Goal: Task Accomplishment & Management: Use online tool/utility

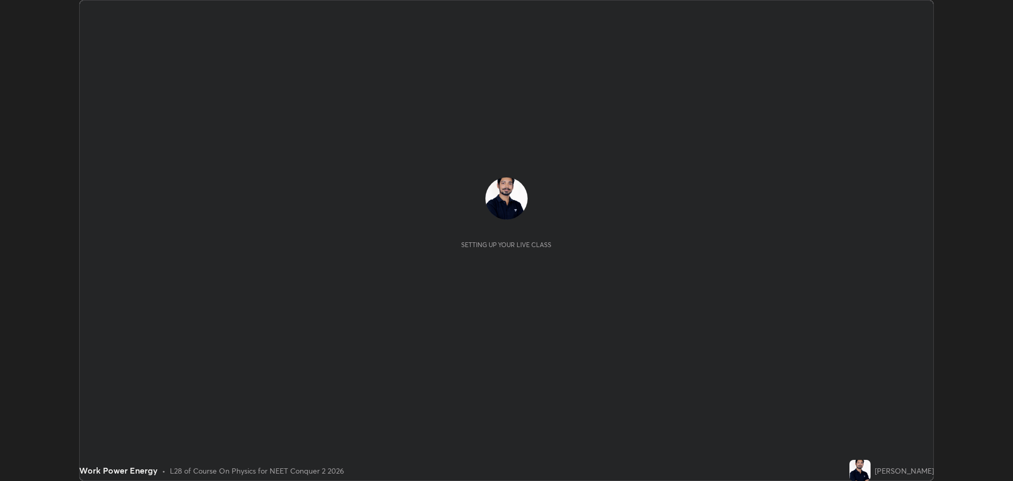
scroll to position [481, 1013]
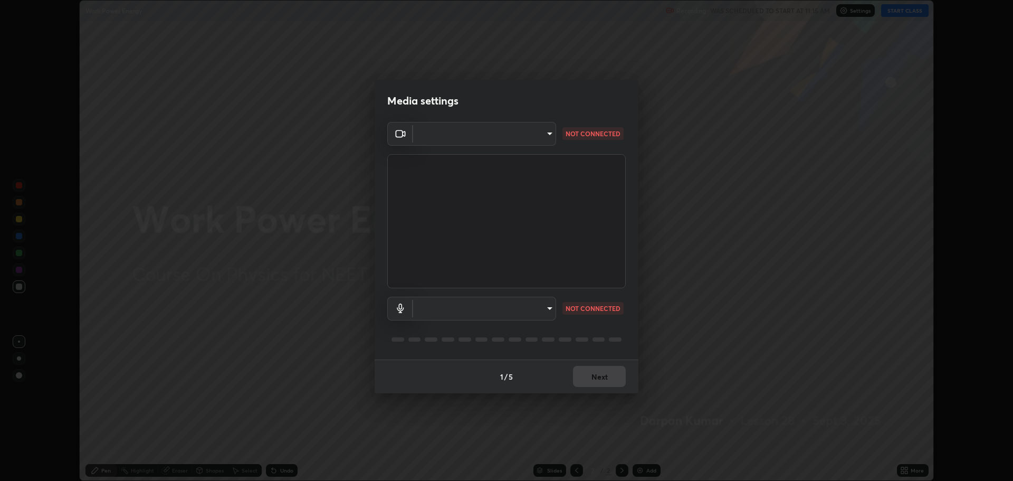
type input "323a9d05a41557c72654c8144b73322f501fd20c6a3a97a3c046e700a99f043a"
type input "01bc31e53a2735f8f176a97604b2b720035bdba476242dd5dfc888bc94a111d2"
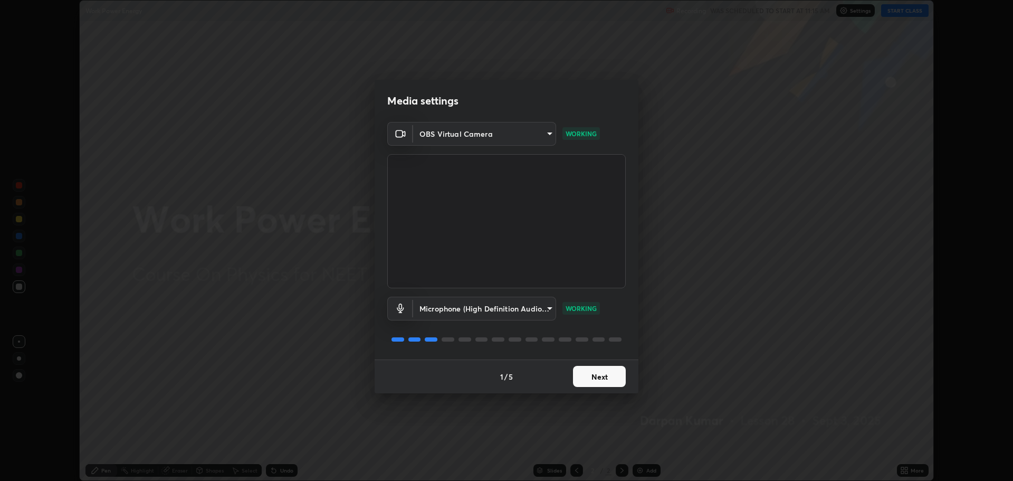
click at [610, 381] on button "Next" at bounding box center [599, 376] width 53 height 21
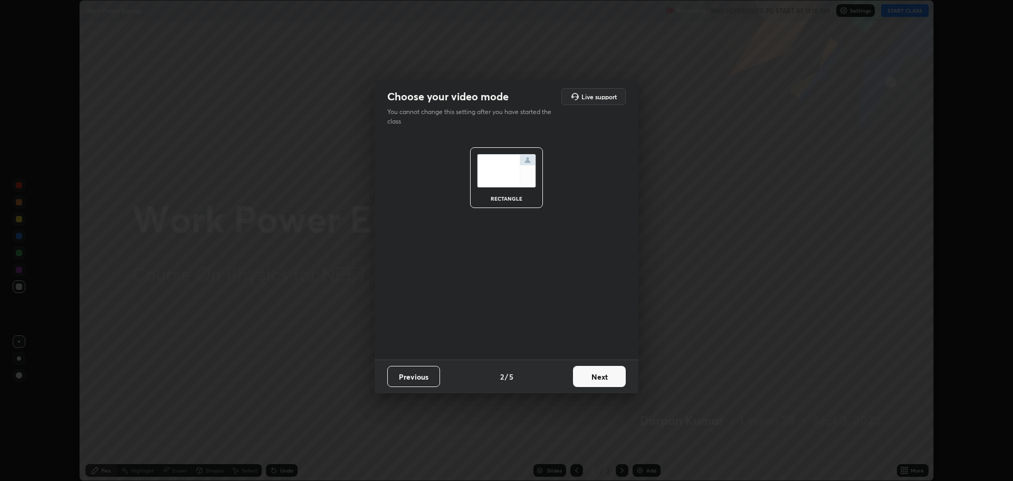
click at [610, 381] on button "Next" at bounding box center [599, 376] width 53 height 21
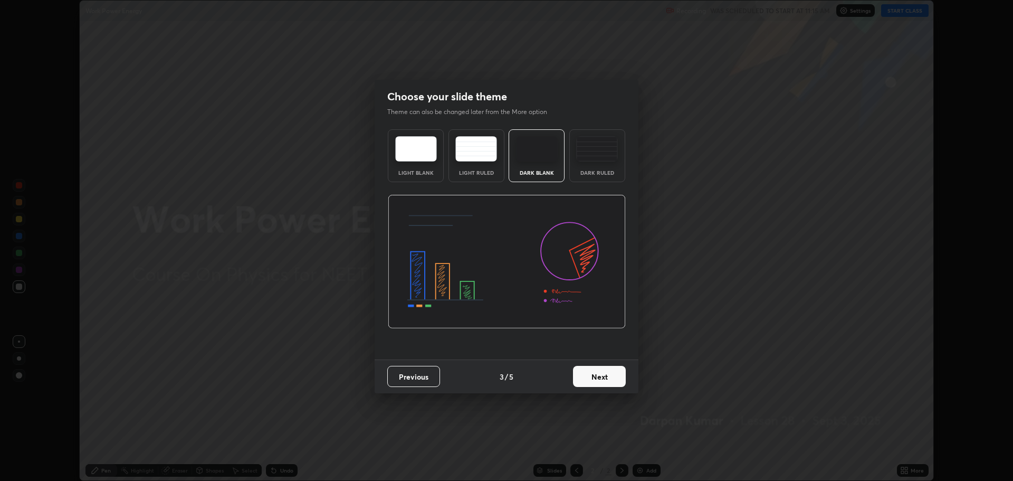
click at [613, 379] on button "Next" at bounding box center [599, 376] width 53 height 21
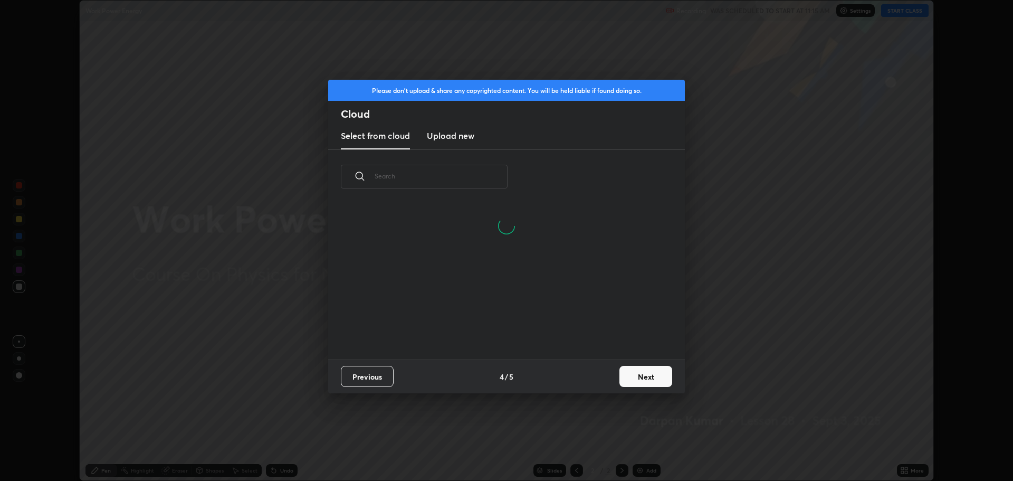
click at [625, 375] on button "Next" at bounding box center [646, 376] width 53 height 21
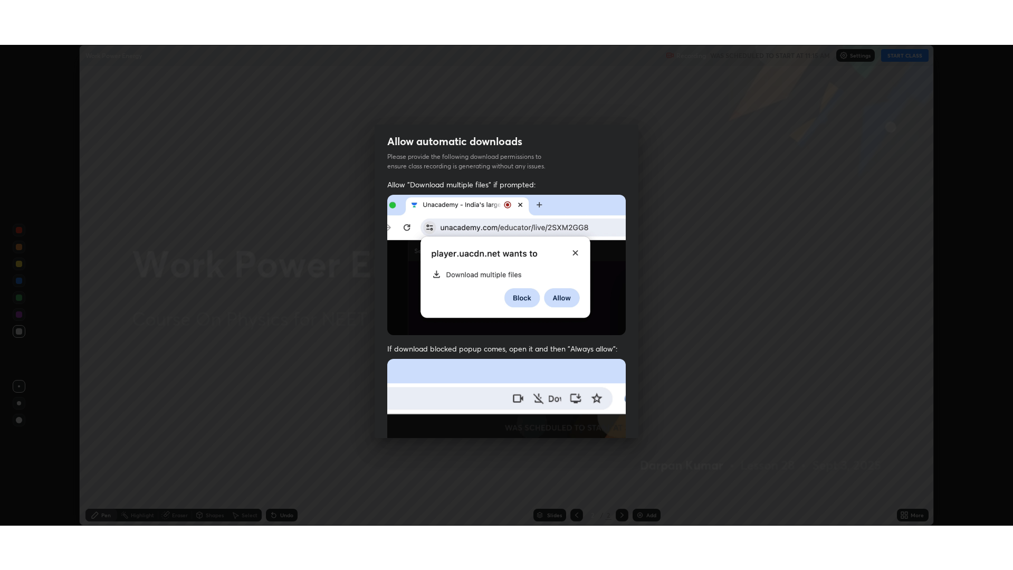
scroll to position [214, 0]
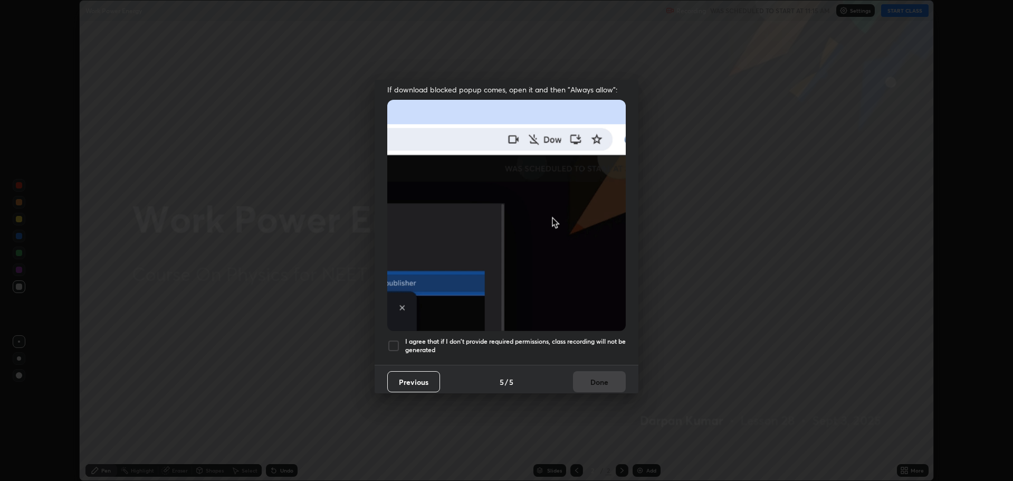
click at [542, 337] on h5 "I agree that if I don't provide required permissions, class recording will not …" at bounding box center [515, 345] width 221 height 16
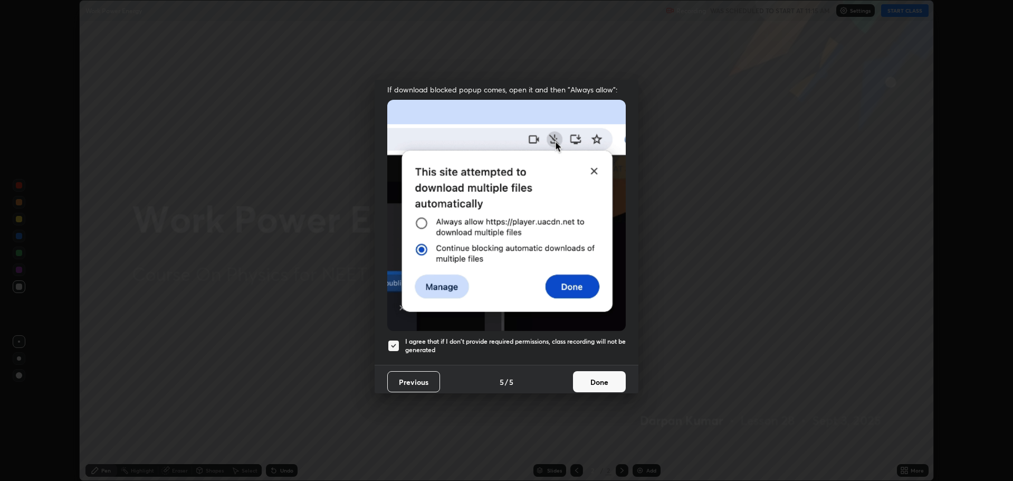
click at [582, 371] on button "Done" at bounding box center [599, 381] width 53 height 21
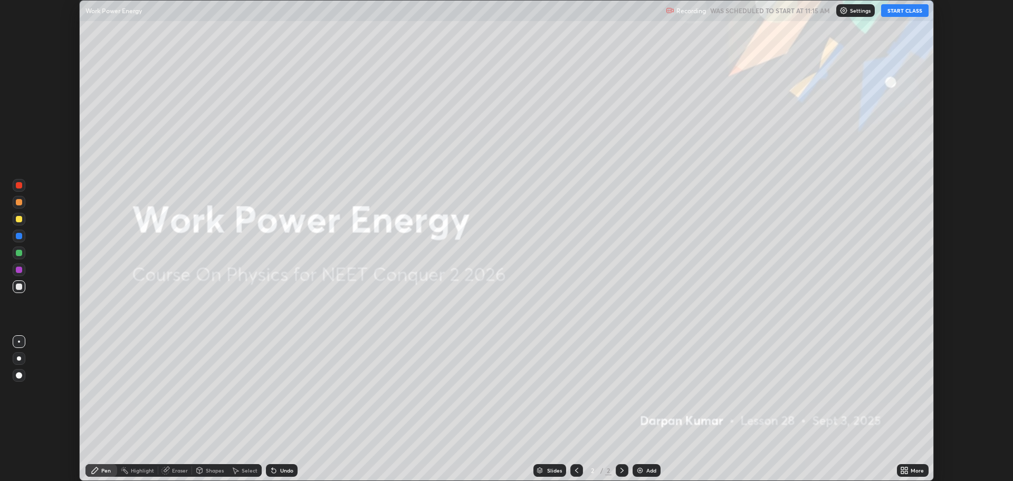
click at [896, 12] on button "START CLASS" at bounding box center [905, 10] width 48 height 13
click at [920, 469] on div "More" at bounding box center [917, 470] width 13 height 5
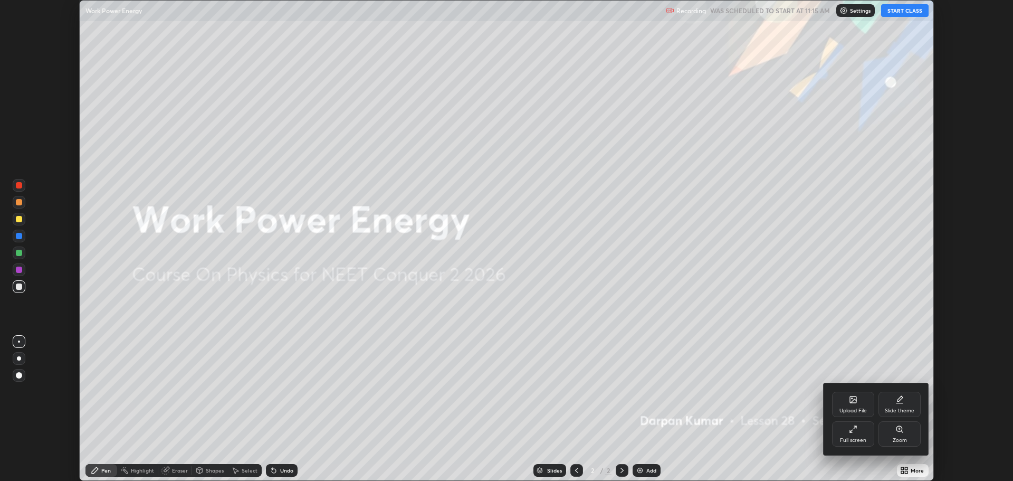
click at [856, 438] on div "Full screen" at bounding box center [853, 440] width 26 height 5
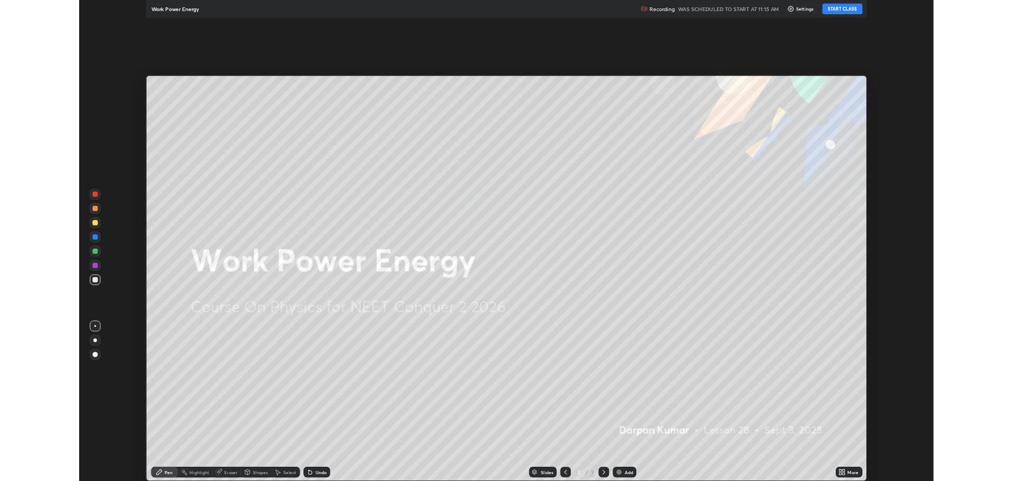
scroll to position [570, 1013]
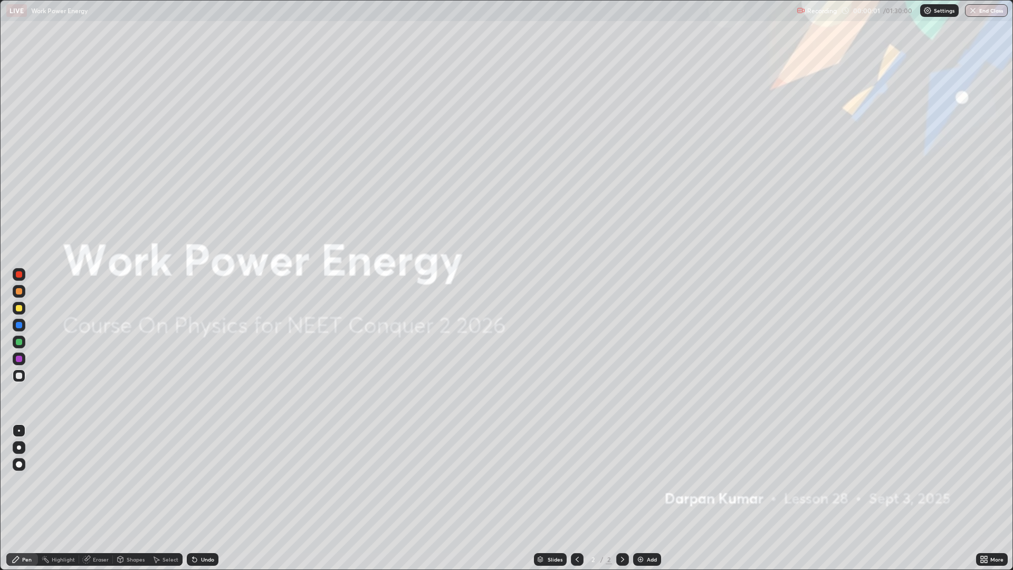
click at [654, 480] on div "Add" at bounding box center [652, 559] width 10 height 5
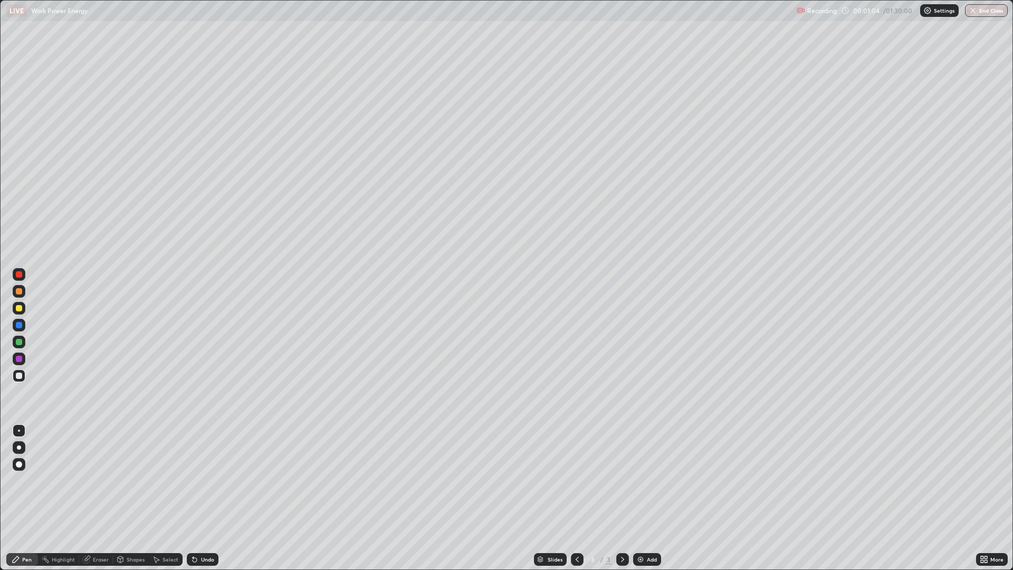
click at [125, 480] on div "Shapes" at bounding box center [131, 559] width 36 height 13
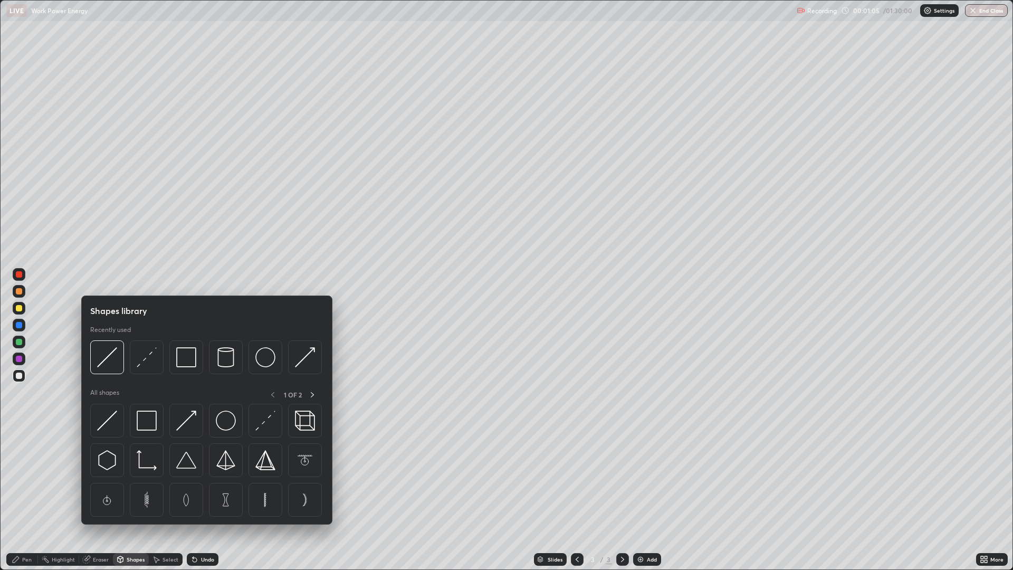
click at [148, 464] on img at bounding box center [147, 460] width 20 height 20
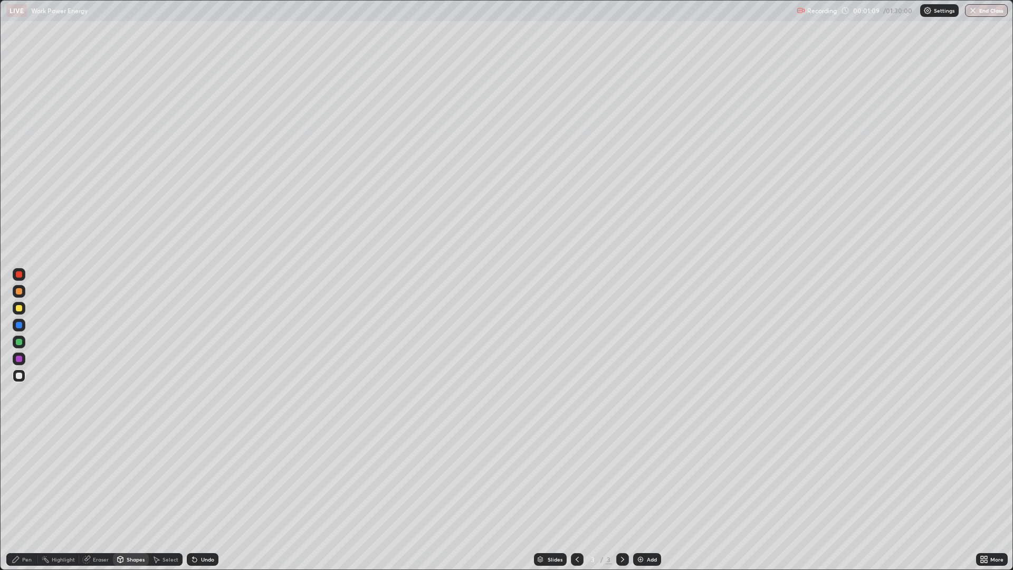
click at [22, 480] on div "Pen" at bounding box center [22, 559] width 32 height 13
click at [17, 309] on div at bounding box center [19, 308] width 6 height 6
click at [130, 480] on div "Shapes" at bounding box center [131, 559] width 36 height 13
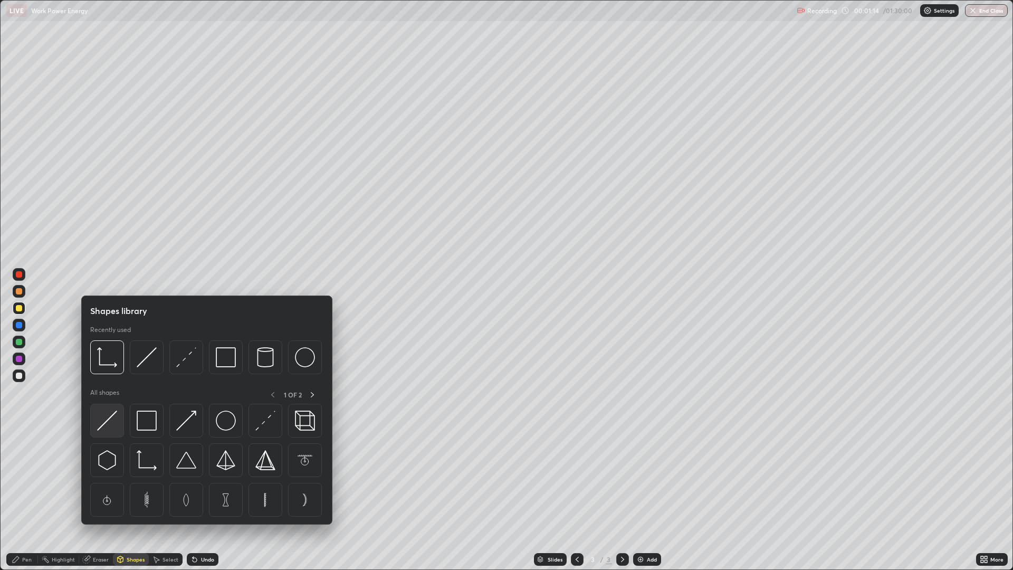
click at [112, 422] on img at bounding box center [107, 421] width 20 height 20
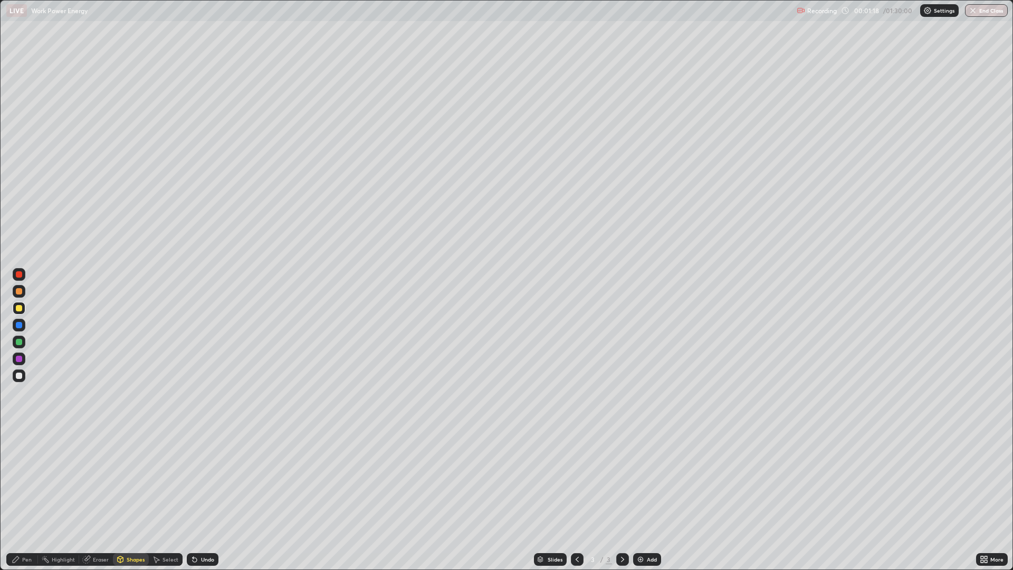
click at [27, 480] on div "Pen" at bounding box center [27, 559] width 10 height 5
click at [169, 480] on div "Select" at bounding box center [171, 559] width 16 height 5
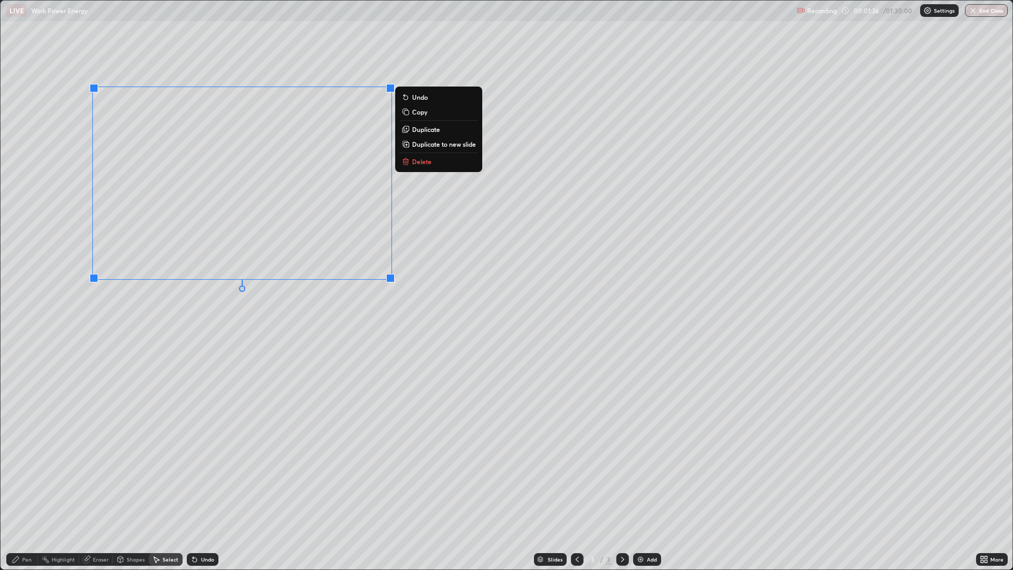
click at [130, 480] on div "Shapes" at bounding box center [131, 559] width 36 height 13
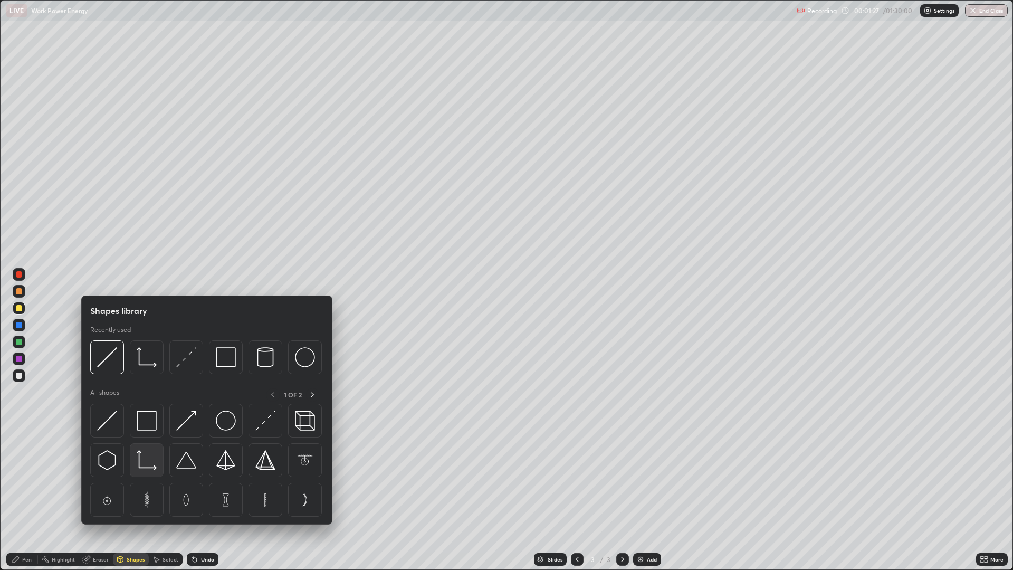
click at [148, 464] on img at bounding box center [147, 460] width 20 height 20
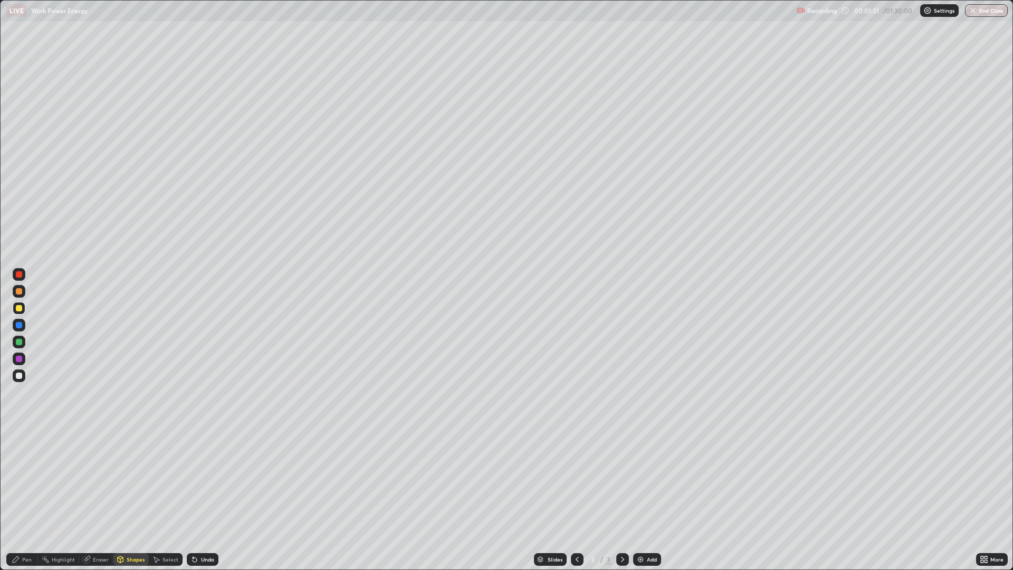
click at [169, 480] on div "Select" at bounding box center [171, 559] width 16 height 5
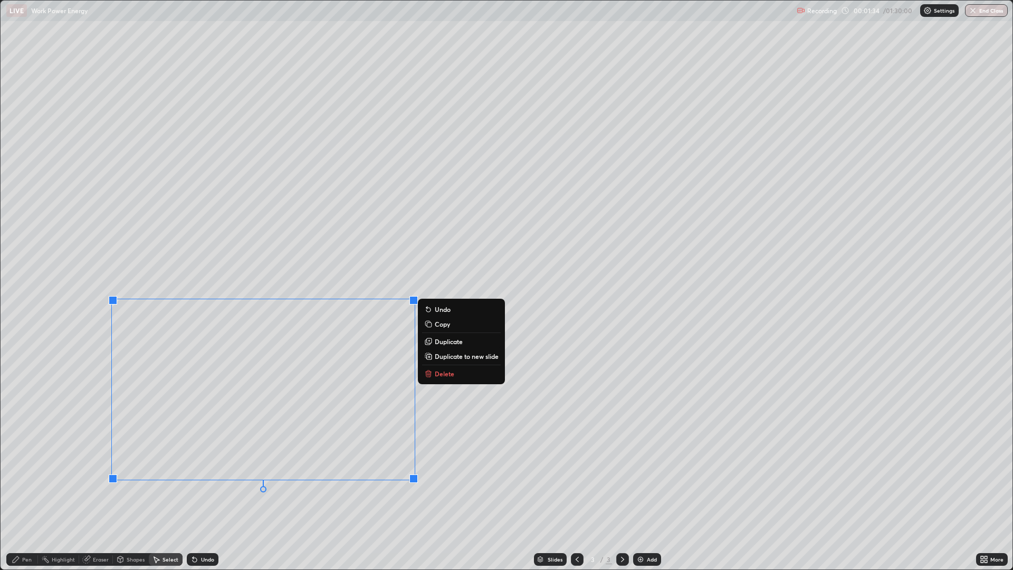
click at [27, 480] on div "Pen" at bounding box center [27, 559] width 10 height 5
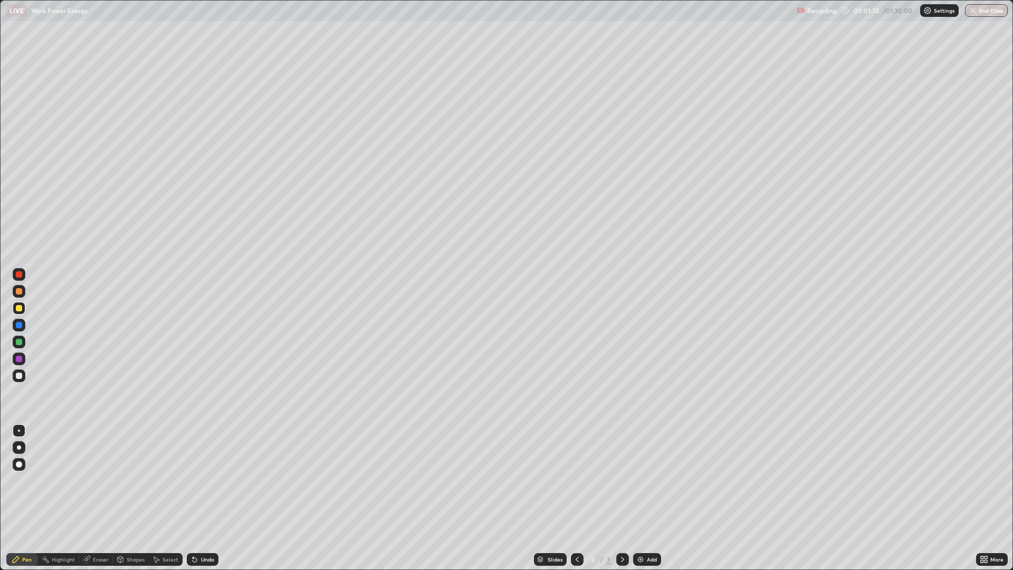
click at [19, 375] on div at bounding box center [19, 376] width 6 height 6
click at [20, 358] on div at bounding box center [19, 359] width 6 height 6
click at [984, 480] on icon at bounding box center [984, 559] width 8 height 8
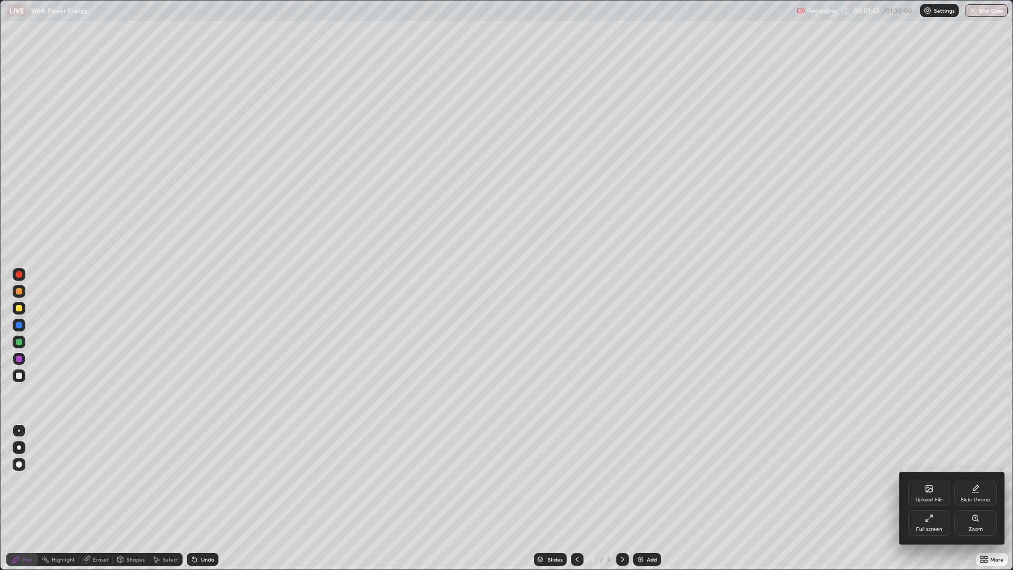
click at [928, 480] on div "Full screen" at bounding box center [929, 529] width 26 height 5
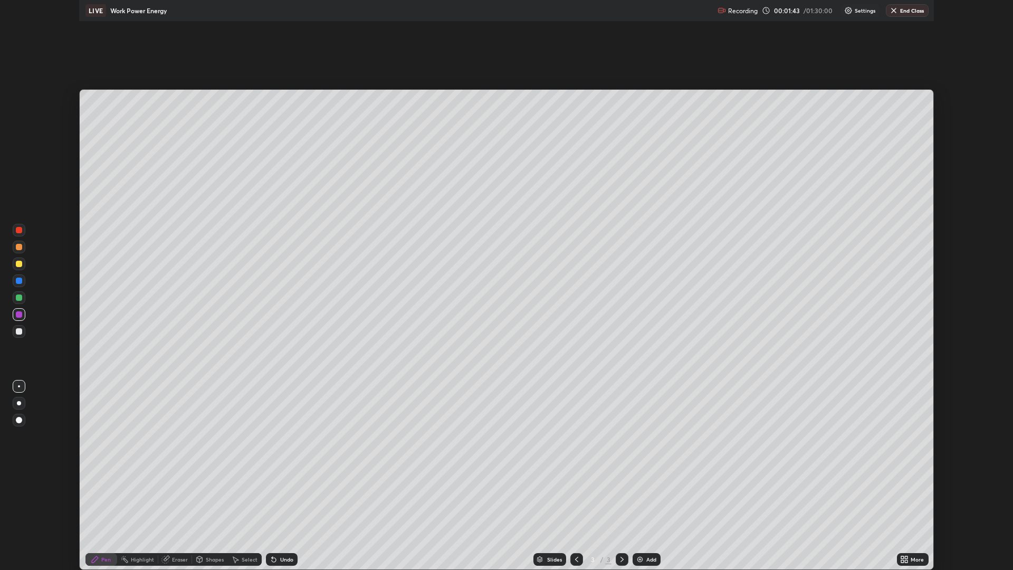
scroll to position [52301, 51769]
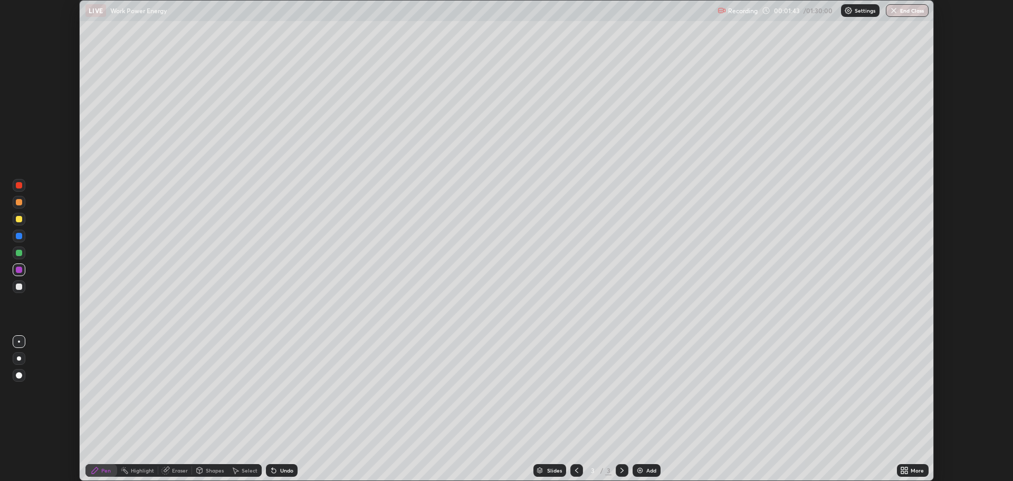
click at [917, 470] on div "More" at bounding box center [917, 470] width 13 height 5
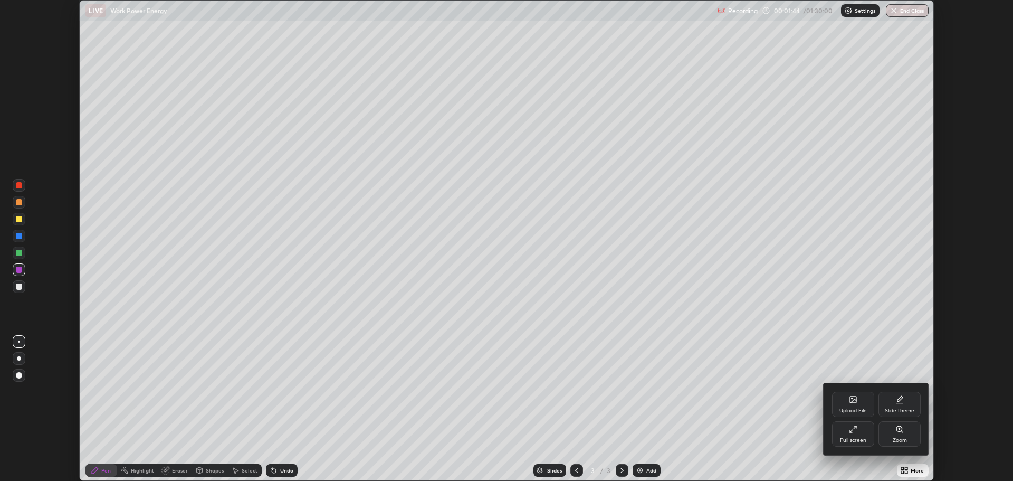
click at [863, 431] on div "Full screen" at bounding box center [853, 433] width 42 height 25
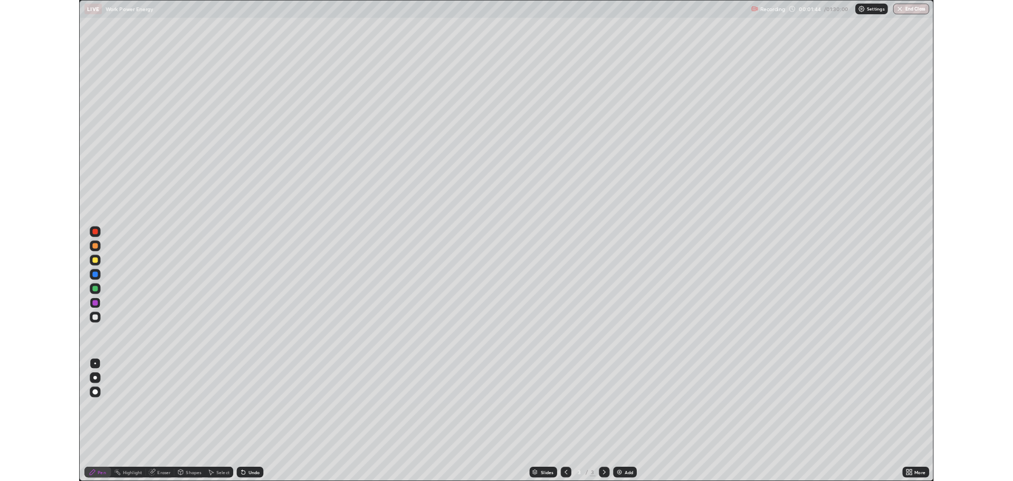
scroll to position [570, 1013]
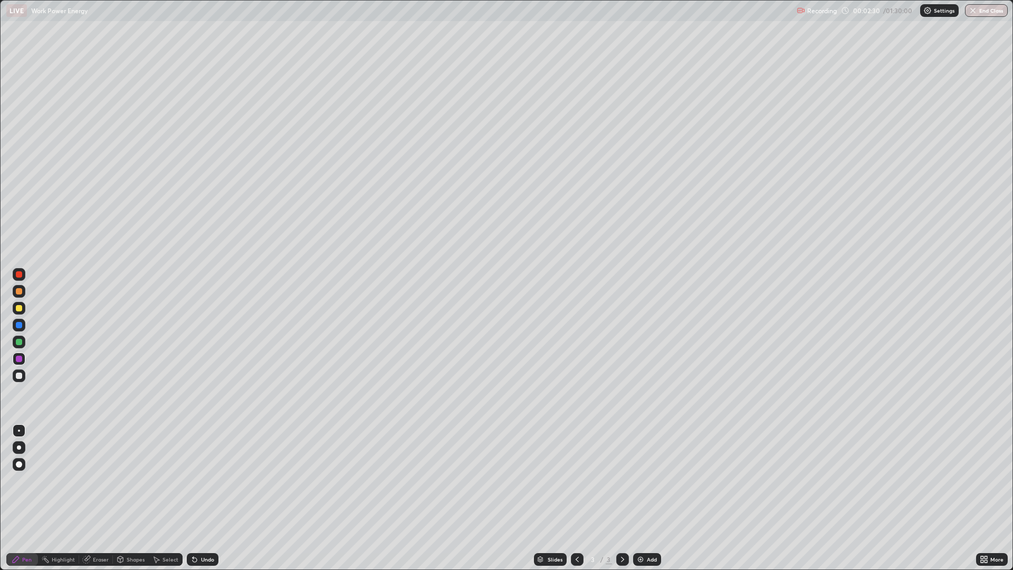
click at [211, 480] on div "Undo" at bounding box center [207, 559] width 13 height 5
click at [19, 342] on div at bounding box center [19, 342] width 6 height 6
click at [167, 480] on div "Select" at bounding box center [171, 559] width 16 height 5
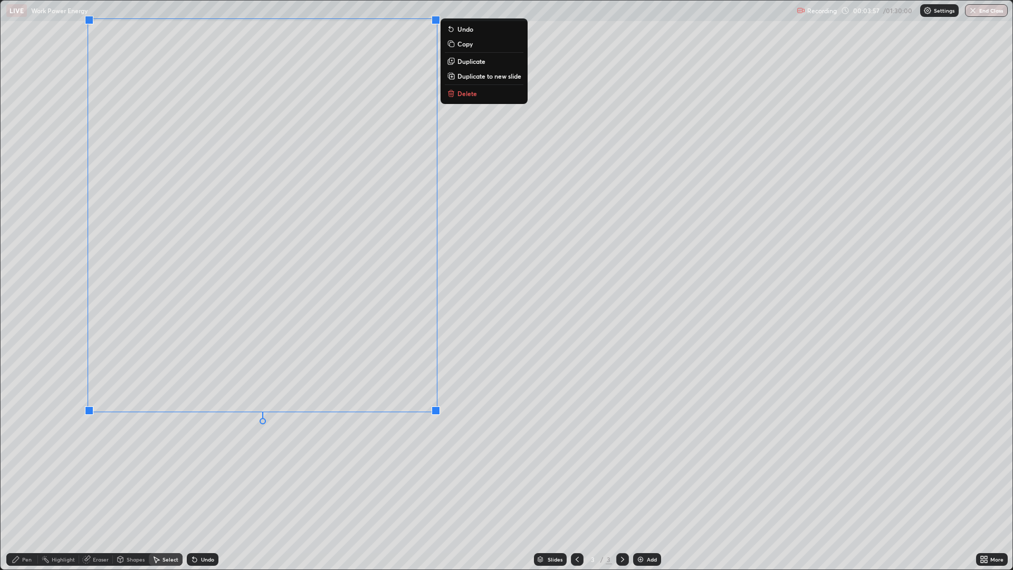
click at [129, 480] on div "Shapes" at bounding box center [136, 559] width 18 height 5
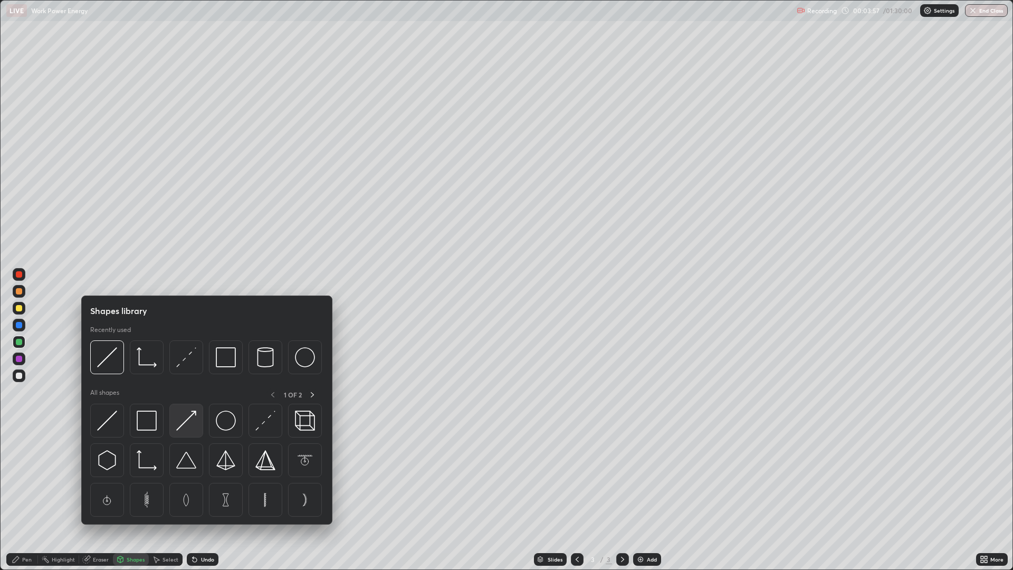
click at [192, 419] on img at bounding box center [186, 421] width 20 height 20
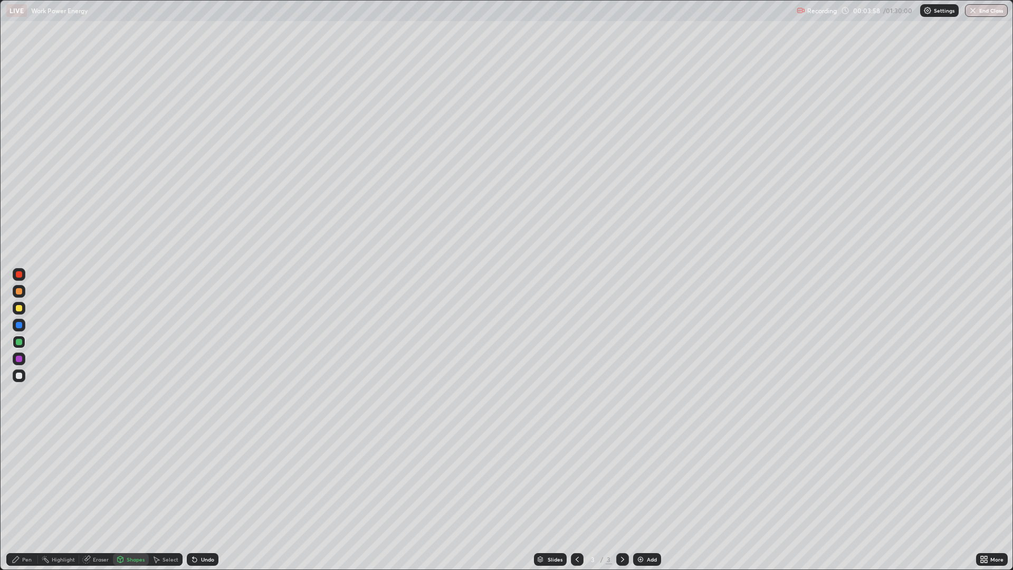
click at [19, 308] on div at bounding box center [19, 308] width 6 height 6
click at [96, 480] on div "Eraser" at bounding box center [101, 559] width 16 height 5
click at [131, 480] on div "Shapes" at bounding box center [136, 559] width 18 height 5
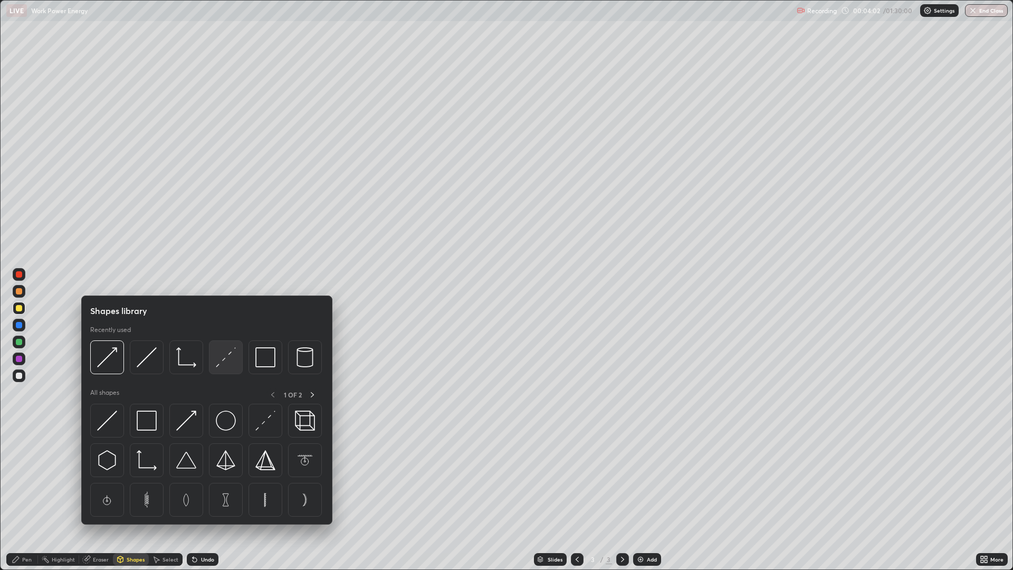
click at [232, 353] on img at bounding box center [226, 357] width 20 height 20
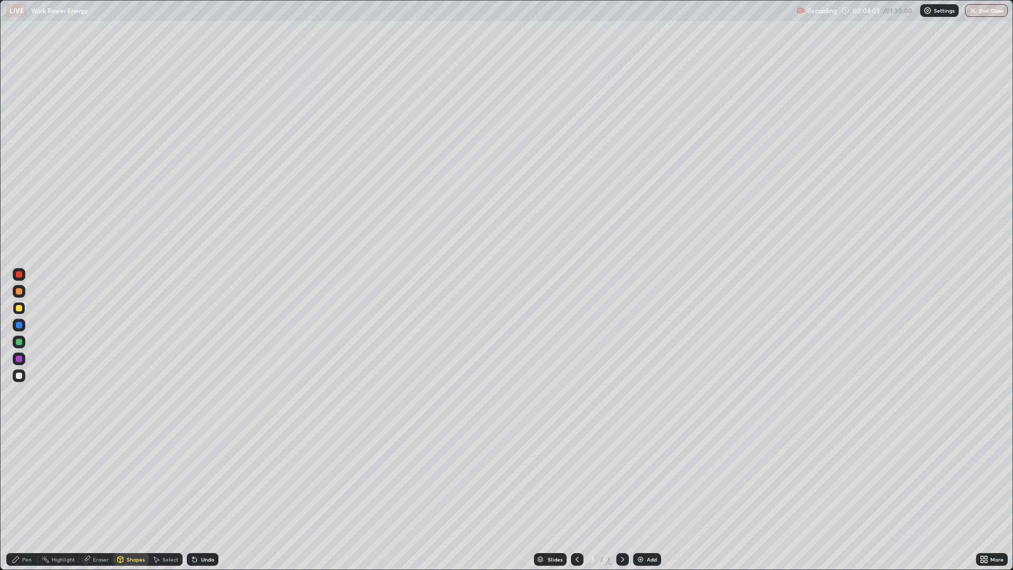
click at [19, 274] on div at bounding box center [19, 274] width 6 height 6
click at [22, 480] on div "Pen" at bounding box center [27, 559] width 10 height 5
click at [19, 361] on div at bounding box center [19, 359] width 6 height 6
click at [125, 480] on div "Shapes" at bounding box center [131, 559] width 36 height 13
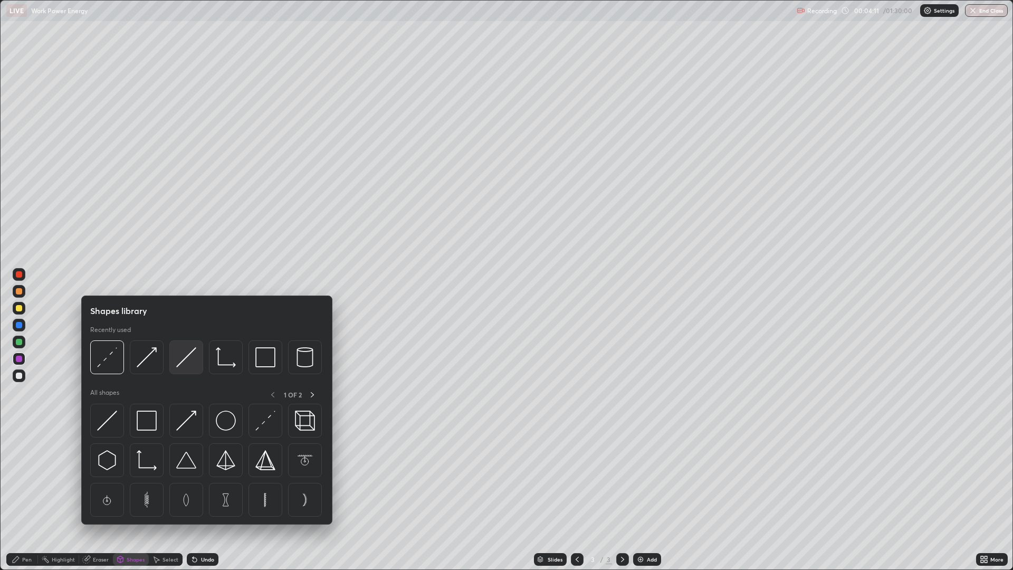
click at [193, 359] on img at bounding box center [186, 357] width 20 height 20
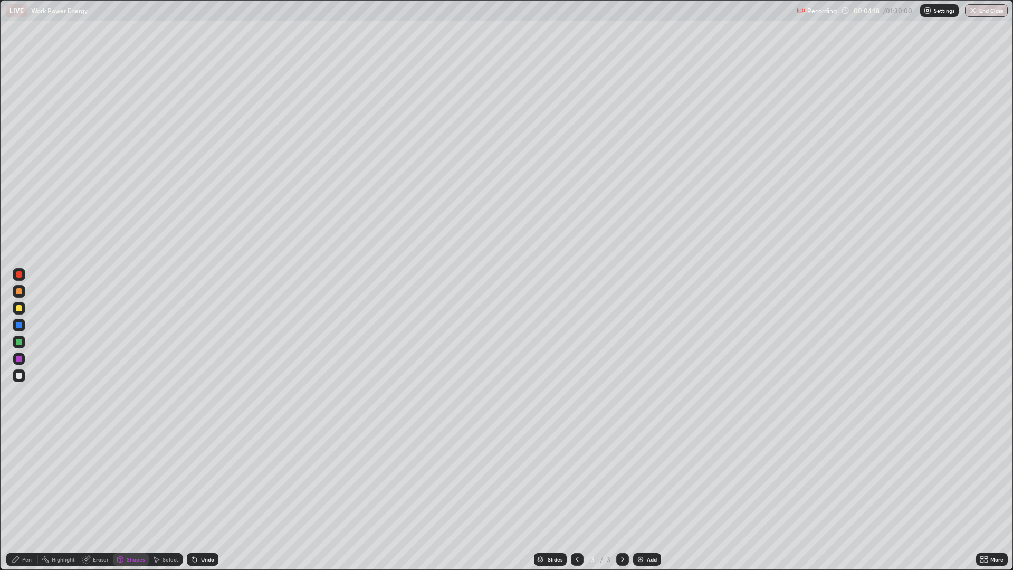
click at [20, 480] on div "Pen" at bounding box center [22, 559] width 32 height 13
click at [19, 342] on div at bounding box center [19, 342] width 6 height 6
click at [640, 480] on img at bounding box center [641, 559] width 8 height 8
click at [131, 480] on div "Shapes" at bounding box center [131, 559] width 36 height 13
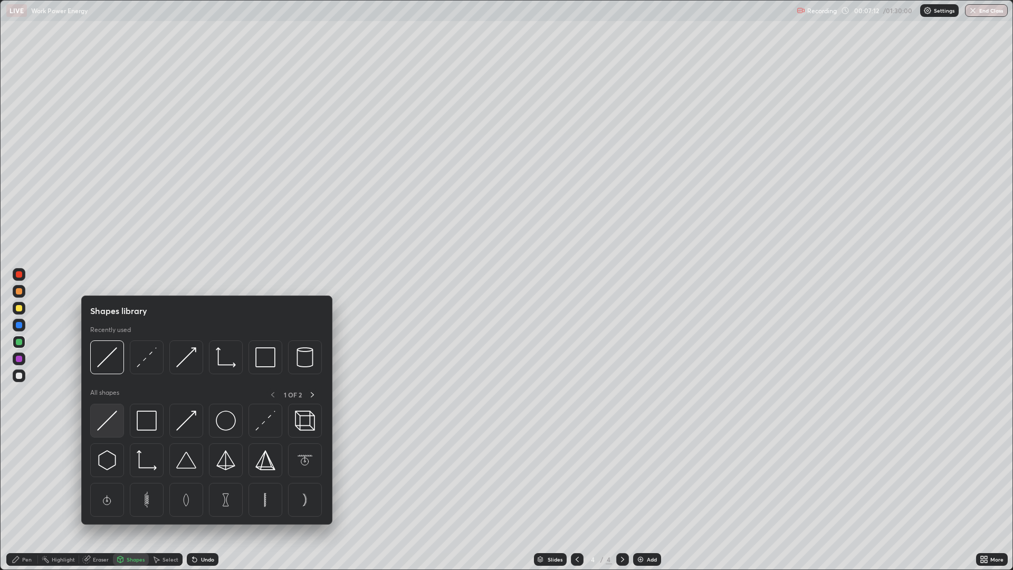
click at [113, 425] on img at bounding box center [107, 421] width 20 height 20
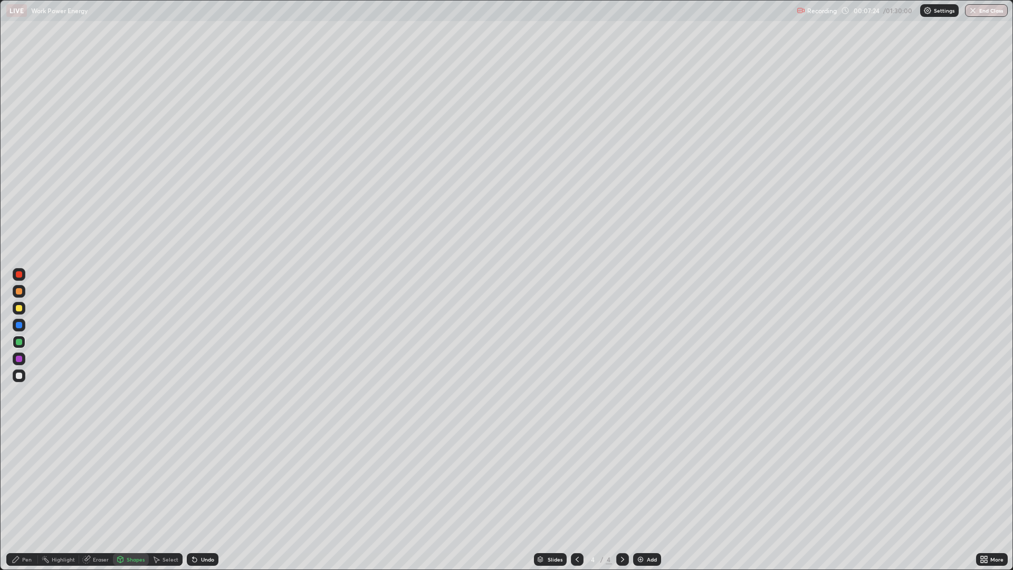
click at [28, 480] on div "Pen" at bounding box center [27, 559] width 10 height 5
click at [21, 307] on div at bounding box center [19, 308] width 6 height 6
click at [988, 480] on icon at bounding box center [986, 561] width 3 height 3
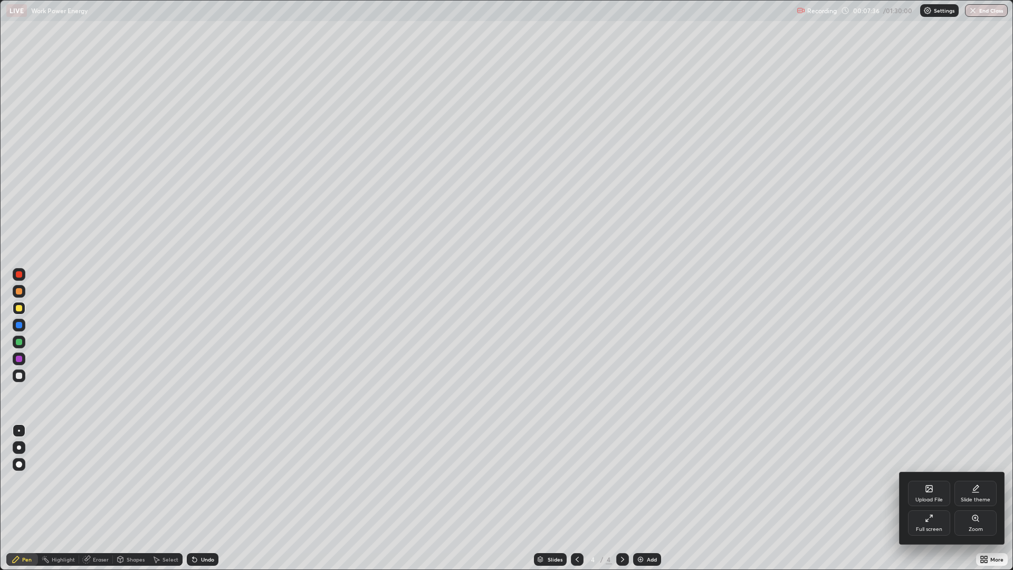
click at [922, 480] on div "Full screen" at bounding box center [929, 529] width 26 height 5
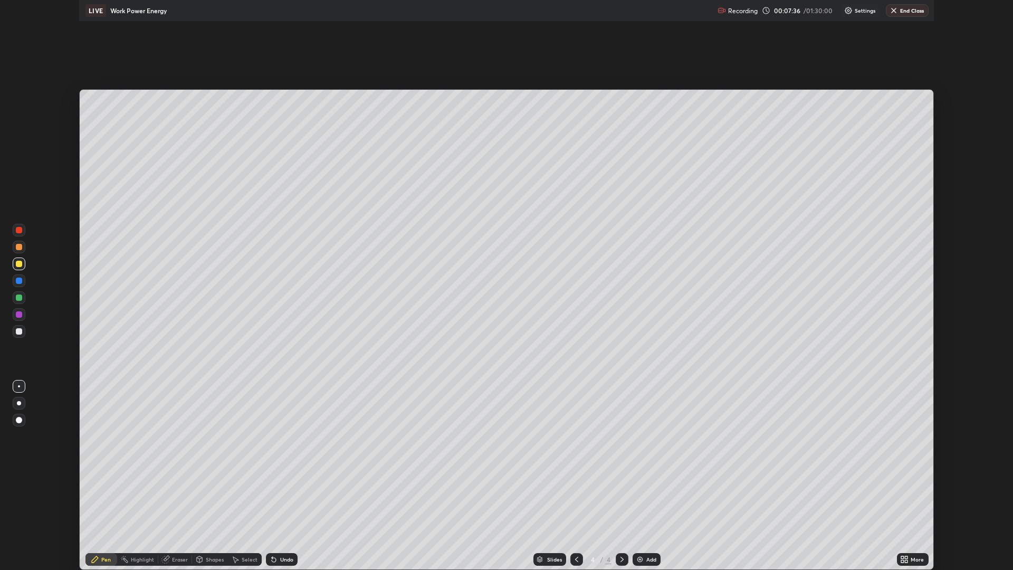
scroll to position [52301, 51769]
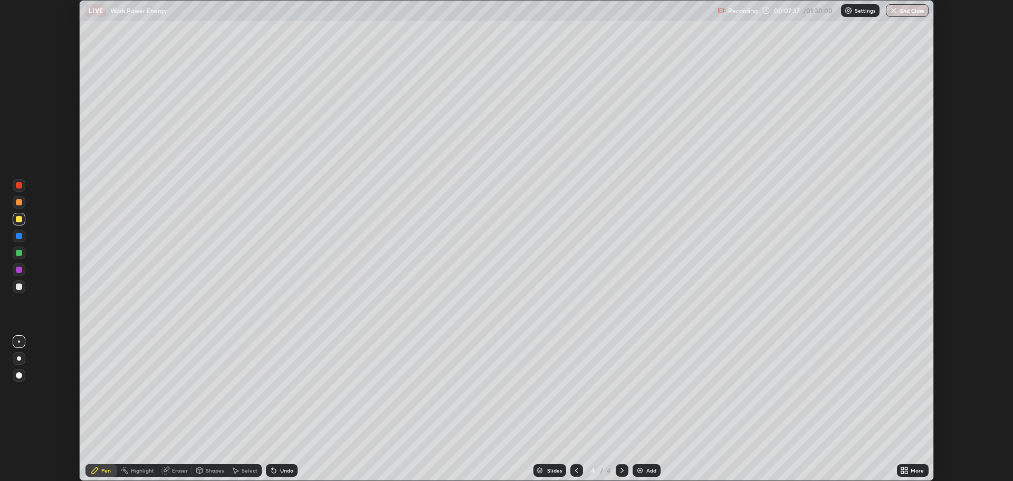
click at [918, 469] on div "More" at bounding box center [917, 470] width 13 height 5
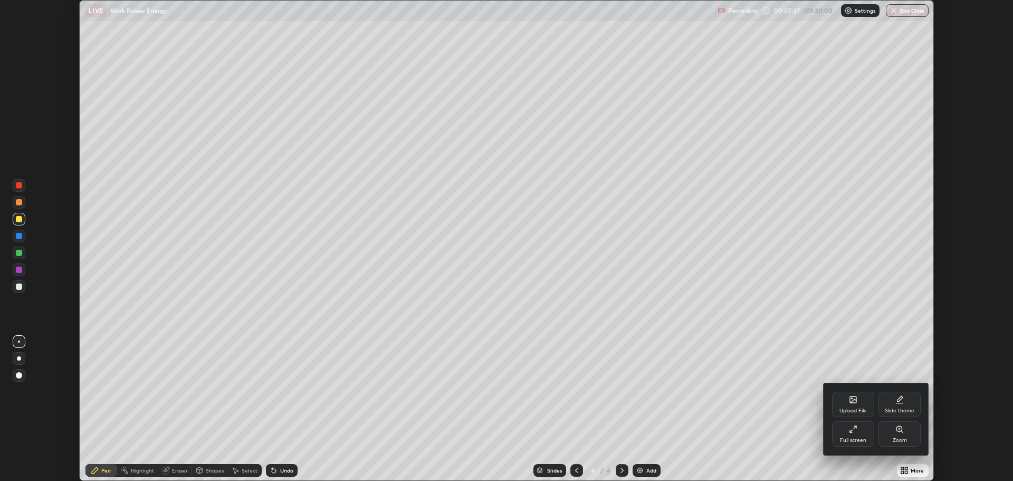
click at [862, 438] on div "Full screen" at bounding box center [853, 440] width 26 height 5
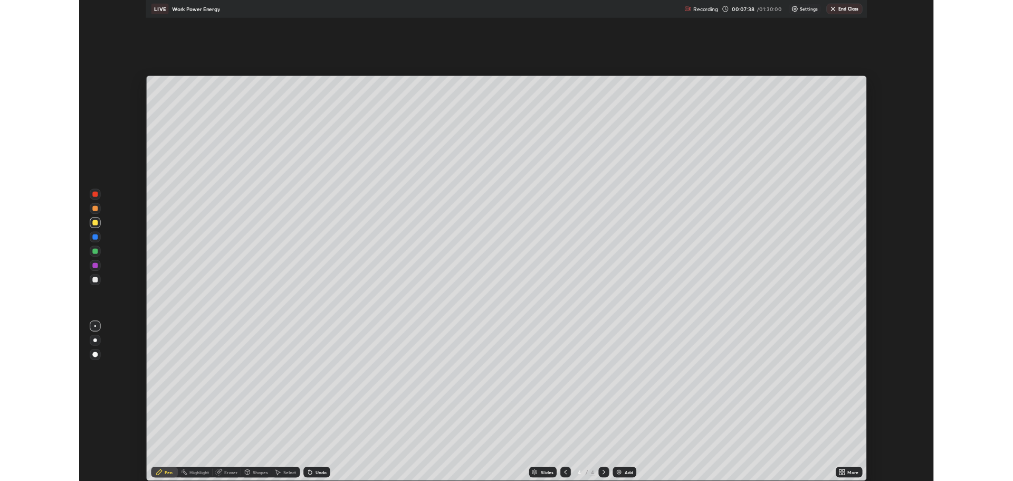
scroll to position [570, 1013]
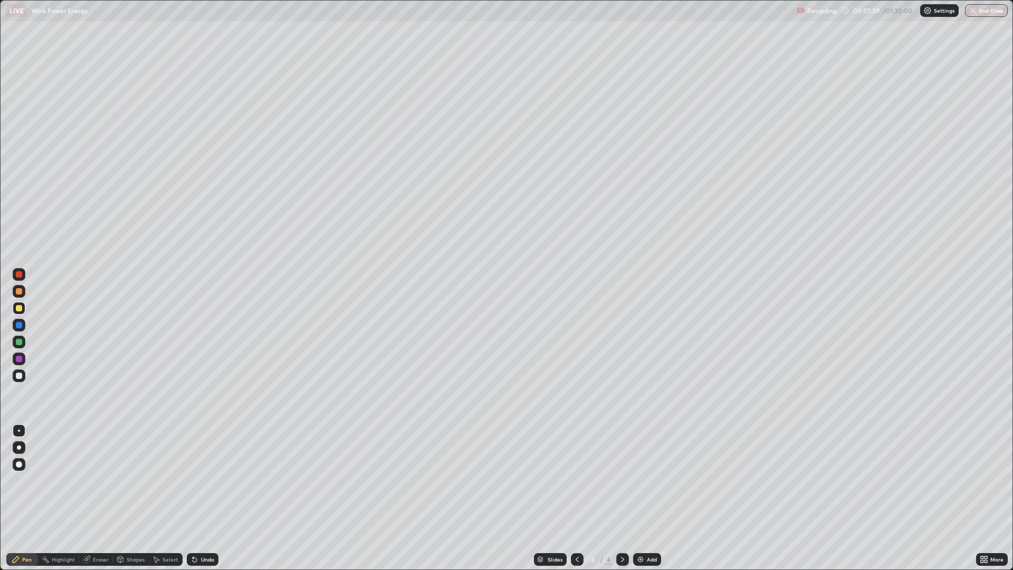
click at [135, 480] on div "Shapes" at bounding box center [136, 559] width 18 height 5
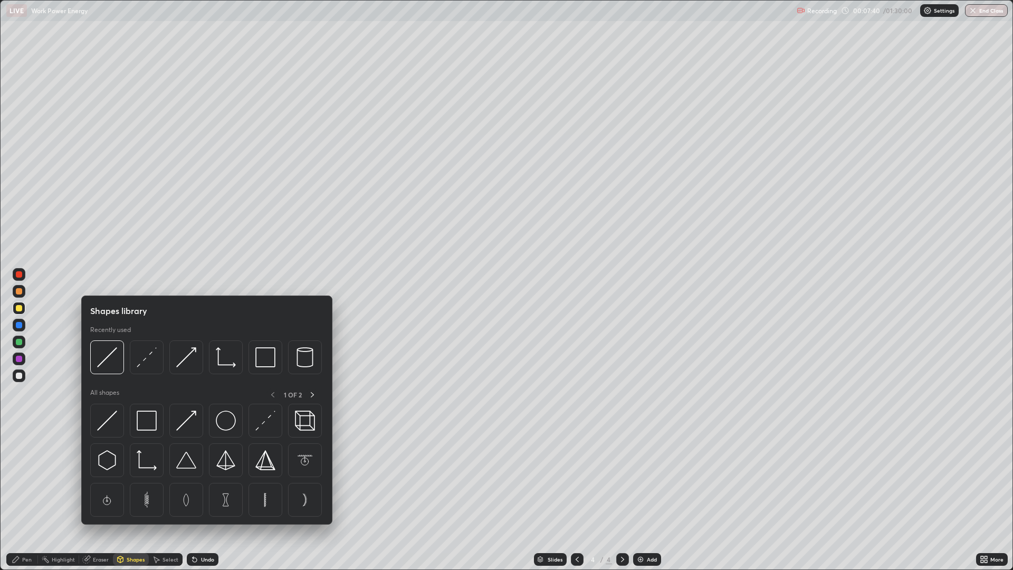
click at [129, 480] on div "Shapes" at bounding box center [136, 559] width 18 height 5
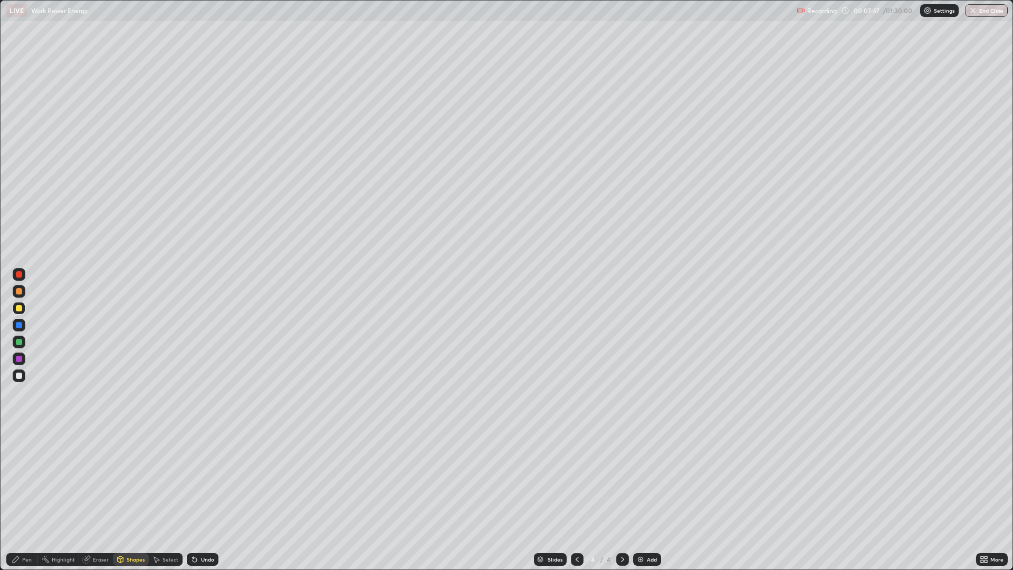
click at [133, 480] on div "Shapes" at bounding box center [136, 559] width 18 height 5
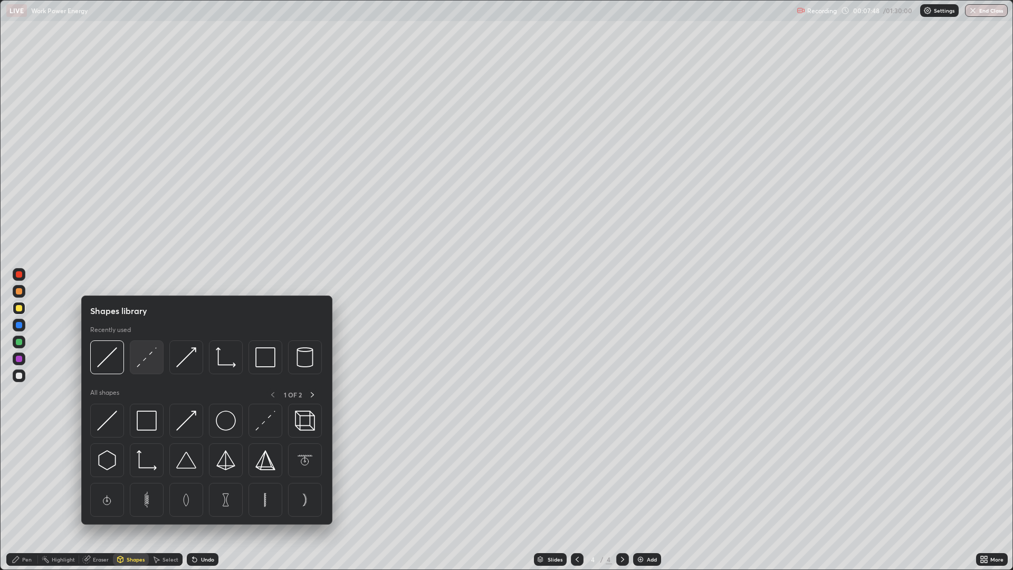
click at [149, 360] on img at bounding box center [147, 357] width 20 height 20
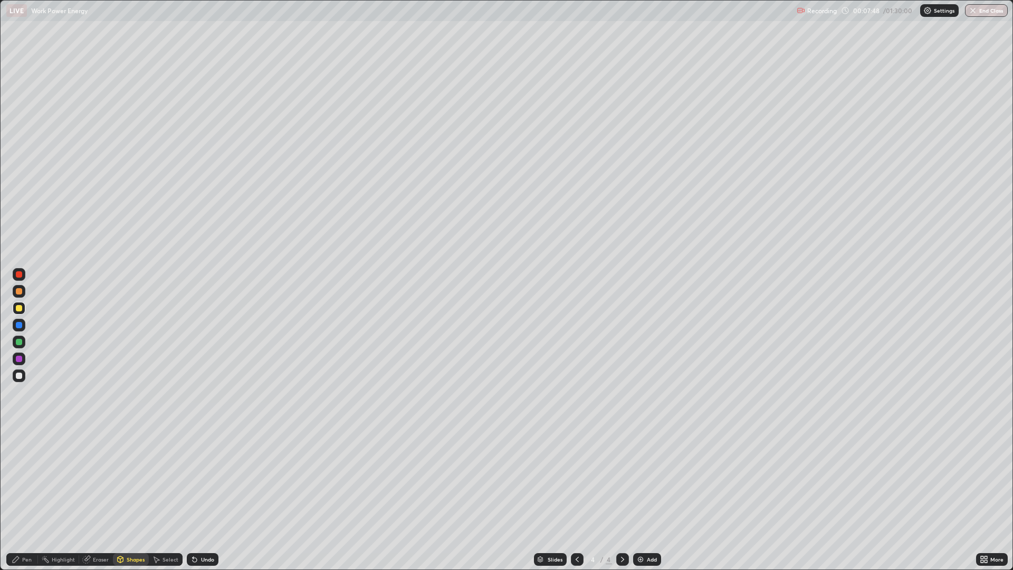
click at [19, 359] on div at bounding box center [19, 359] width 6 height 6
click at [25, 480] on div "Pen" at bounding box center [27, 559] width 10 height 5
click at [19, 342] on div at bounding box center [19, 342] width 6 height 6
click at [19, 308] on div at bounding box center [19, 308] width 6 height 6
click at [996, 480] on div "More" at bounding box center [997, 559] width 13 height 5
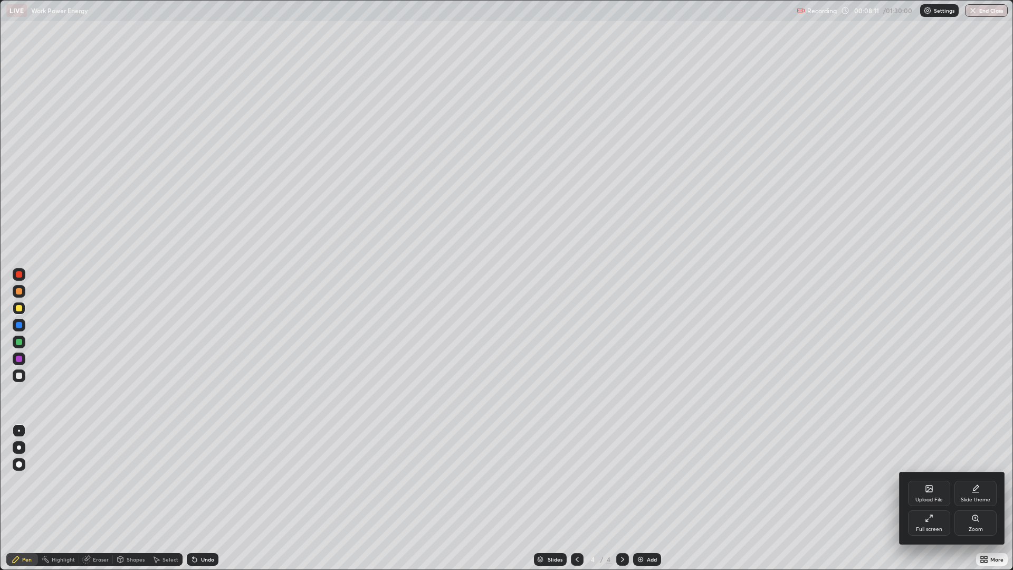
click at [927, 480] on div "Full screen" at bounding box center [929, 522] width 42 height 25
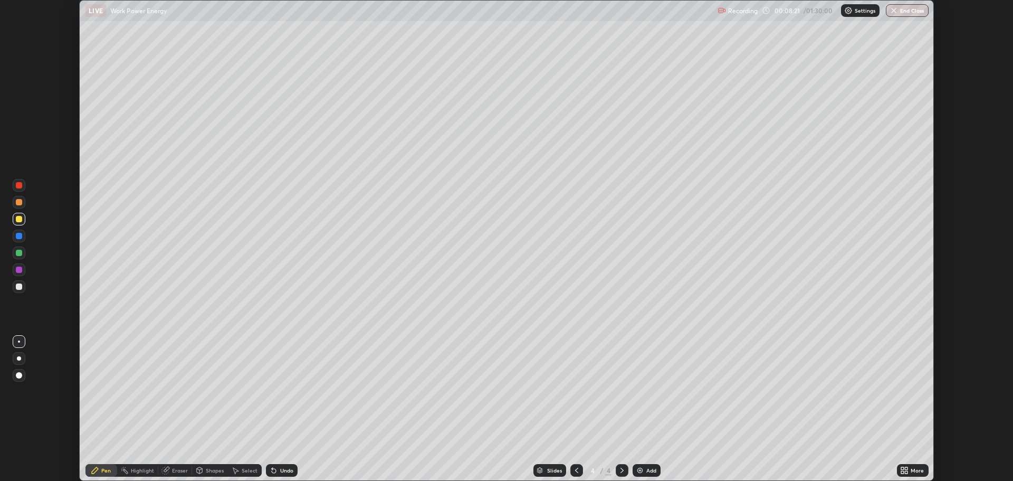
click at [19, 185] on div at bounding box center [19, 185] width 6 height 6
click at [183, 472] on div "Eraser" at bounding box center [180, 470] width 16 height 5
click at [200, 470] on icon at bounding box center [200, 472] width 0 height 4
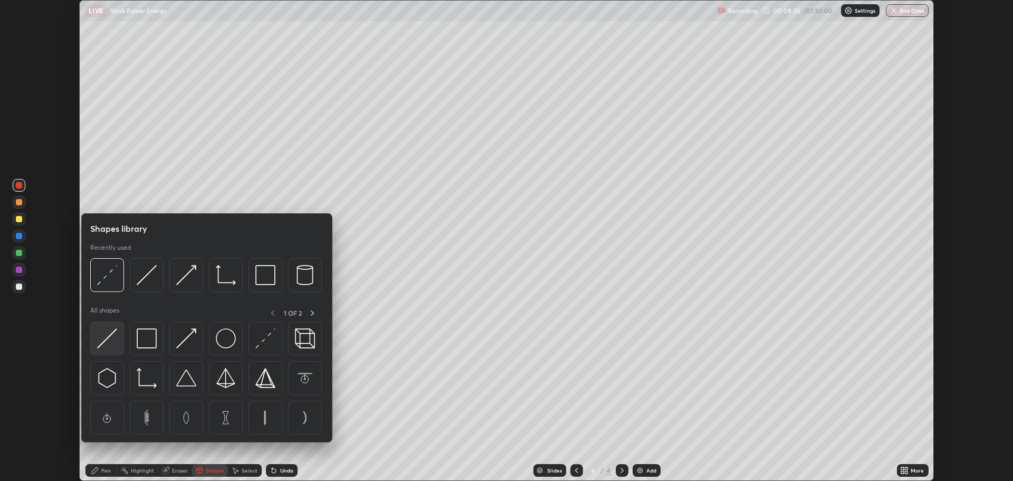
click at [107, 336] on img at bounding box center [107, 338] width 20 height 20
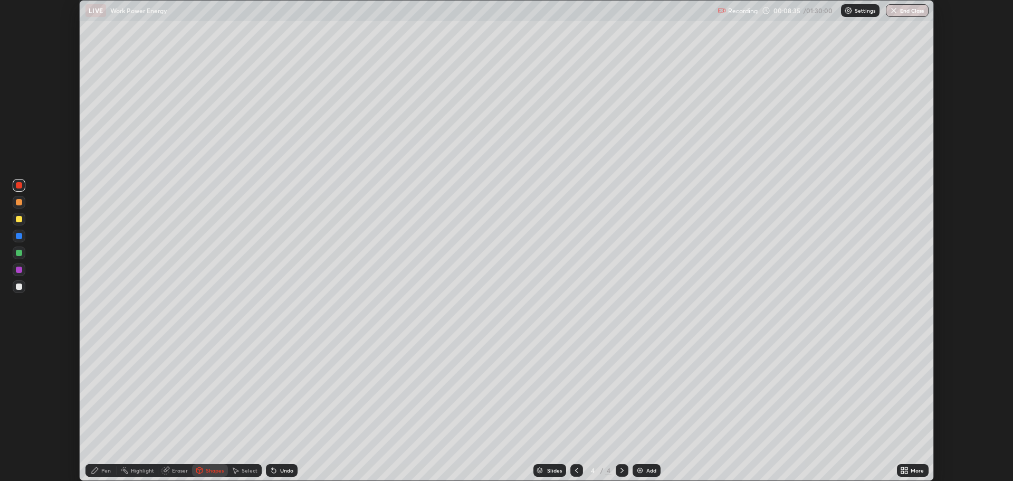
click at [18, 253] on div at bounding box center [19, 253] width 6 height 6
click at [17, 270] on div at bounding box center [19, 270] width 6 height 6
click at [18, 287] on div at bounding box center [19, 286] width 6 height 6
click at [173, 472] on div "Eraser" at bounding box center [180, 470] width 16 height 5
click at [98, 473] on icon at bounding box center [95, 470] width 8 height 8
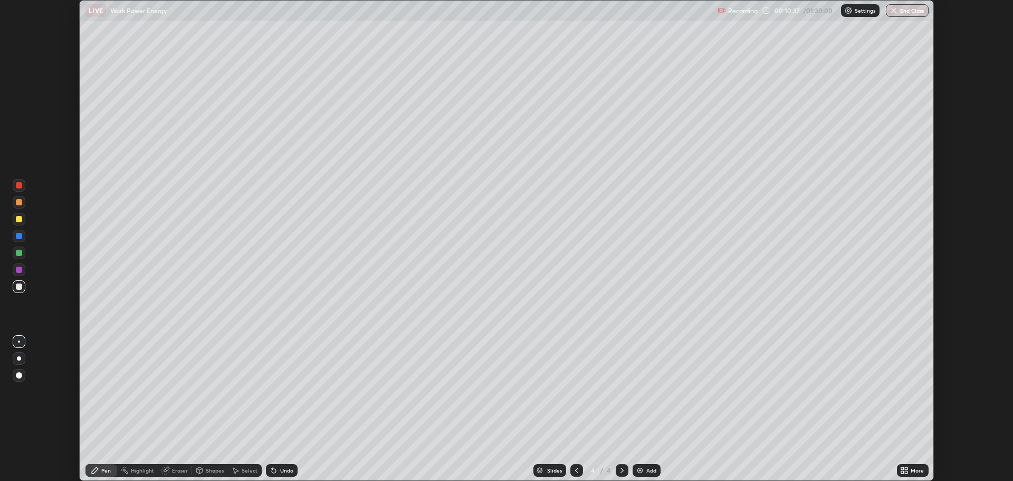
click at [19, 270] on div at bounding box center [19, 270] width 6 height 6
click at [240, 472] on div "Select" at bounding box center [245, 470] width 34 height 13
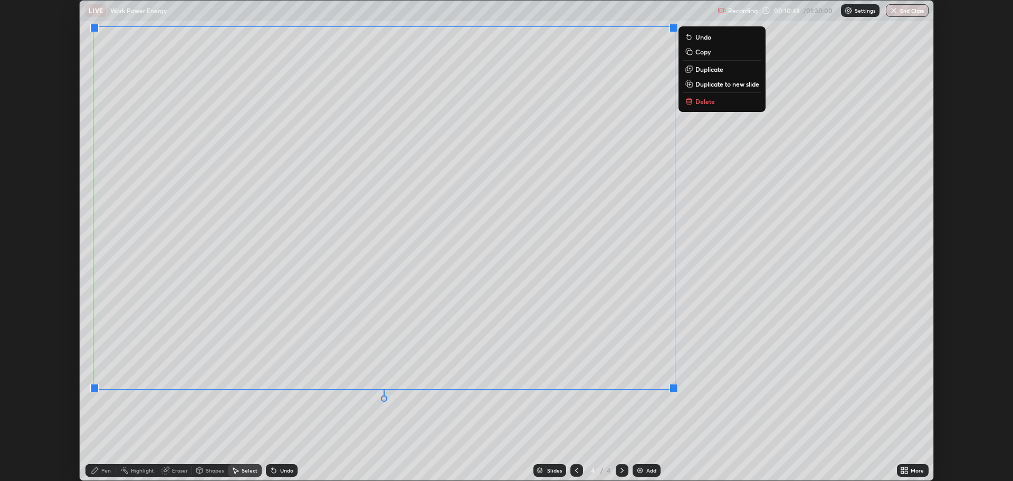
click at [110, 471] on div "Pen" at bounding box center [106, 470] width 10 height 5
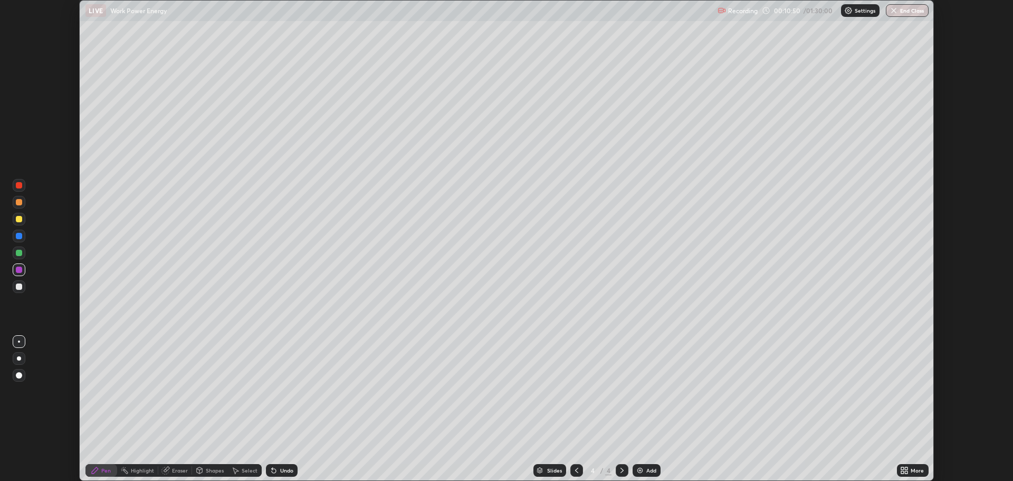
click at [19, 253] on div at bounding box center [19, 253] width 6 height 6
click at [643, 469] on img at bounding box center [640, 470] width 8 height 8
click at [221, 472] on div "Shapes" at bounding box center [215, 470] width 18 height 5
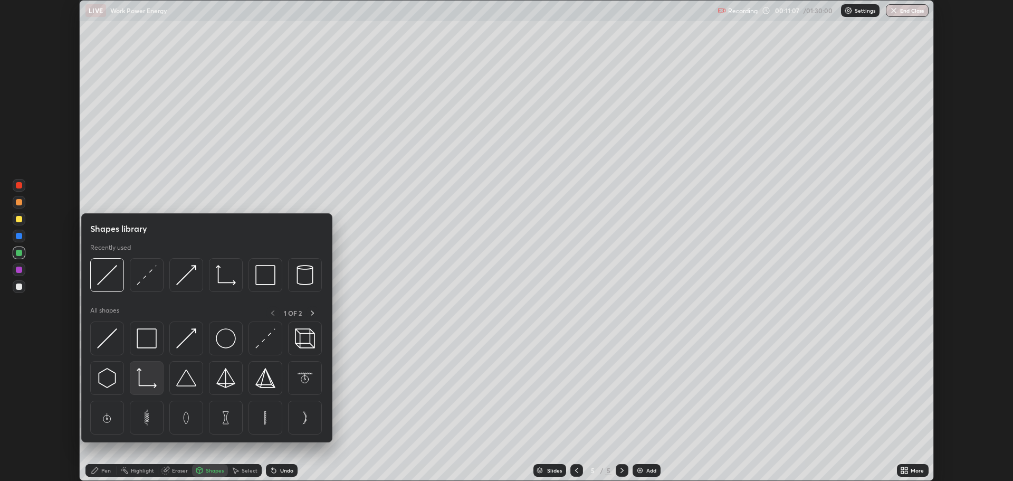
click at [151, 377] on img at bounding box center [147, 378] width 20 height 20
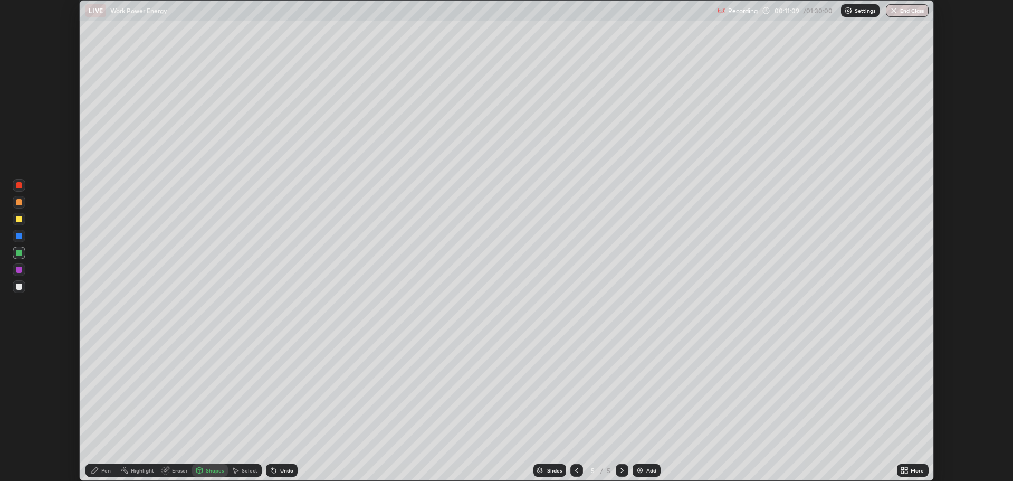
click at [214, 473] on div "Shapes" at bounding box center [215, 470] width 18 height 5
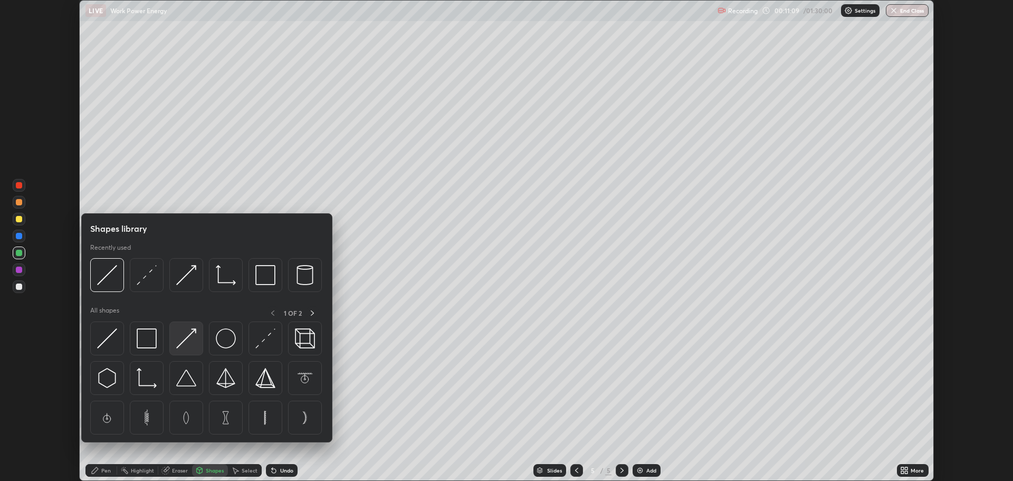
click at [191, 334] on img at bounding box center [186, 338] width 20 height 20
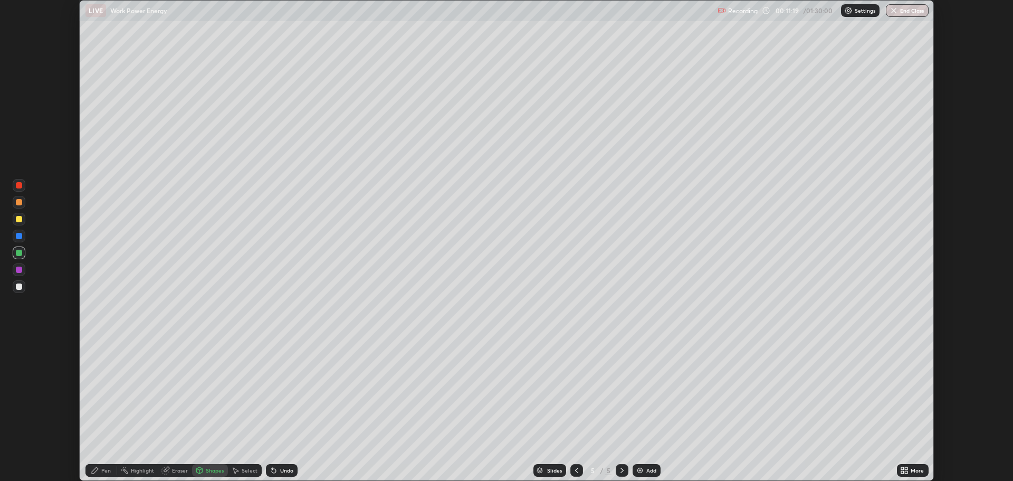
click at [19, 219] on div at bounding box center [19, 219] width 6 height 6
click at [272, 471] on icon at bounding box center [274, 471] width 4 height 4
click at [104, 469] on div "Pen" at bounding box center [106, 470] width 10 height 5
click at [919, 470] on div "More" at bounding box center [917, 470] width 13 height 5
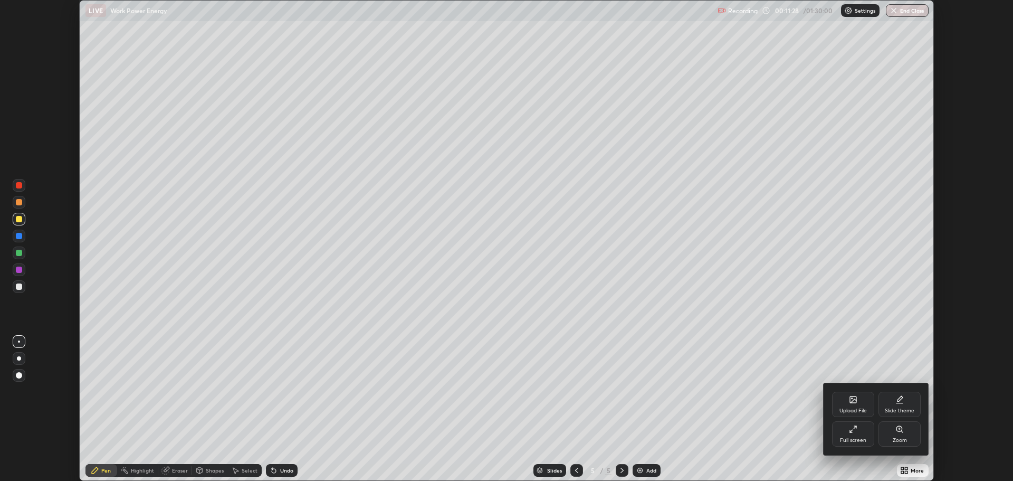
click at [860, 438] on div "Full screen" at bounding box center [853, 440] width 26 height 5
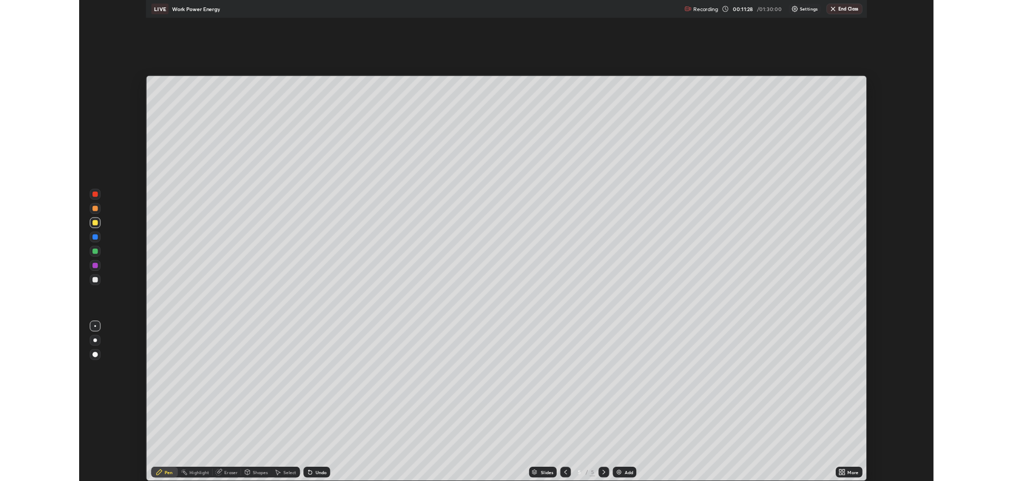
scroll to position [570, 1013]
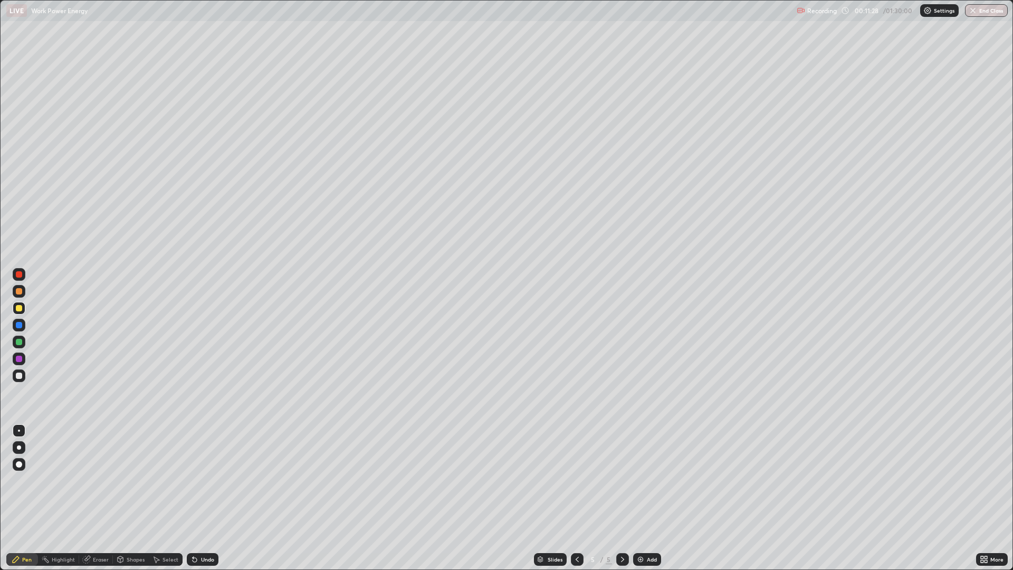
click at [989, 480] on div "More" at bounding box center [992, 559] width 32 height 13
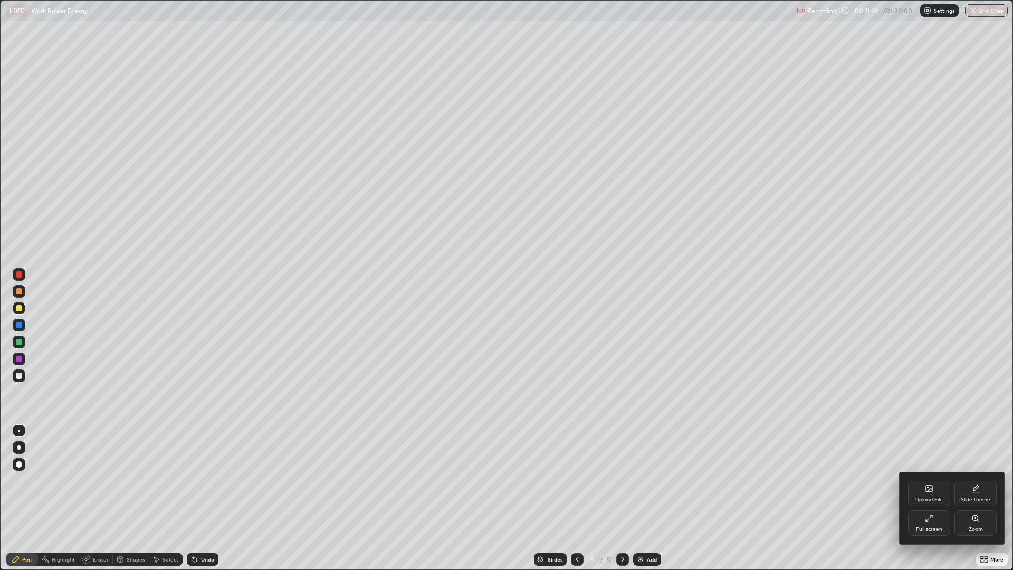
click at [925, 480] on div "Full screen" at bounding box center [929, 522] width 42 height 25
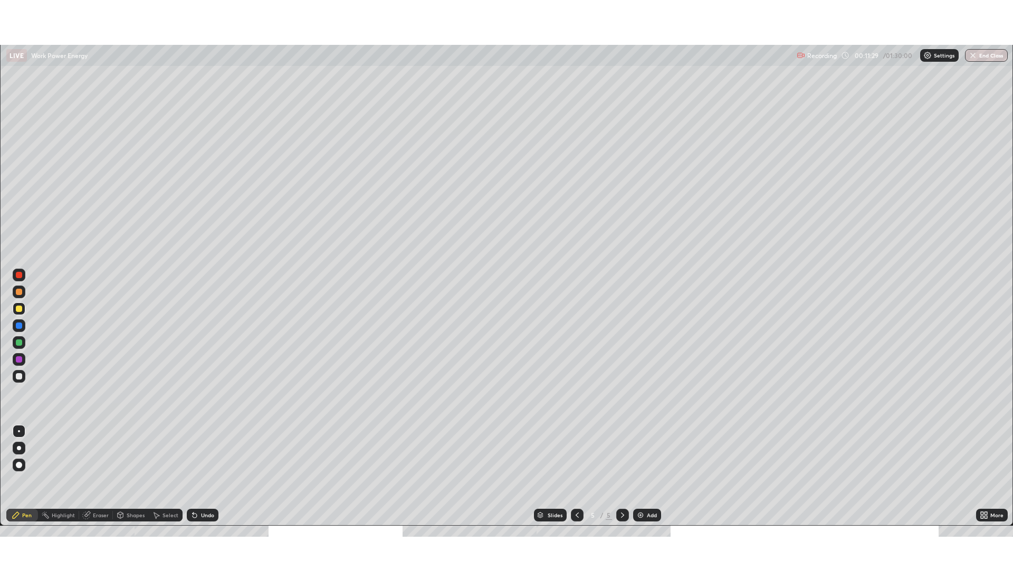
scroll to position [52301, 51769]
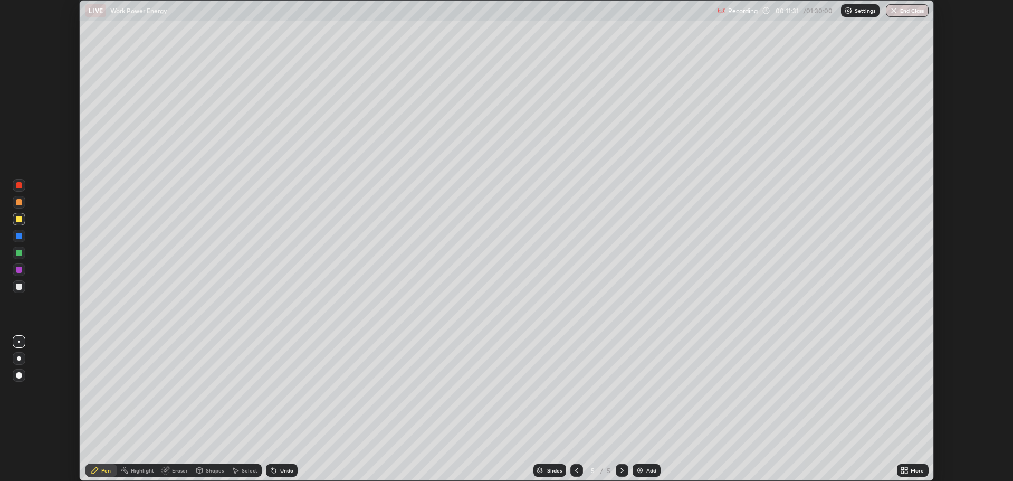
click at [19, 272] on div at bounding box center [19, 270] width 6 height 6
click at [284, 470] on div "Undo" at bounding box center [286, 470] width 13 height 5
click at [281, 466] on div "Undo" at bounding box center [282, 470] width 32 height 13
click at [244, 472] on div "Select" at bounding box center [250, 470] width 16 height 5
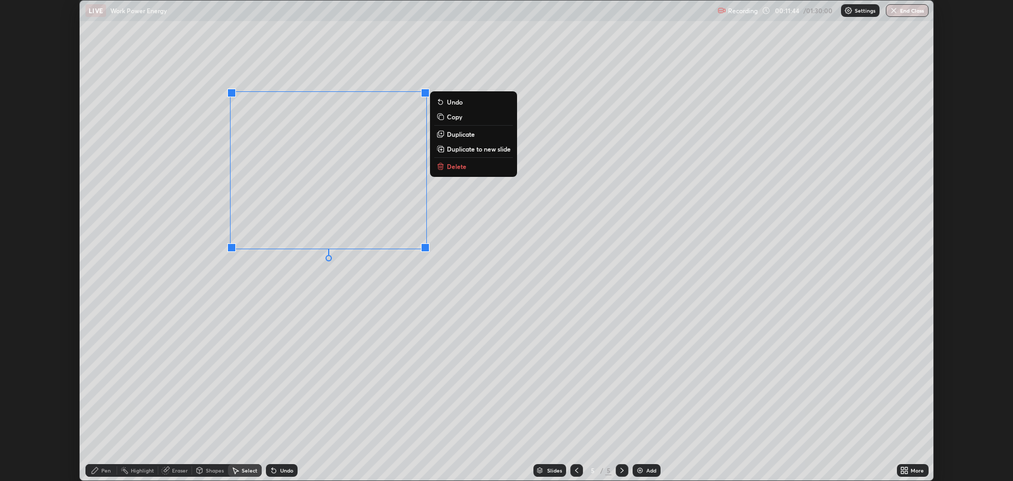
click at [107, 472] on div "Pen" at bounding box center [106, 470] width 10 height 5
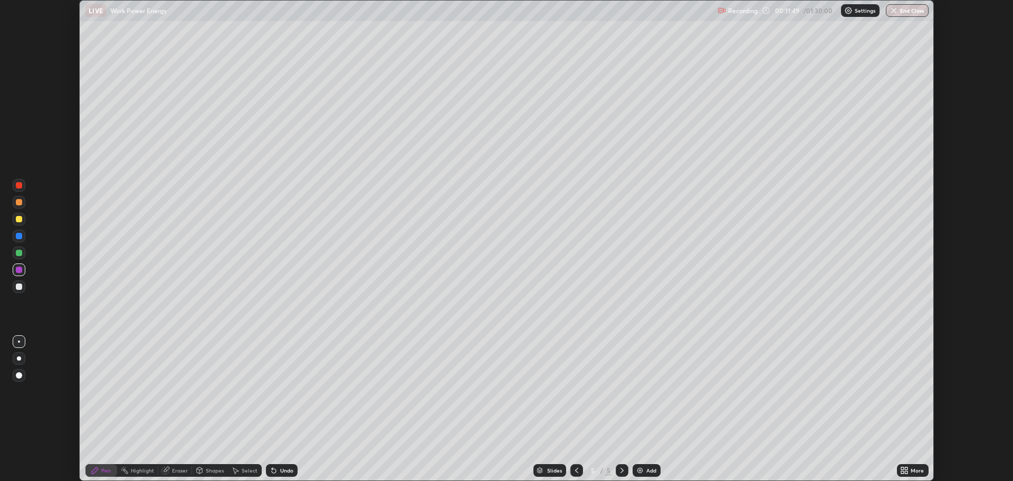
click at [21, 252] on div at bounding box center [19, 253] width 6 height 6
click at [20, 186] on div at bounding box center [19, 185] width 6 height 6
click at [19, 253] on div at bounding box center [19, 253] width 6 height 6
click at [16, 272] on div at bounding box center [19, 270] width 6 height 6
click at [15, 287] on div at bounding box center [19, 286] width 13 height 13
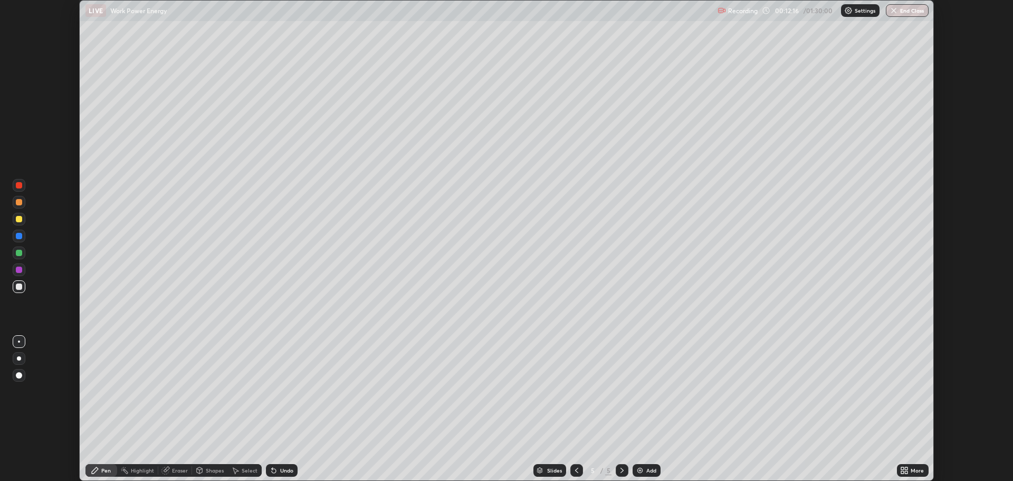
click at [901, 469] on icon at bounding box center [904, 470] width 8 height 8
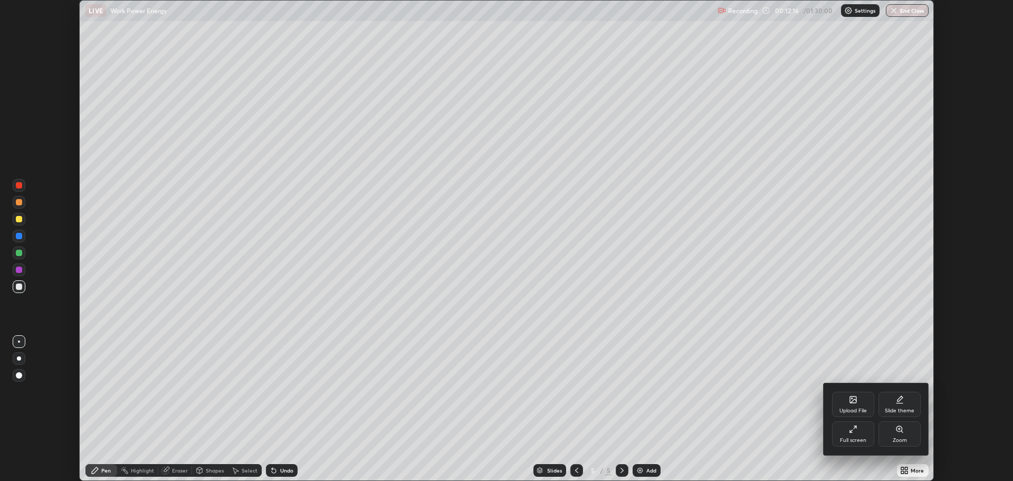
click at [856, 429] on icon at bounding box center [853, 429] width 8 height 8
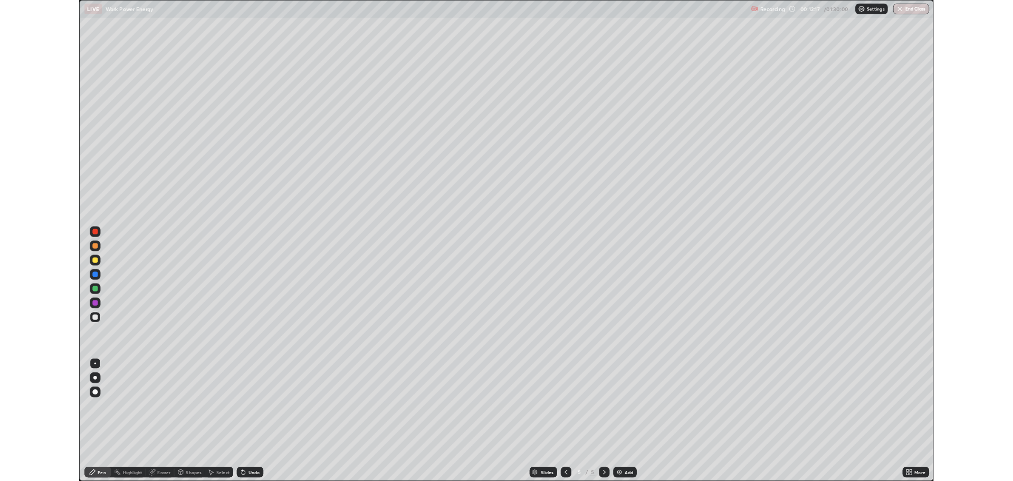
scroll to position [570, 1013]
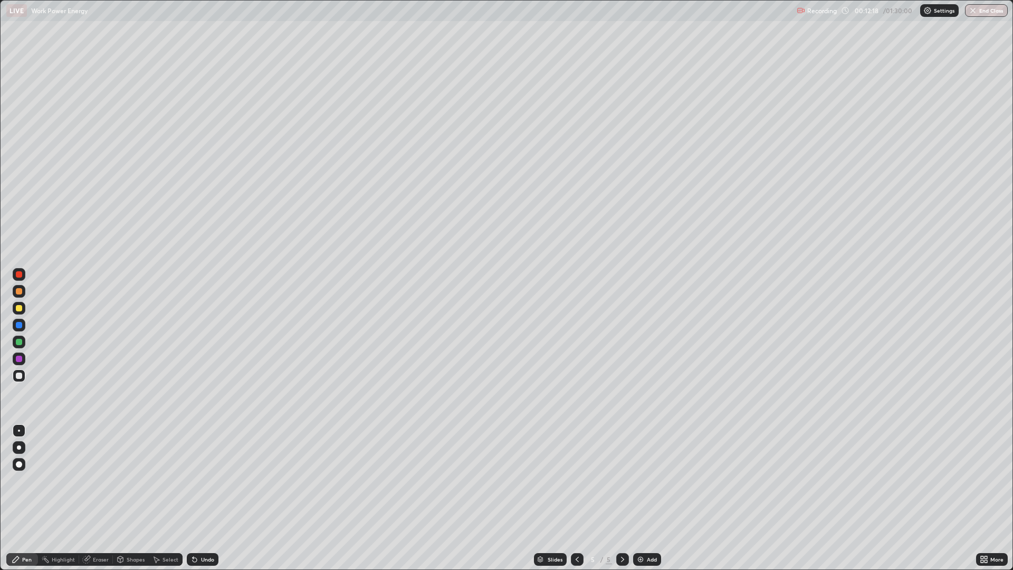
click at [997, 480] on div "More" at bounding box center [997, 559] width 13 height 5
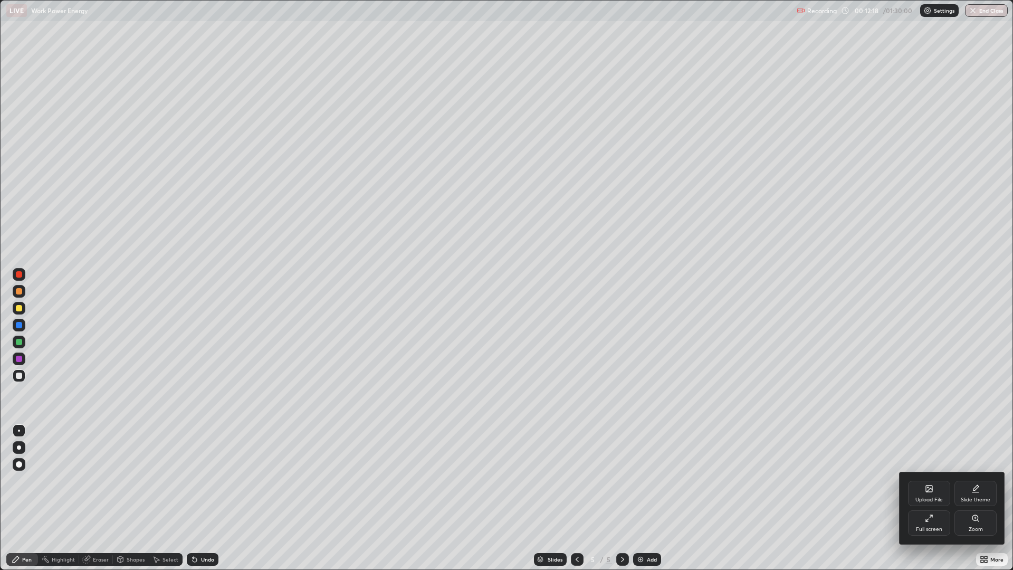
click at [929, 480] on div "Full screen" at bounding box center [929, 522] width 42 height 25
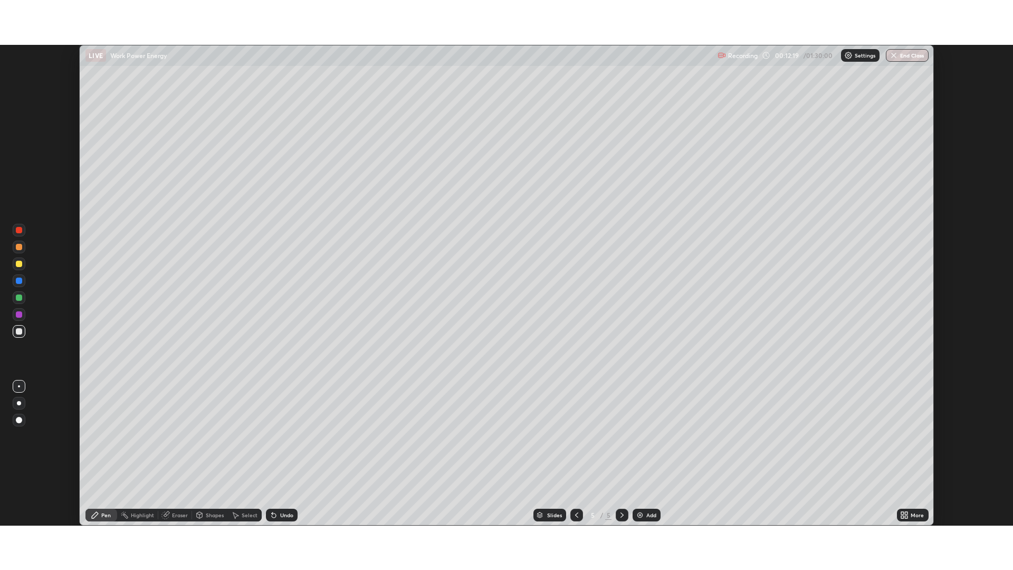
scroll to position [52301, 51769]
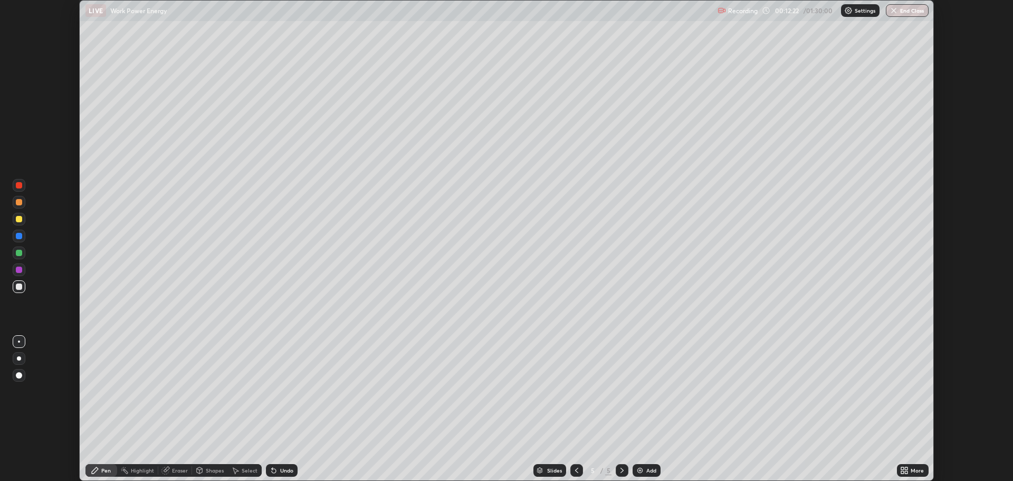
click at [19, 270] on div at bounding box center [19, 270] width 6 height 6
click at [286, 468] on div "Undo" at bounding box center [286, 470] width 13 height 5
click at [21, 222] on div at bounding box center [19, 219] width 6 height 6
click at [20, 254] on div at bounding box center [19, 253] width 6 height 6
click at [172, 472] on div "Eraser" at bounding box center [180, 470] width 16 height 5
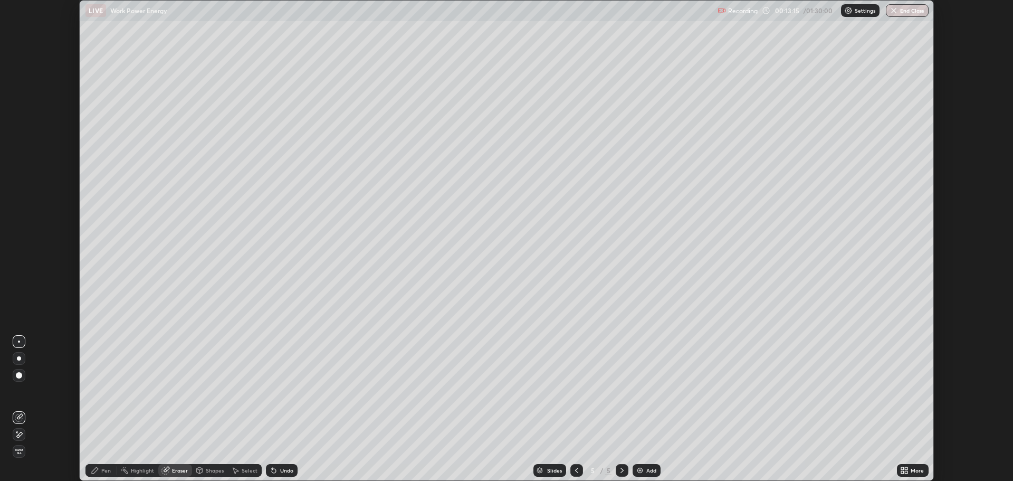
click at [94, 473] on icon at bounding box center [95, 470] width 6 height 6
click at [643, 473] on img at bounding box center [640, 470] width 8 height 8
click at [19, 219] on div at bounding box center [19, 219] width 6 height 6
click at [208, 471] on div "Shapes" at bounding box center [215, 470] width 18 height 5
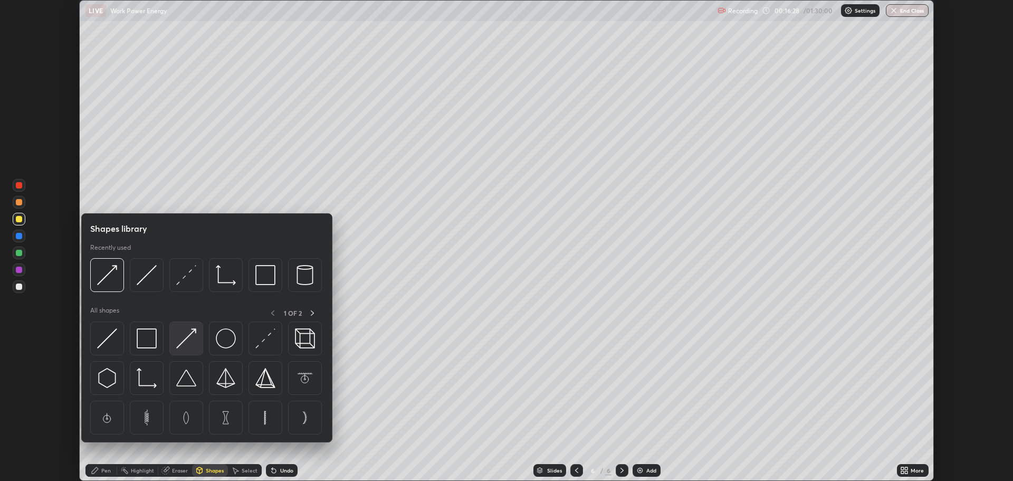
click at [191, 348] on img at bounding box center [186, 338] width 20 height 20
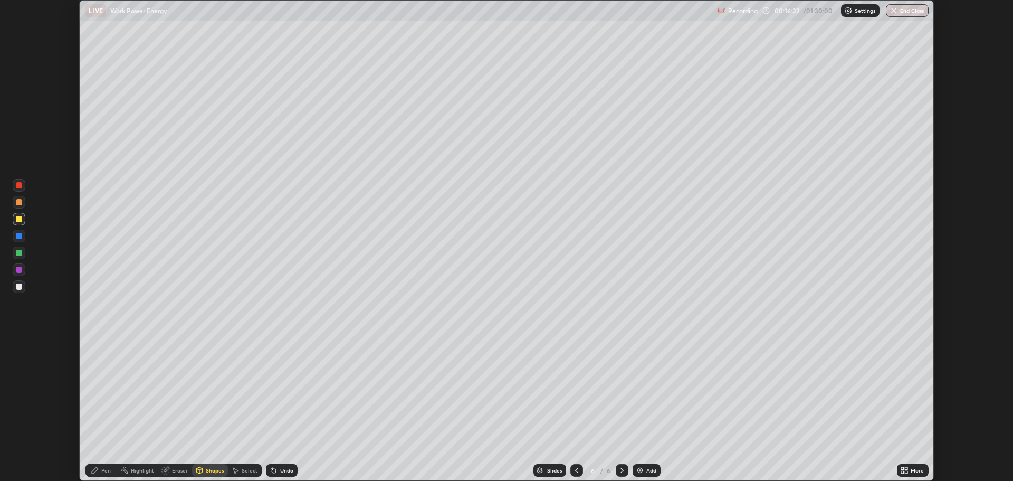
click at [106, 470] on div "Pen" at bounding box center [106, 470] width 10 height 5
click at [18, 255] on div at bounding box center [19, 253] width 6 height 6
click at [280, 471] on div "Undo" at bounding box center [286, 470] width 13 height 5
click at [284, 470] on div "Undo" at bounding box center [286, 470] width 13 height 5
click at [285, 470] on div "Undo" at bounding box center [286, 470] width 13 height 5
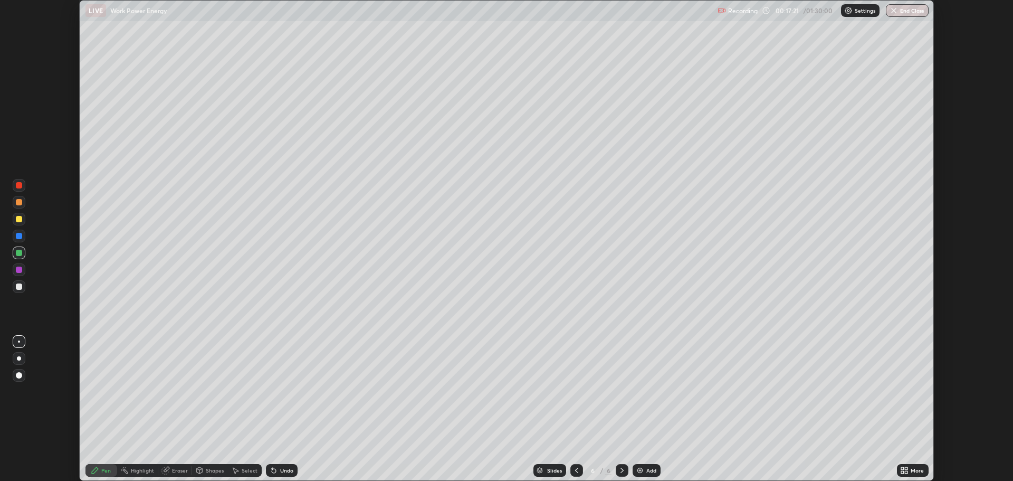
click at [271, 466] on icon at bounding box center [274, 470] width 8 height 8
click at [18, 222] on div at bounding box center [19, 219] width 6 height 6
click at [19, 199] on div at bounding box center [19, 202] width 6 height 6
click at [20, 252] on div at bounding box center [19, 253] width 6 height 6
click at [19, 270] on div at bounding box center [19, 270] width 6 height 6
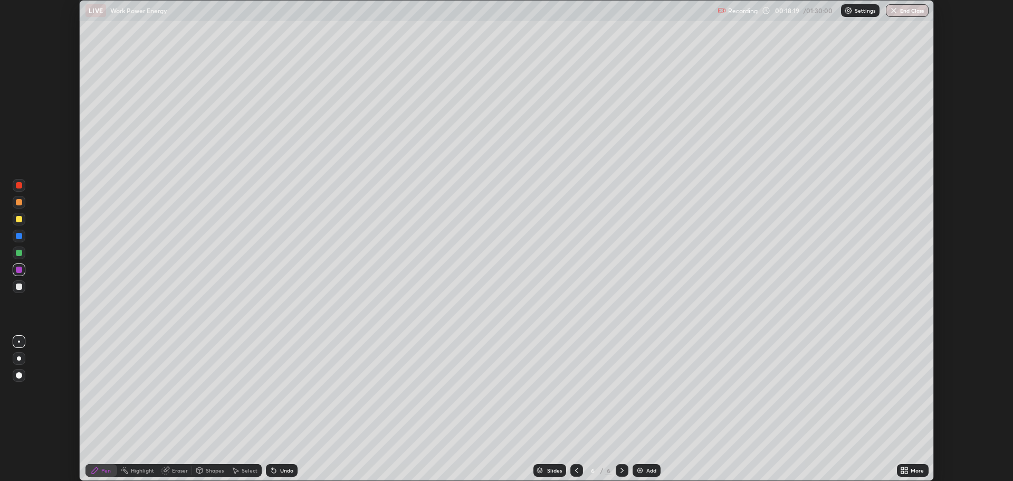
click at [248, 470] on div "Select" at bounding box center [250, 470] width 16 height 5
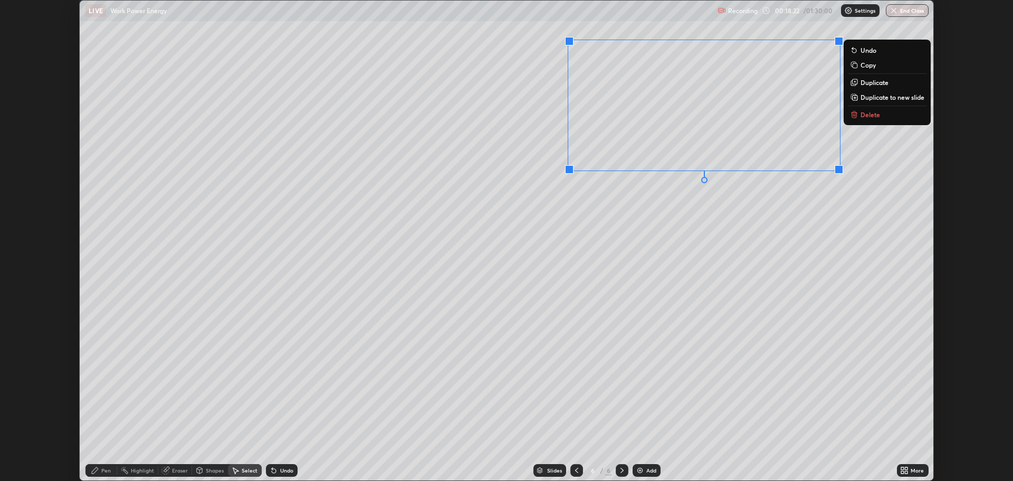
click at [114, 475] on div "Pen" at bounding box center [102, 470] width 32 height 13
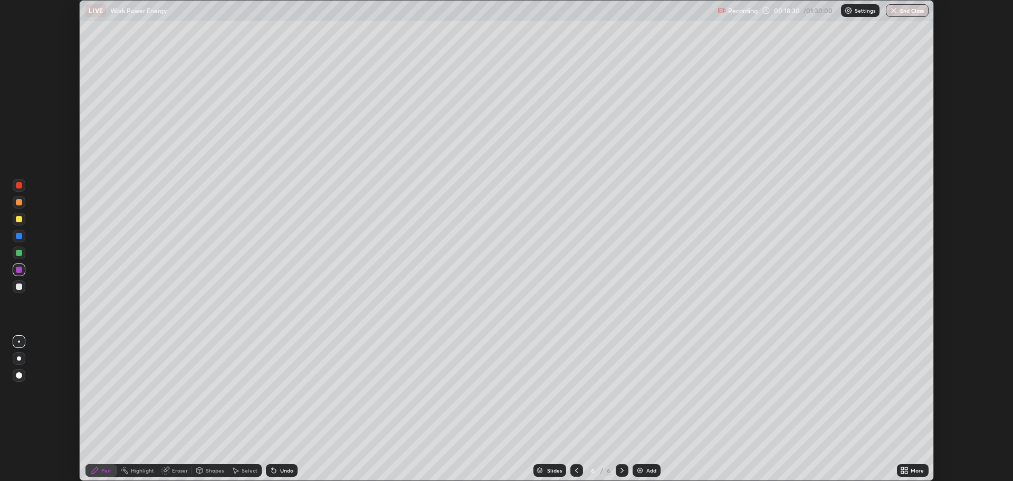
click at [22, 253] on div at bounding box center [19, 253] width 6 height 6
click at [917, 470] on div "More" at bounding box center [917, 470] width 13 height 5
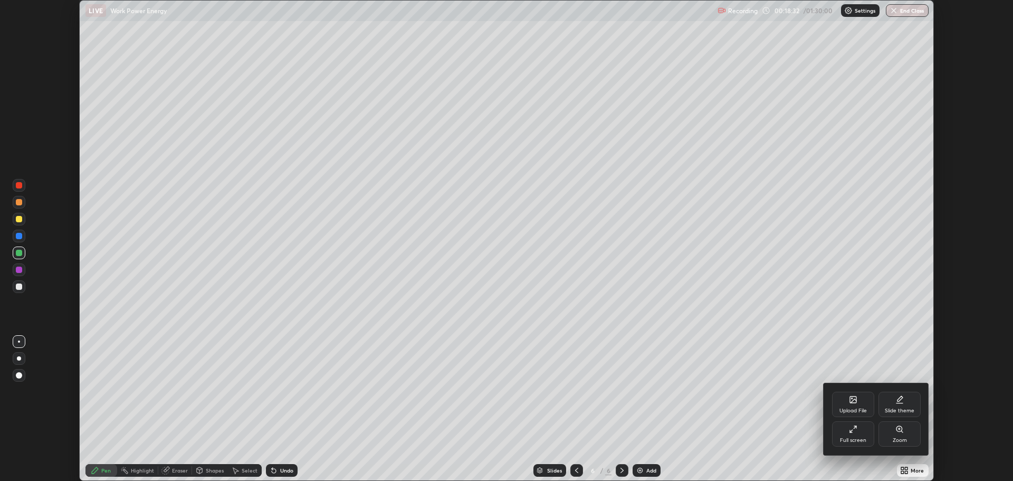
click at [851, 431] on icon at bounding box center [851, 431] width 3 height 3
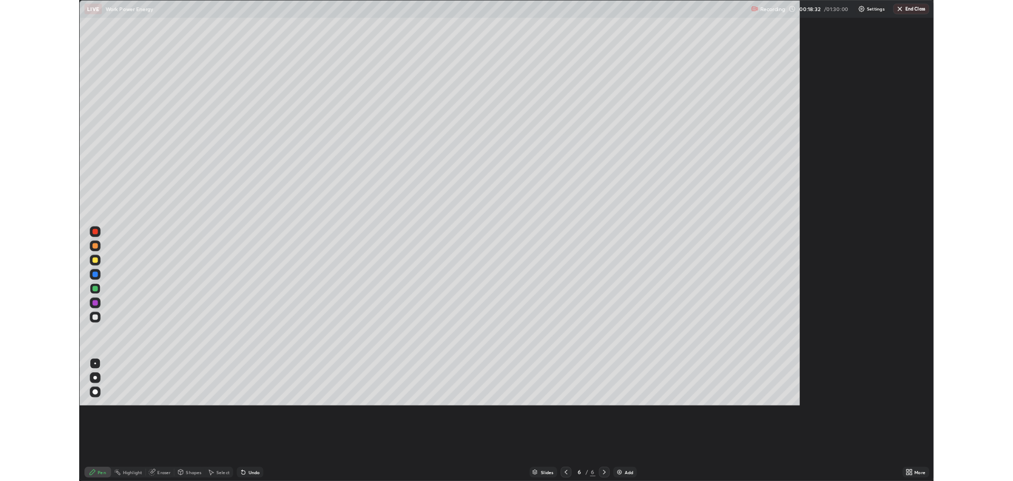
scroll to position [570, 1013]
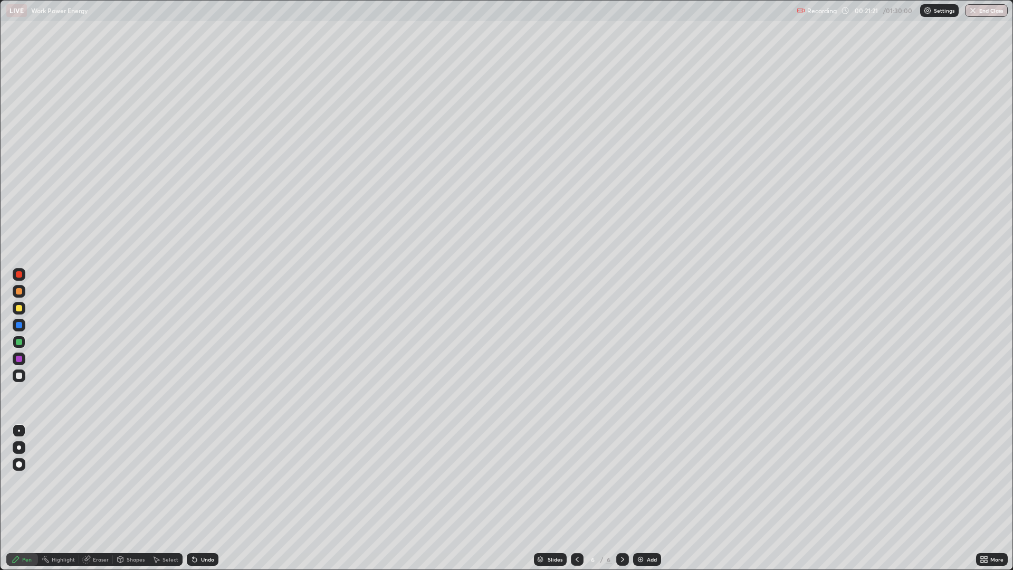
click at [648, 480] on div "Add" at bounding box center [652, 559] width 10 height 5
click at [17, 311] on div at bounding box center [19, 308] width 6 height 6
click at [202, 480] on div "Undo" at bounding box center [207, 559] width 13 height 5
click at [205, 480] on div "Undo" at bounding box center [207, 559] width 13 height 5
click at [105, 480] on div "Eraser" at bounding box center [101, 559] width 16 height 5
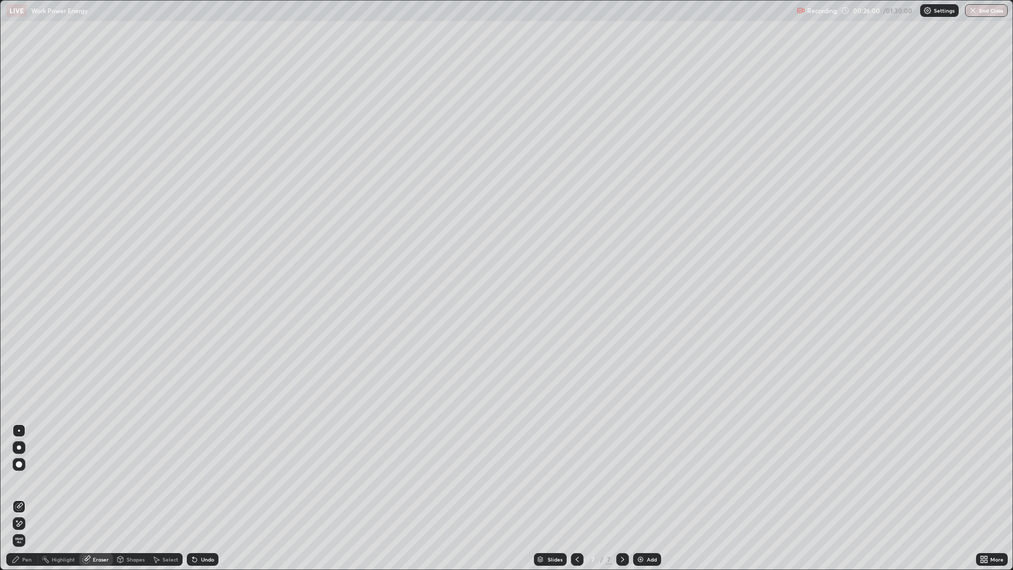
click at [29, 480] on div "Pen" at bounding box center [27, 559] width 10 height 5
click at [209, 480] on div "Undo" at bounding box center [207, 559] width 13 height 5
click at [210, 480] on div "Undo" at bounding box center [207, 559] width 13 height 5
click at [207, 480] on div "Undo" at bounding box center [207, 559] width 13 height 5
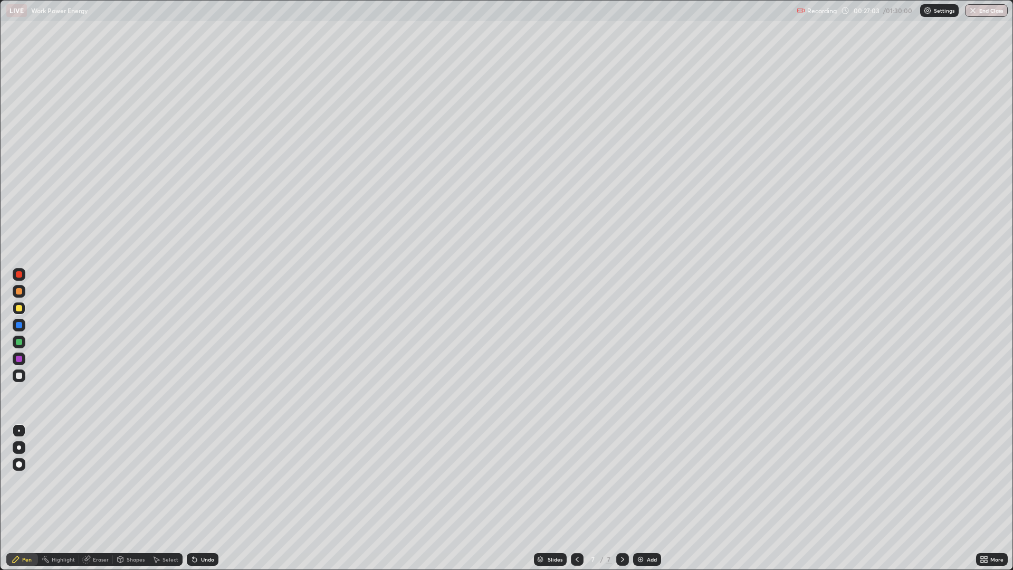
click at [201, 480] on div "Undo" at bounding box center [207, 559] width 13 height 5
click at [651, 480] on div "Add" at bounding box center [652, 559] width 10 height 5
click at [576, 480] on icon at bounding box center [577, 559] width 8 height 8
click at [620, 480] on icon at bounding box center [623, 559] width 8 height 8
click at [576, 480] on icon at bounding box center [577, 559] width 8 height 8
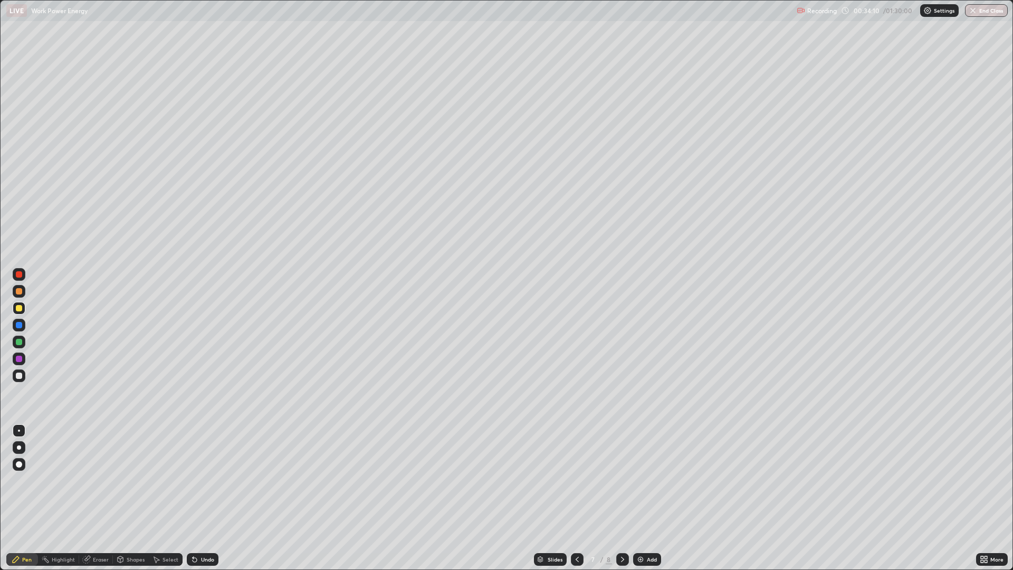
click at [622, 480] on icon at bounding box center [623, 559] width 8 height 8
click at [649, 480] on div "Add" at bounding box center [652, 559] width 10 height 5
click at [21, 378] on div at bounding box center [19, 376] width 6 height 6
click at [178, 480] on div "Select" at bounding box center [166, 559] width 34 height 13
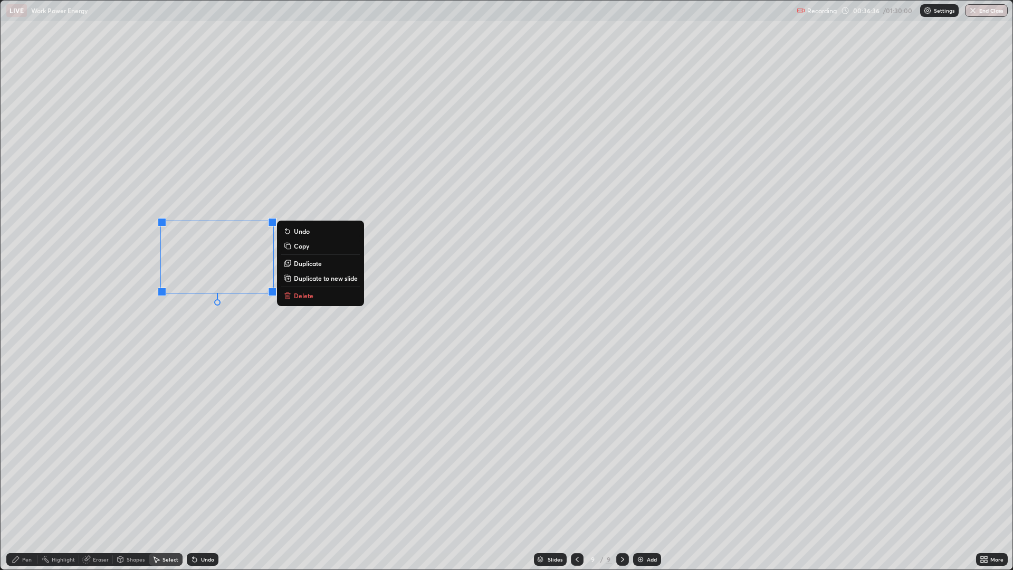
click at [27, 480] on div "Pen" at bounding box center [27, 559] width 10 height 5
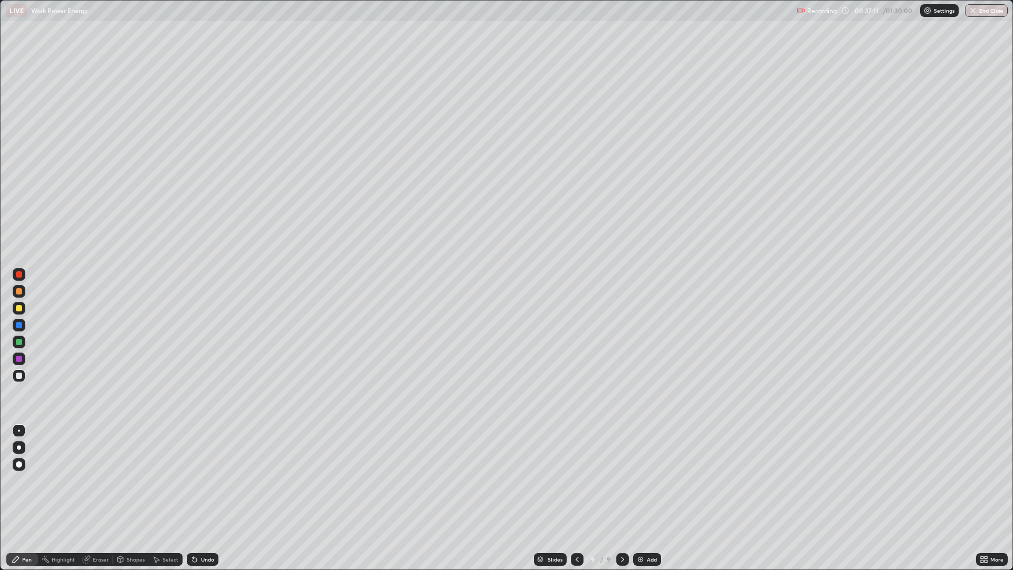
click at [214, 480] on div "Undo" at bounding box center [203, 559] width 32 height 13
click at [1002, 480] on div "More" at bounding box center [997, 559] width 13 height 5
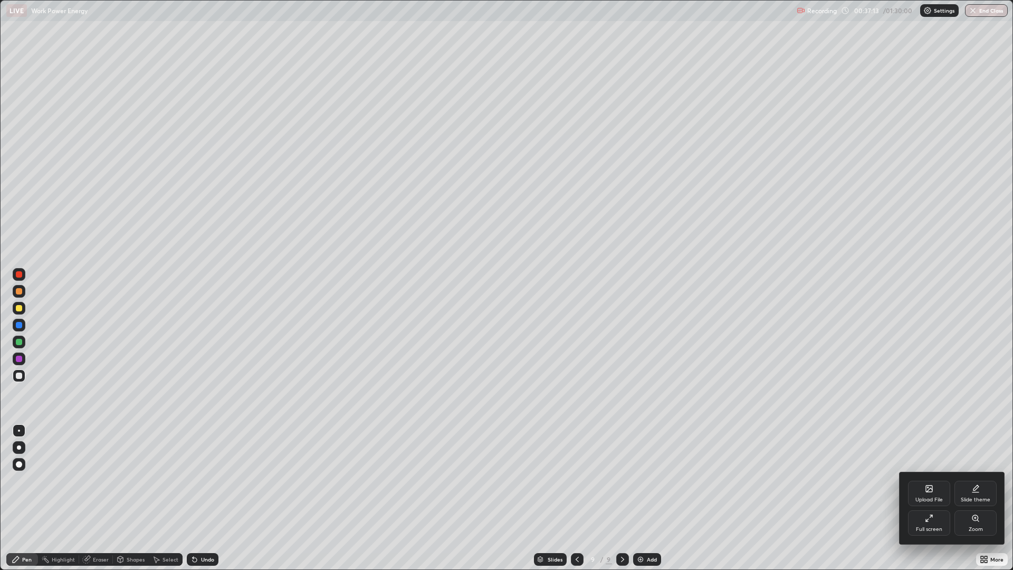
click at [940, 480] on div "Full screen" at bounding box center [929, 522] width 42 height 25
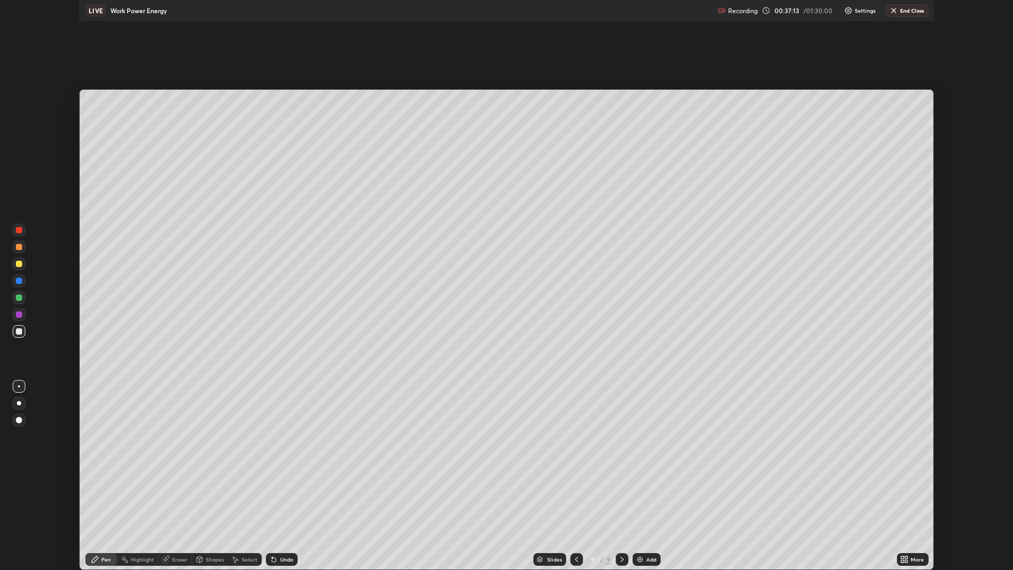
scroll to position [52301, 51769]
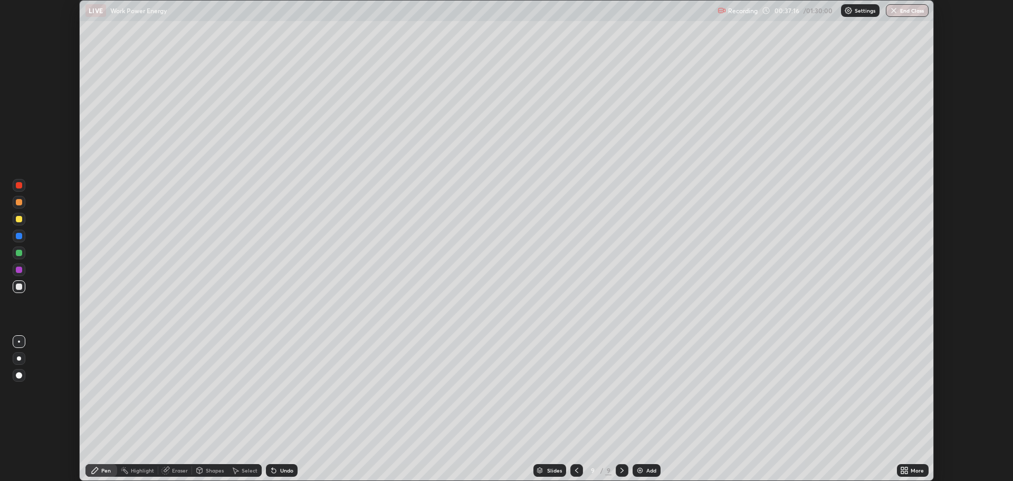
click at [250, 469] on div "Select" at bounding box center [250, 470] width 16 height 5
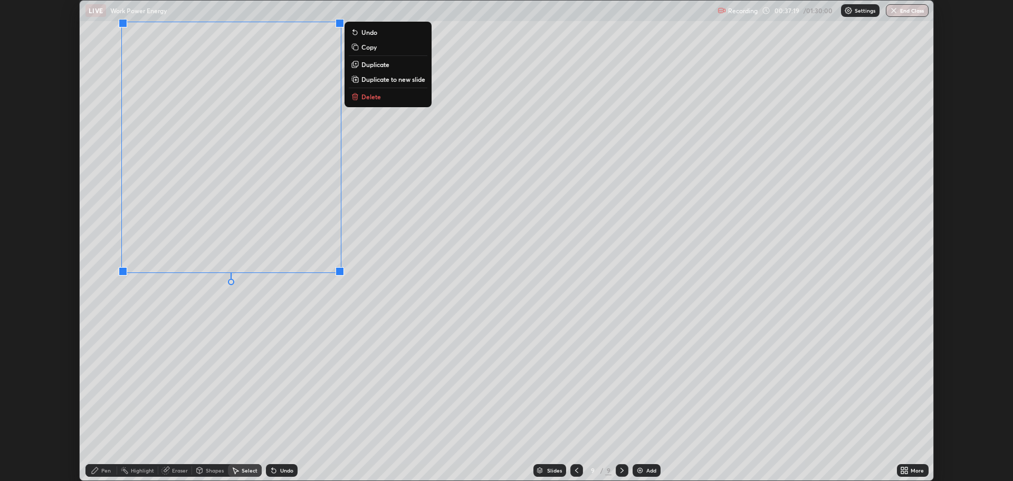
click at [107, 471] on div "Pen" at bounding box center [106, 470] width 10 height 5
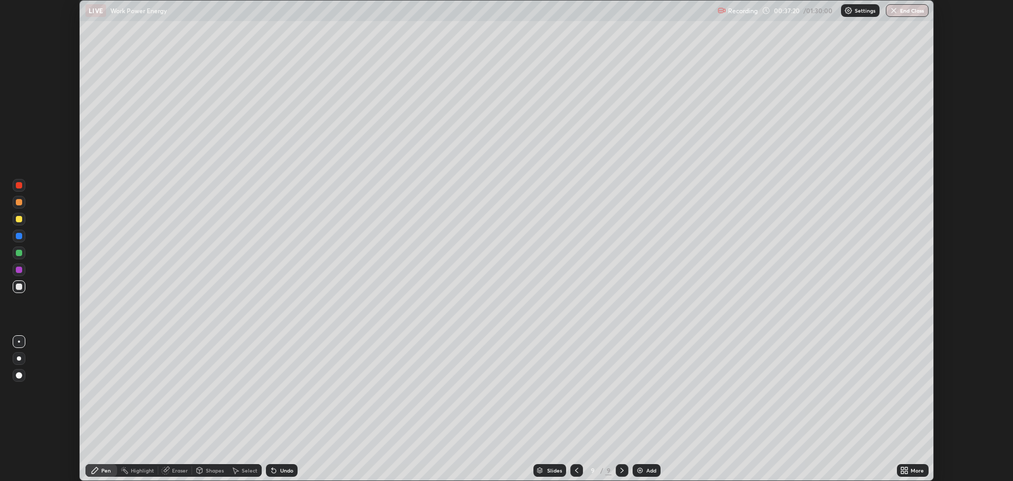
click at [21, 270] on div at bounding box center [19, 270] width 6 height 6
click at [906, 473] on icon at bounding box center [907, 472] width 3 height 3
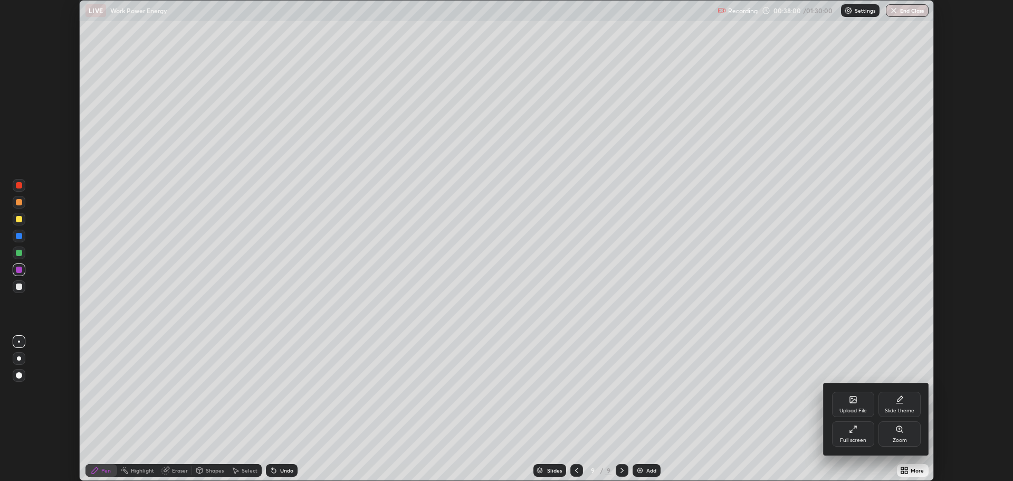
click at [859, 435] on div "Full screen" at bounding box center [853, 433] width 42 height 25
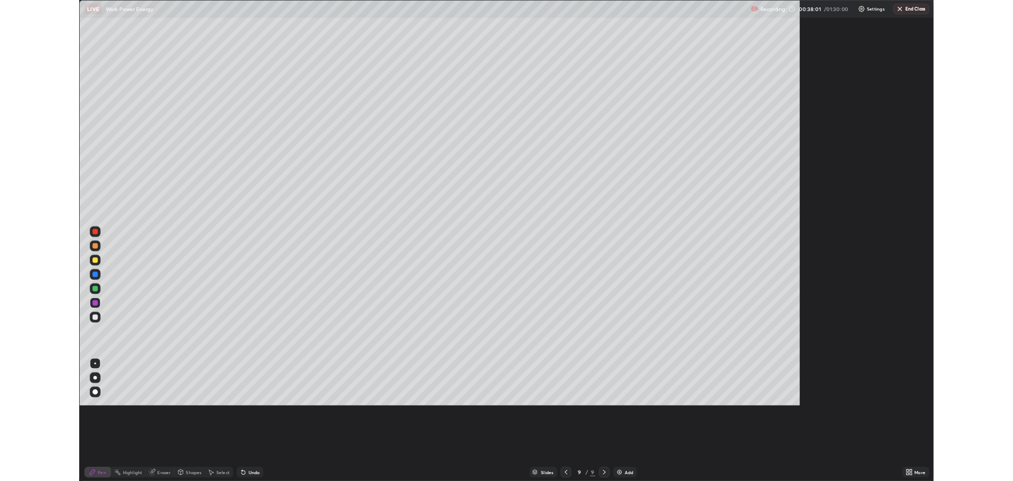
scroll to position [570, 1013]
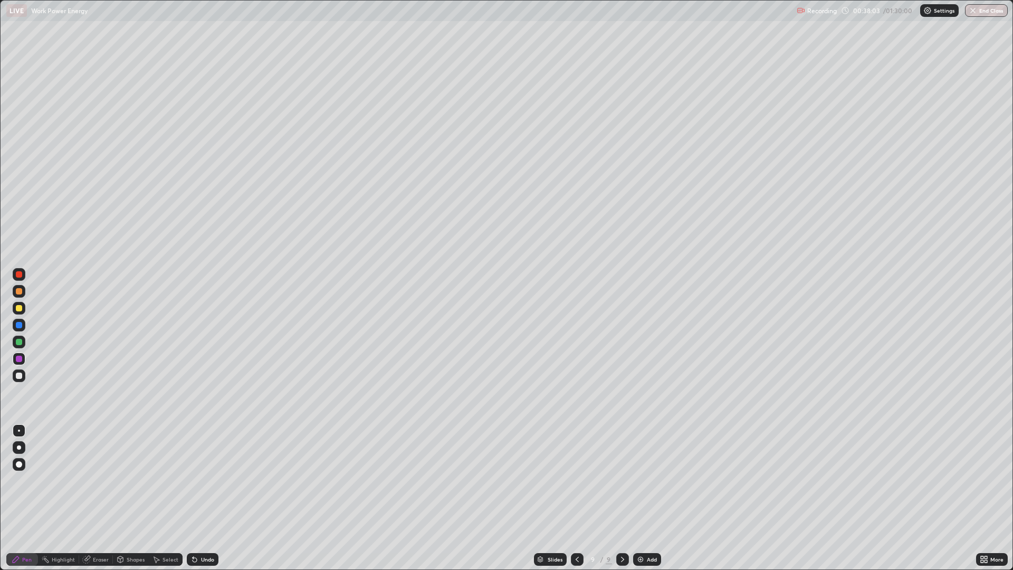
click at [22, 344] on div at bounding box center [19, 342] width 13 height 13
click at [20, 377] on div at bounding box center [19, 376] width 6 height 6
click at [205, 480] on div "Undo" at bounding box center [207, 559] width 13 height 5
click at [167, 480] on div "Select" at bounding box center [171, 559] width 16 height 5
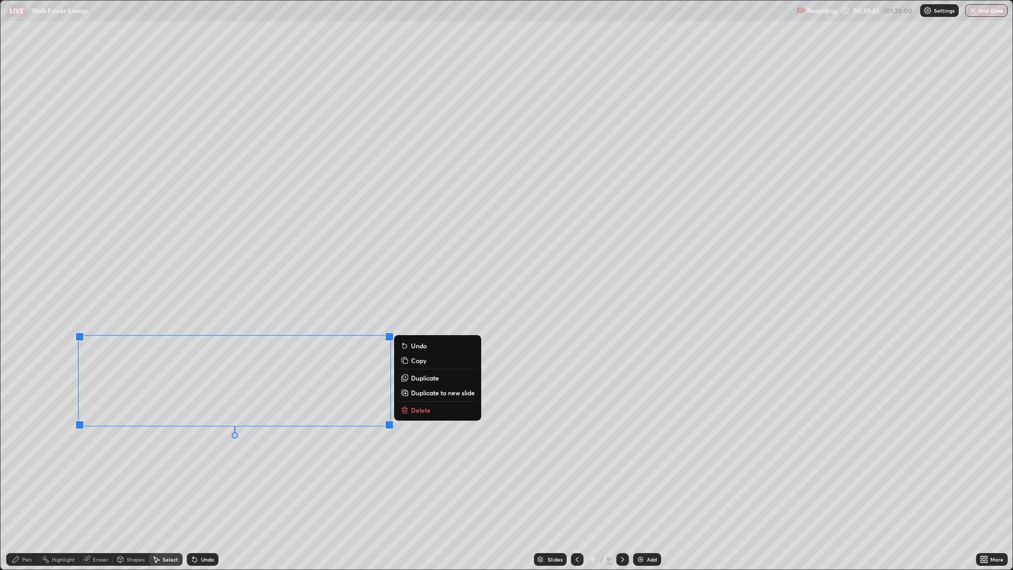
click at [422, 310] on div "0 ° Undo Copy Duplicate Duplicate to new slide Delete" at bounding box center [507, 285] width 1012 height 569
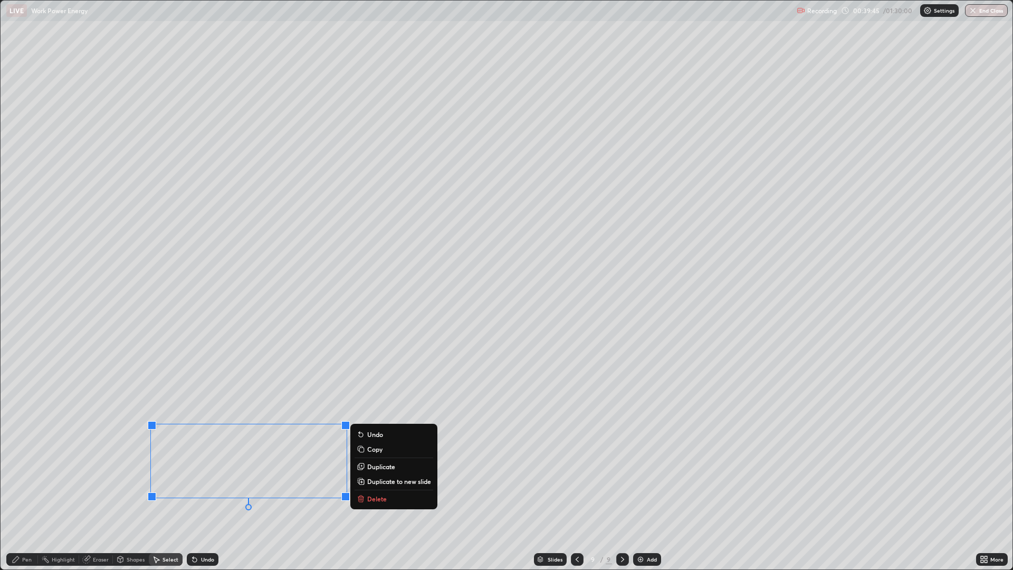
click at [27, 480] on div "Pen" at bounding box center [27, 559] width 10 height 5
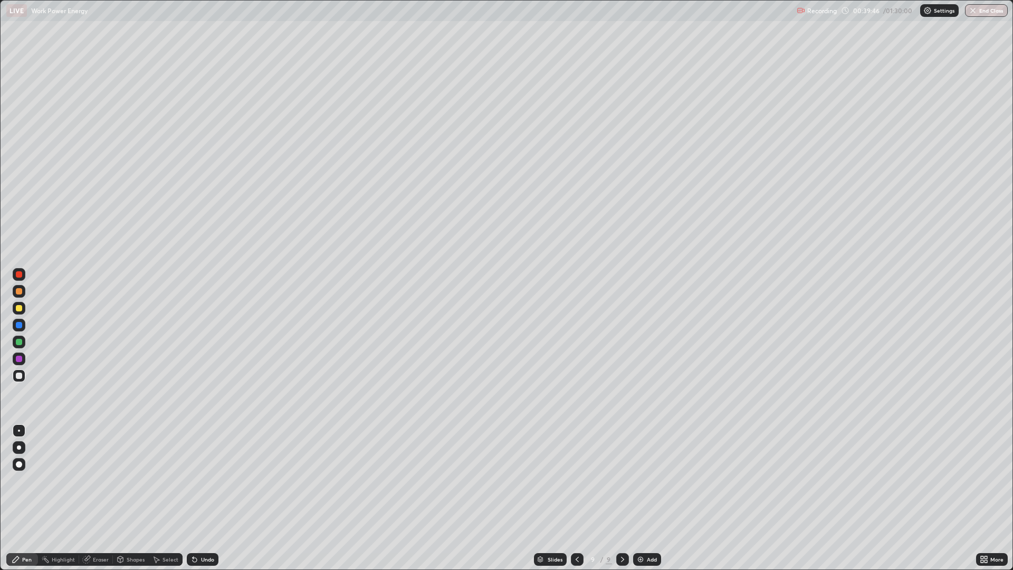
click at [16, 357] on div at bounding box center [19, 359] width 6 height 6
click at [984, 480] on icon at bounding box center [984, 559] width 8 height 8
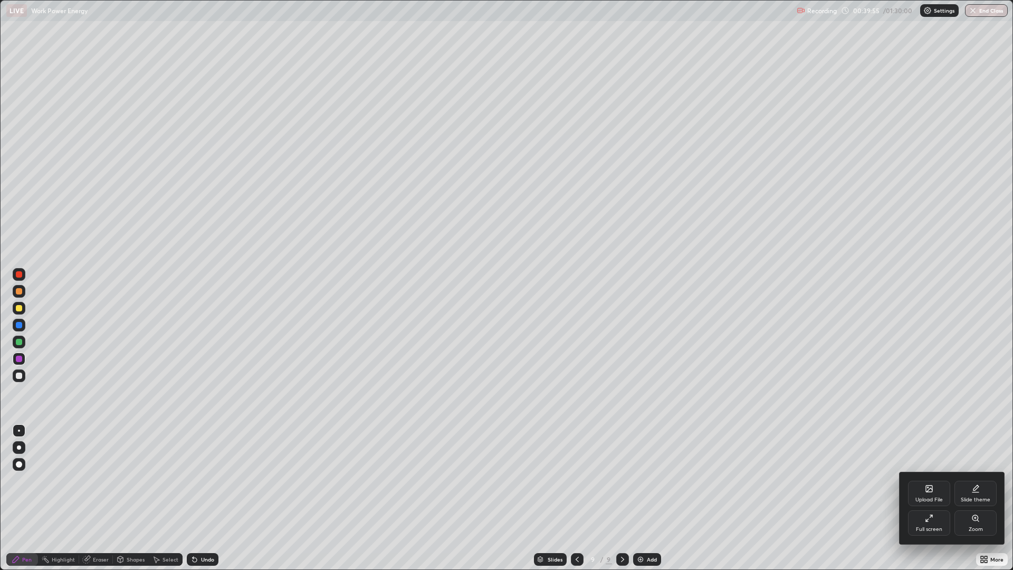
click at [934, 480] on div "Full screen" at bounding box center [929, 522] width 42 height 25
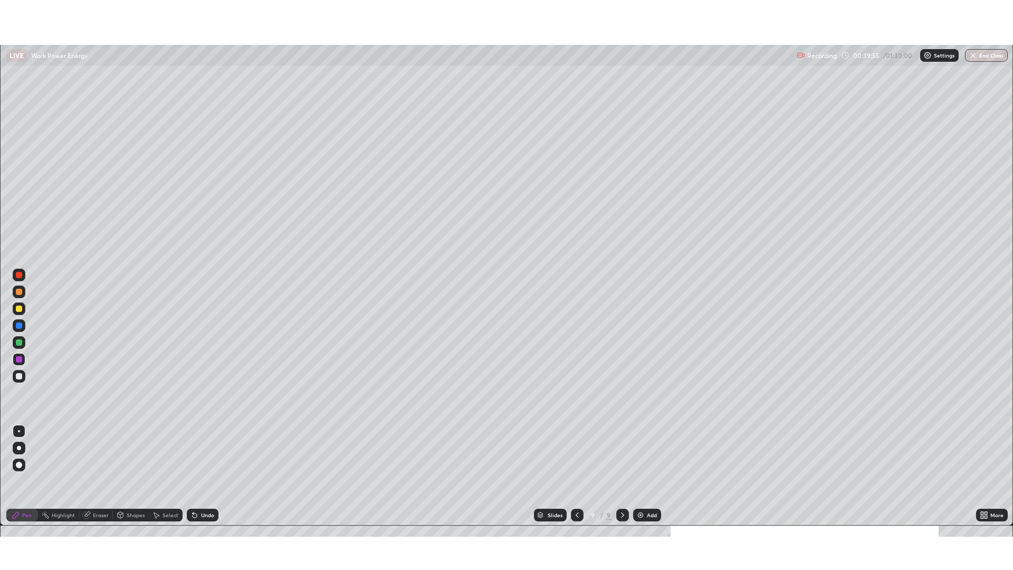
scroll to position [52301, 51769]
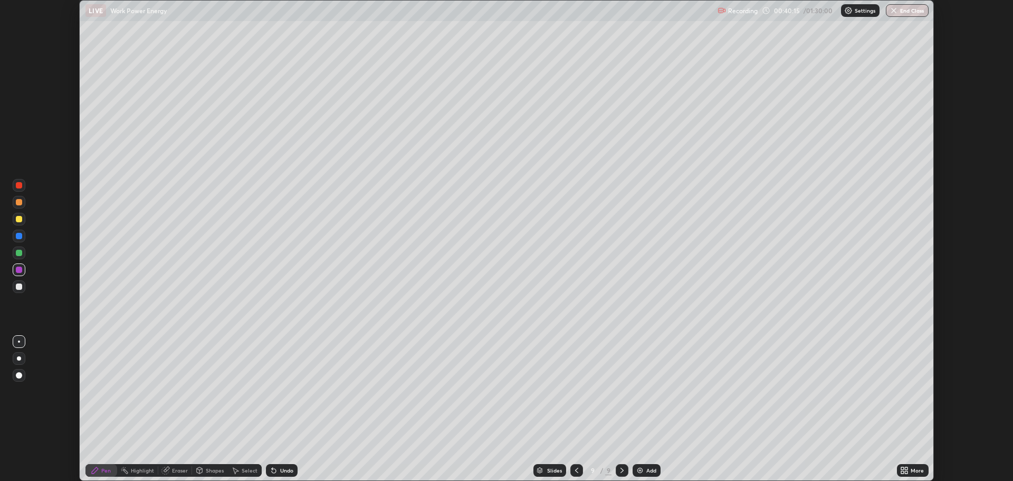
click at [283, 471] on div "Undo" at bounding box center [286, 470] width 13 height 5
click at [286, 471] on div "Undo" at bounding box center [286, 470] width 13 height 5
click at [286, 470] on div "Undo" at bounding box center [286, 470] width 13 height 5
click at [280, 472] on div "Undo" at bounding box center [286, 470] width 13 height 5
click at [285, 470] on div "Undo" at bounding box center [286, 470] width 13 height 5
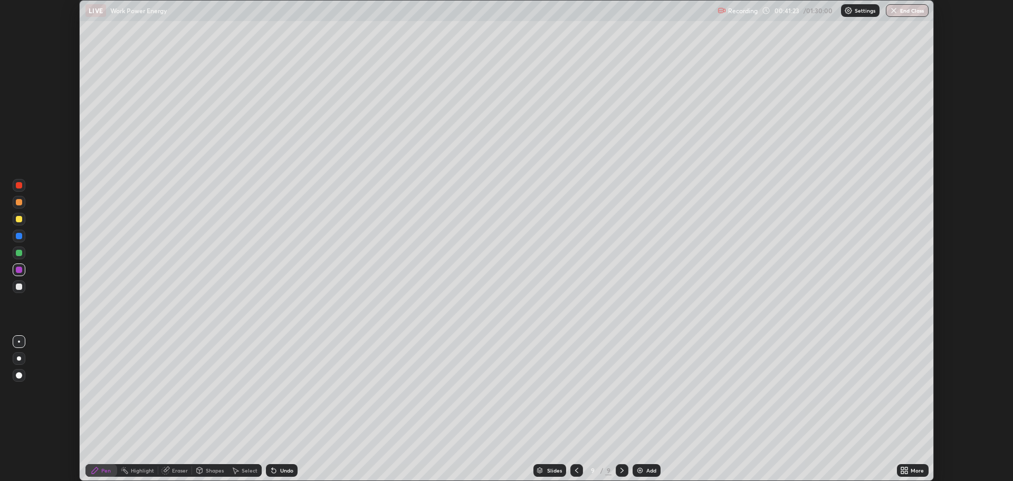
click at [284, 470] on div "Undo" at bounding box center [286, 470] width 13 height 5
click at [646, 471] on div "Add" at bounding box center [647, 470] width 28 height 13
click at [244, 470] on div "Select" at bounding box center [250, 470] width 16 height 5
click at [204, 471] on div "Shapes" at bounding box center [210, 470] width 36 height 13
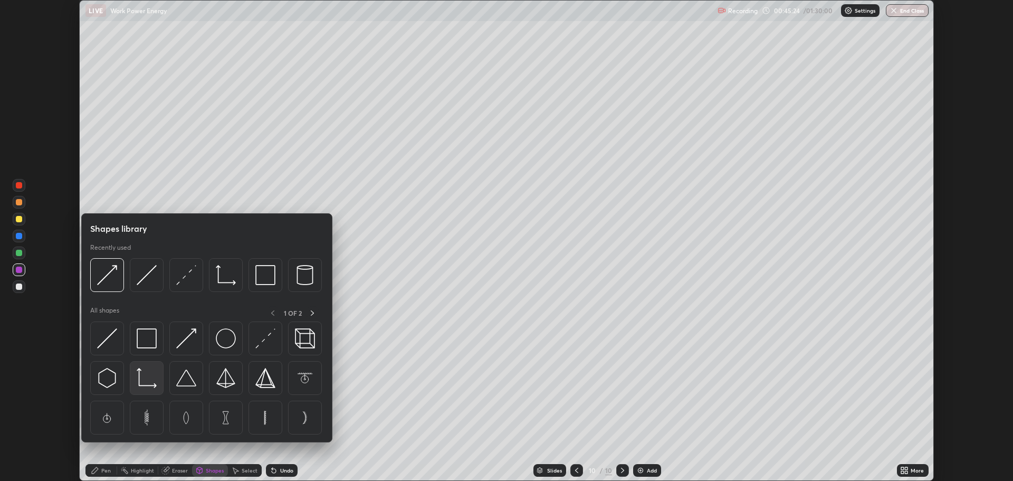
click at [146, 383] on img at bounding box center [147, 378] width 20 height 20
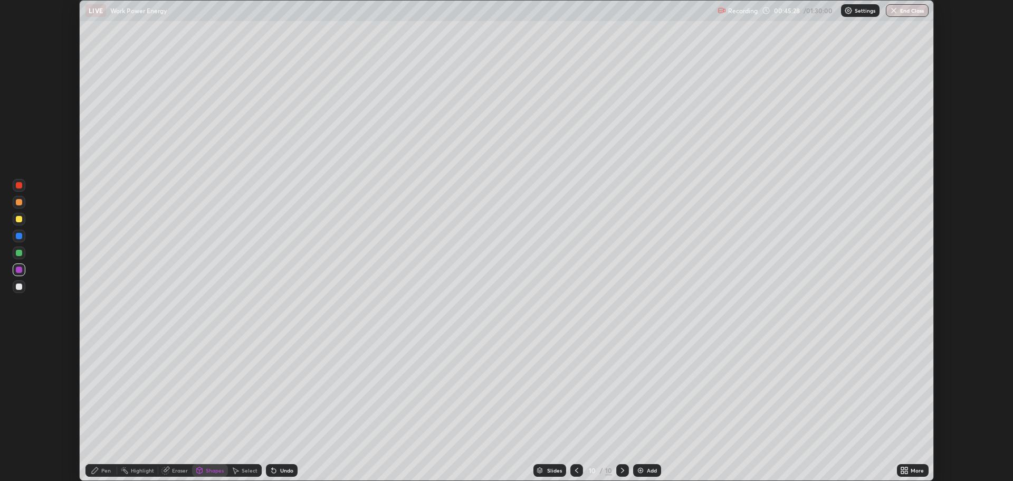
click at [110, 471] on div "Pen" at bounding box center [106, 470] width 10 height 5
click at [19, 287] on div at bounding box center [19, 286] width 6 height 6
click at [18, 251] on div at bounding box center [19, 253] width 6 height 6
click at [21, 221] on div at bounding box center [19, 219] width 6 height 6
click at [179, 470] on div "Eraser" at bounding box center [180, 470] width 16 height 5
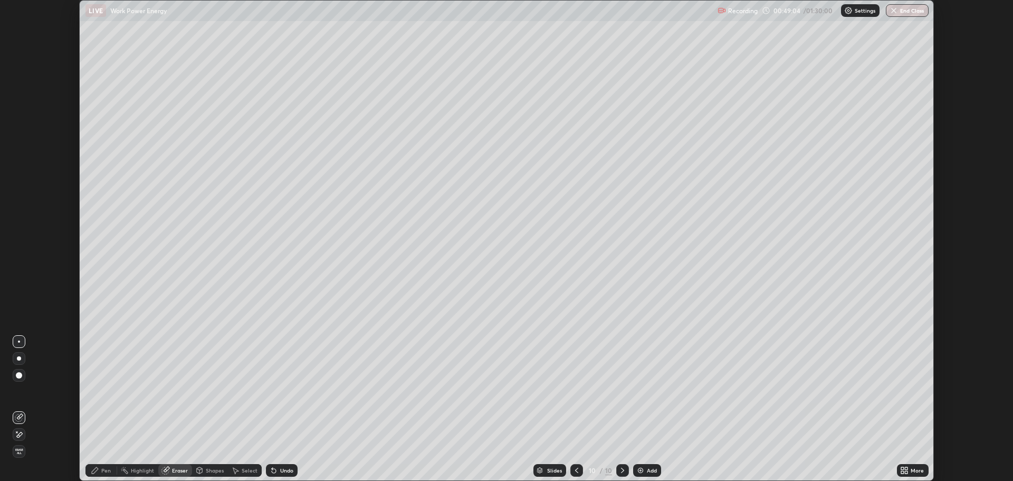
click at [94, 471] on icon at bounding box center [95, 470] width 6 height 6
click at [22, 286] on div at bounding box center [19, 286] width 6 height 6
click at [651, 470] on div "Add" at bounding box center [652, 470] width 10 height 5
click at [280, 472] on div "Undo" at bounding box center [286, 470] width 13 height 5
click at [281, 471] on div "Undo" at bounding box center [286, 470] width 13 height 5
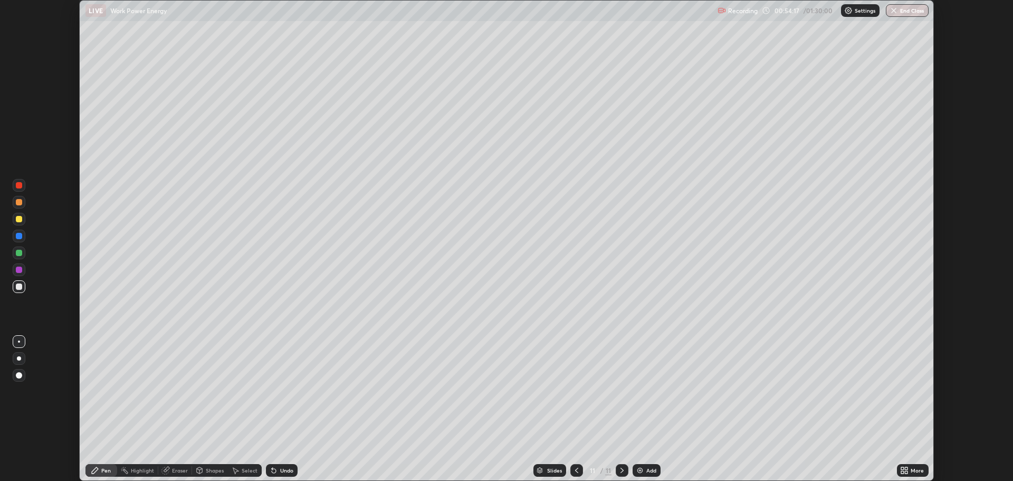
click at [20, 255] on div at bounding box center [19, 253] width 6 height 6
click at [18, 222] on div at bounding box center [19, 219] width 6 height 6
click at [245, 472] on div "Select" at bounding box center [250, 470] width 16 height 5
click at [106, 470] on div "Pen" at bounding box center [106, 470] width 10 height 5
click at [19, 253] on div at bounding box center [19, 253] width 6 height 6
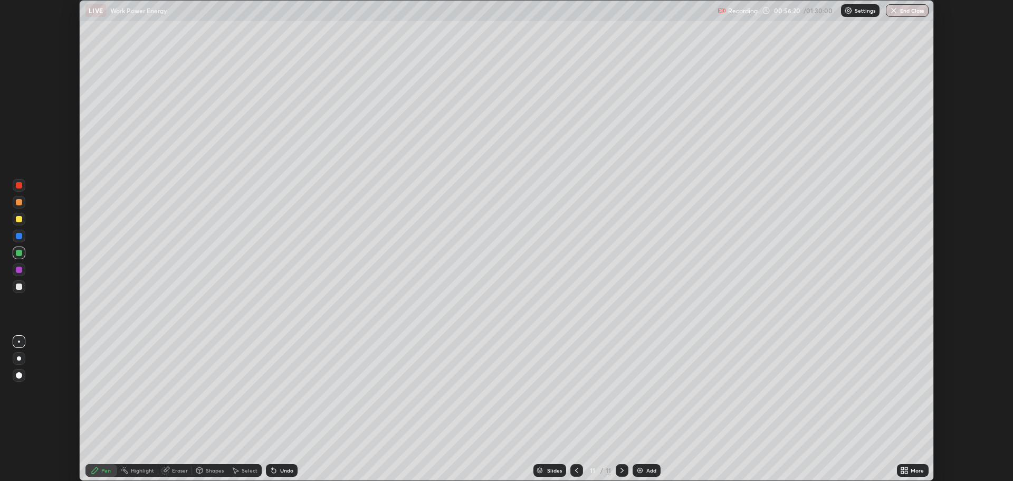
click at [19, 270] on div at bounding box center [19, 270] width 6 height 6
click at [247, 472] on div "Select" at bounding box center [250, 470] width 16 height 5
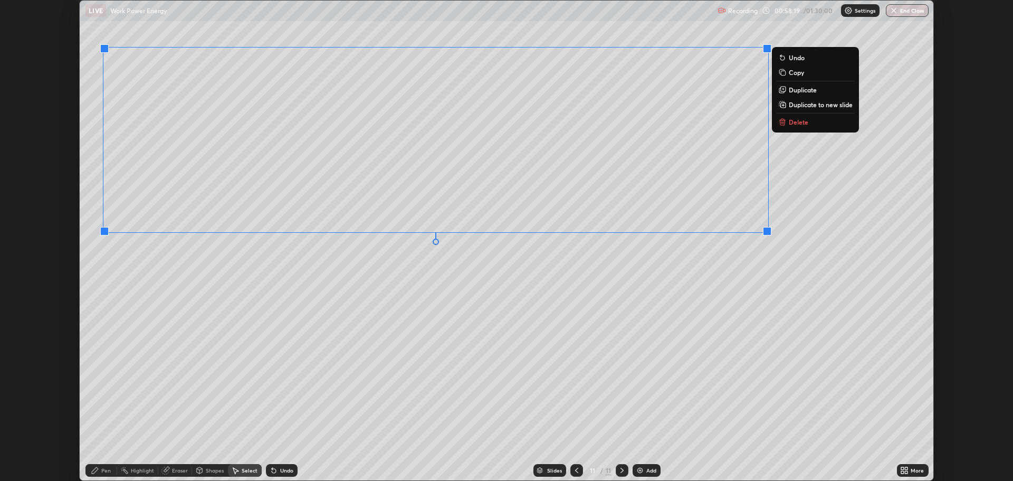
click at [728, 204] on div "0 ° Undo Copy Duplicate Duplicate to new slide Delete" at bounding box center [507, 241] width 854 height 480
click at [640, 338] on div "0 ° Undo Copy Duplicate Duplicate to new slide Delete" at bounding box center [507, 241] width 854 height 480
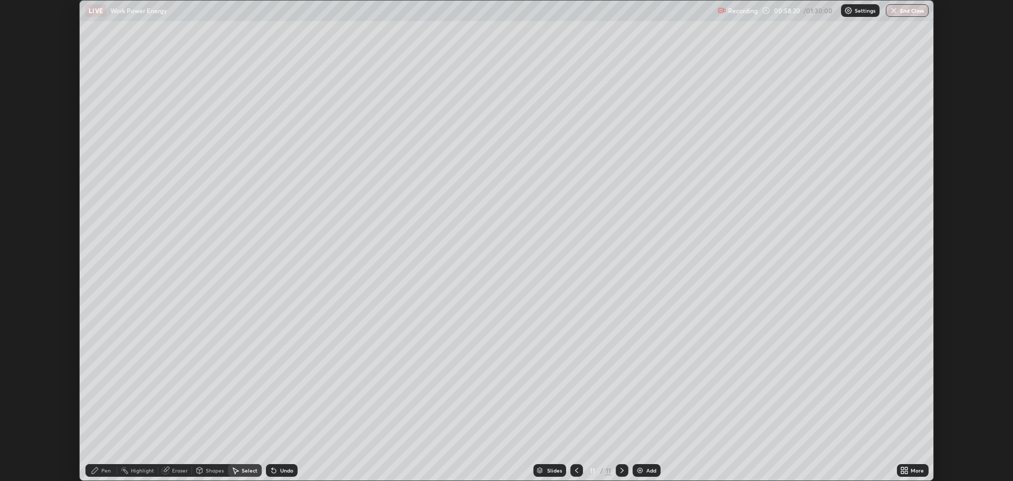
click at [106, 470] on div "Pen" at bounding box center [106, 470] width 10 height 5
click at [19, 287] on div at bounding box center [19, 286] width 6 height 6
click at [915, 473] on div "More" at bounding box center [917, 470] width 13 height 5
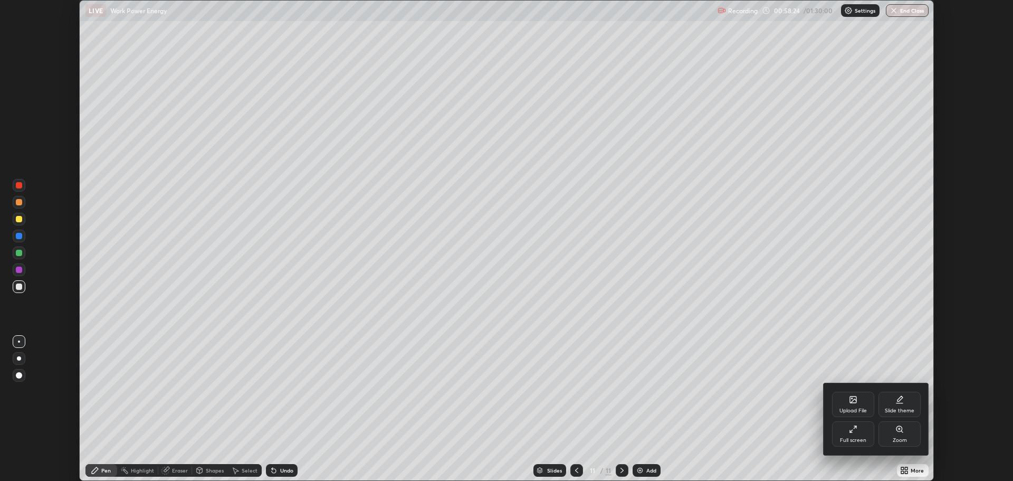
click at [859, 438] on div "Full screen" at bounding box center [853, 440] width 26 height 5
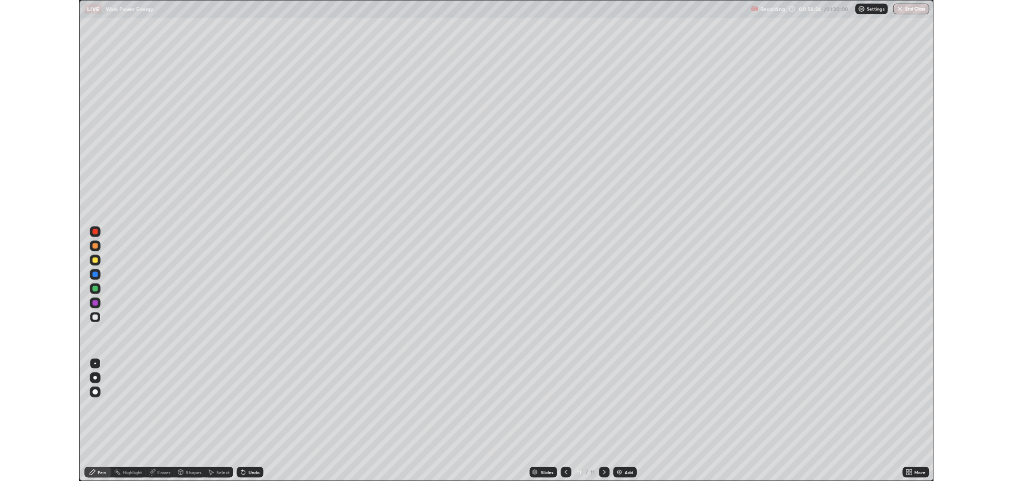
scroll to position [570, 1013]
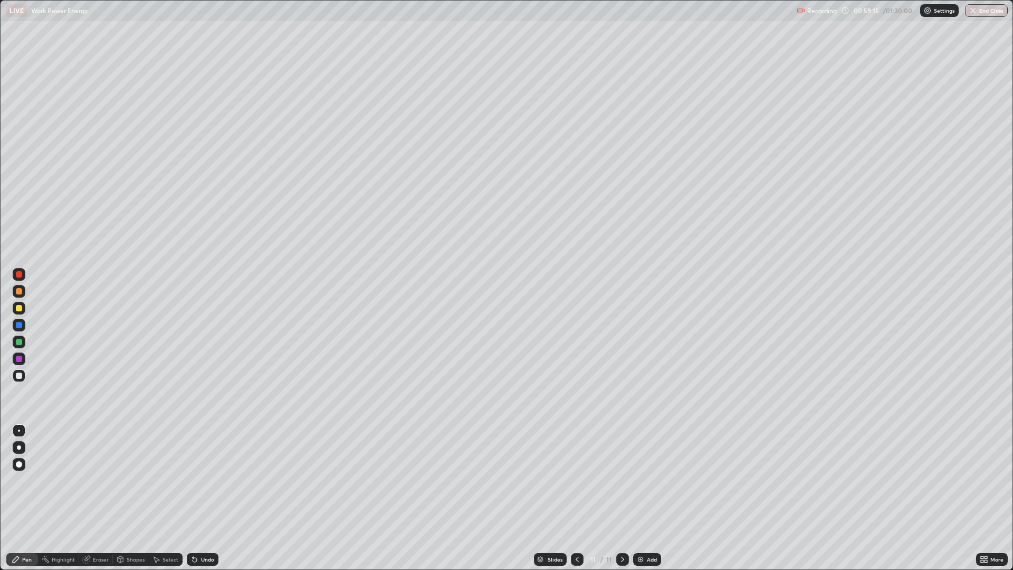
click at [18, 358] on div at bounding box center [19, 359] width 6 height 6
click at [205, 480] on div "Undo" at bounding box center [207, 559] width 13 height 5
click at [172, 480] on div "Select" at bounding box center [171, 559] width 16 height 5
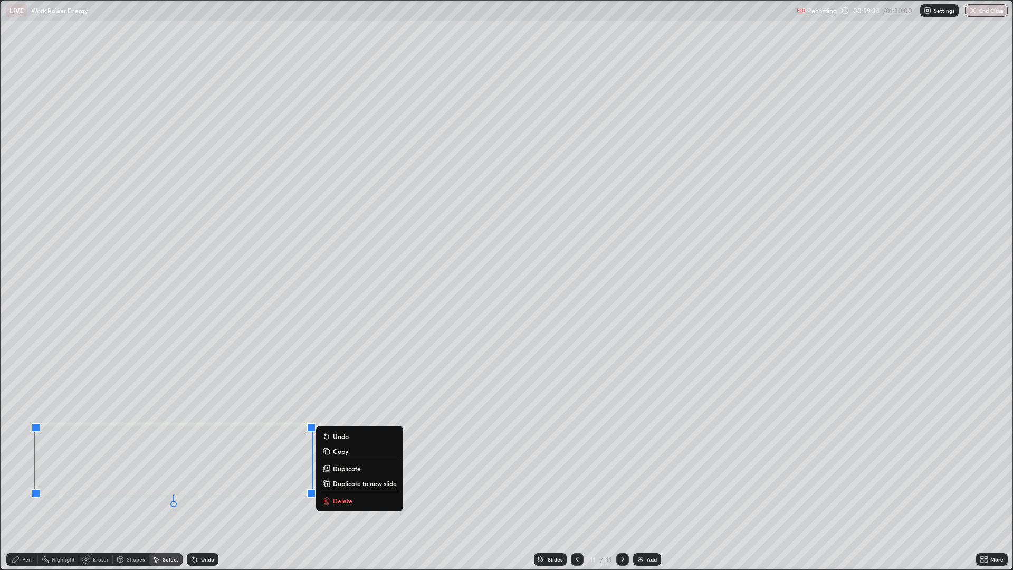
click at [129, 393] on div "0 ° Undo Copy Duplicate Duplicate to new slide Delete" at bounding box center [507, 285] width 1012 height 569
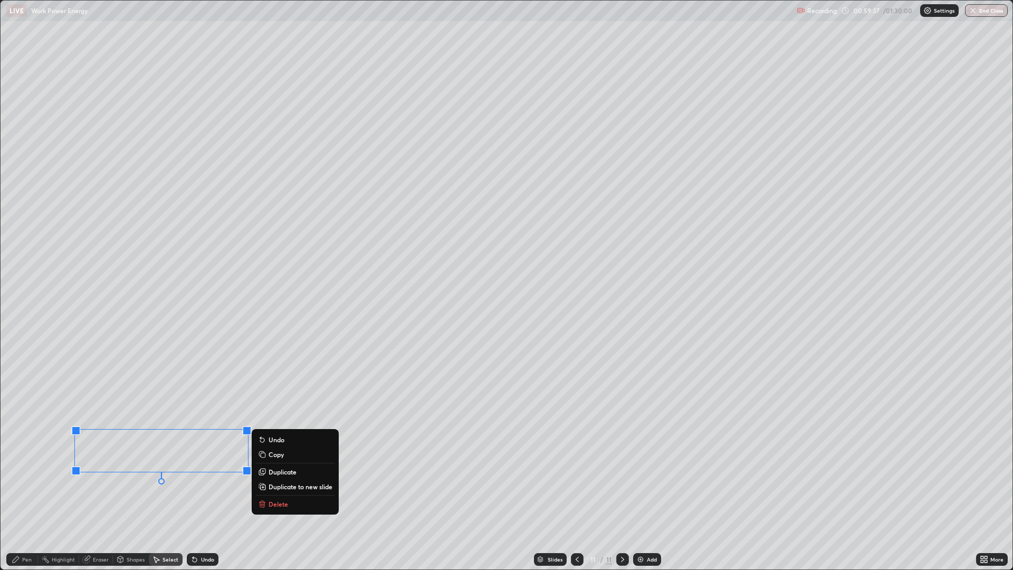
click at [272, 472] on p "Duplicate" at bounding box center [283, 472] width 28 height 8
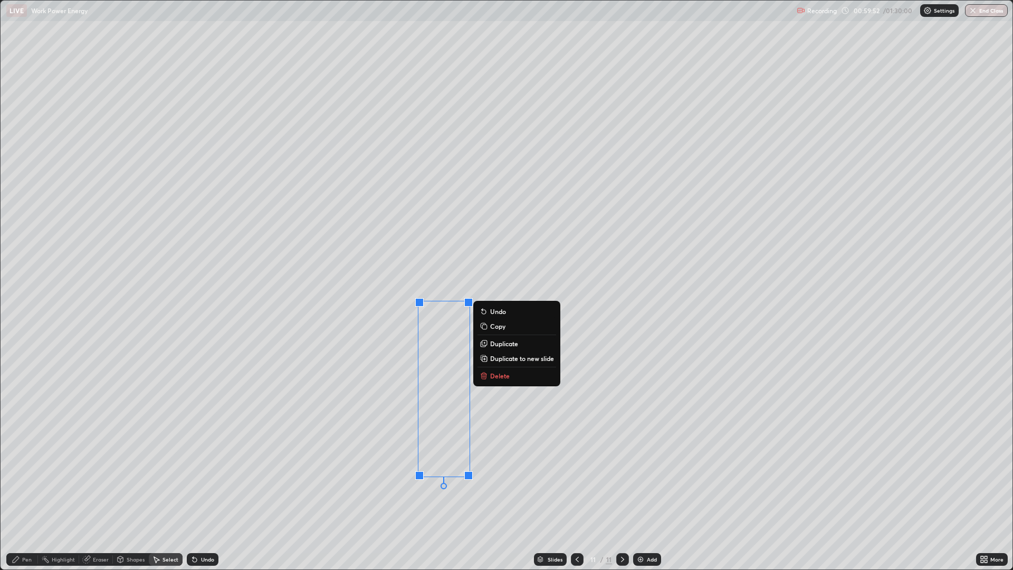
click at [106, 480] on div "Eraser" at bounding box center [101, 559] width 16 height 5
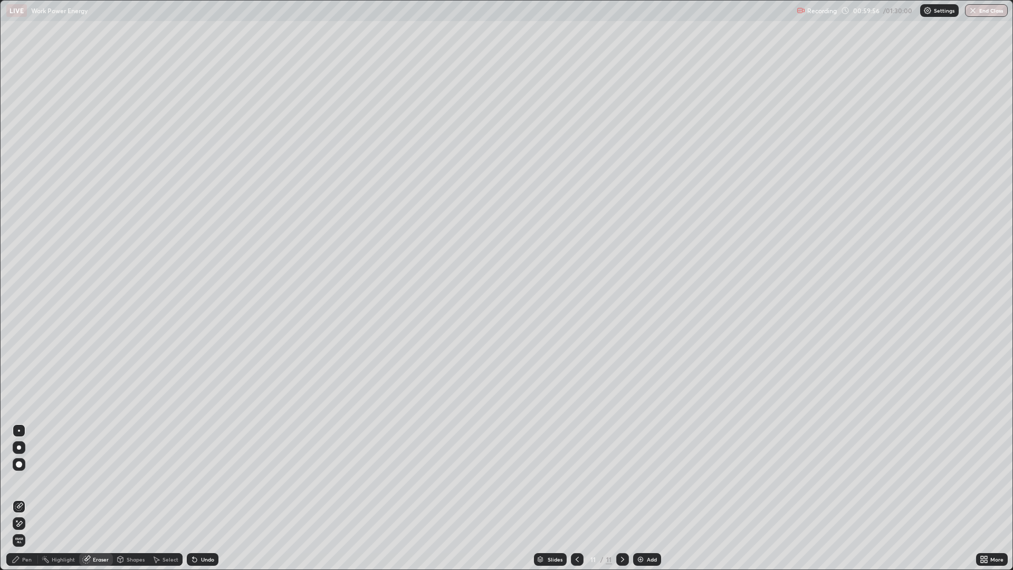
click at [43, 480] on circle at bounding box center [42, 559] width 1 height 1
click at [23, 480] on div "Pen" at bounding box center [27, 559] width 10 height 5
click at [986, 480] on icon at bounding box center [986, 561] width 3 height 3
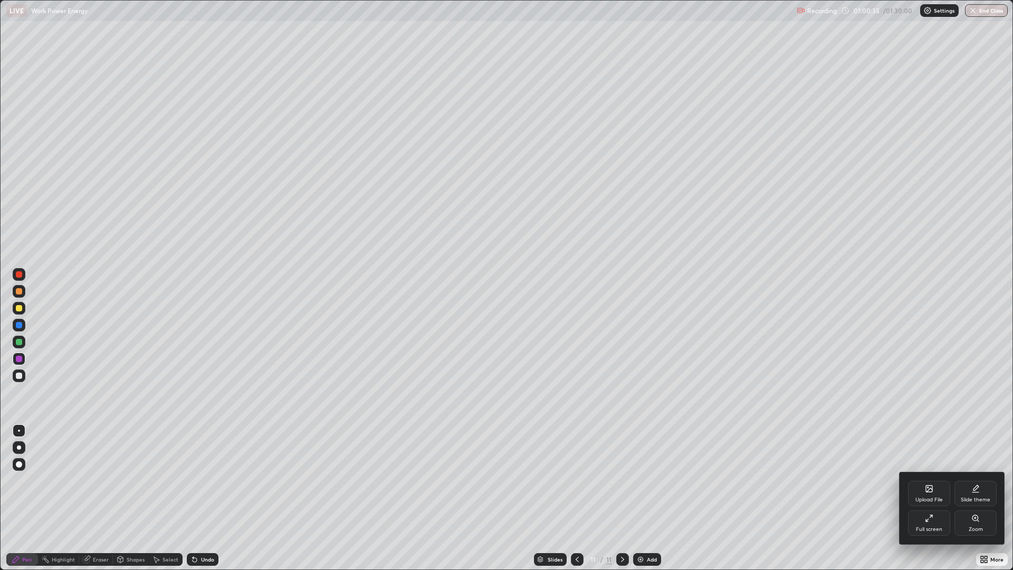
click at [944, 480] on div "Full screen" at bounding box center [929, 522] width 42 height 25
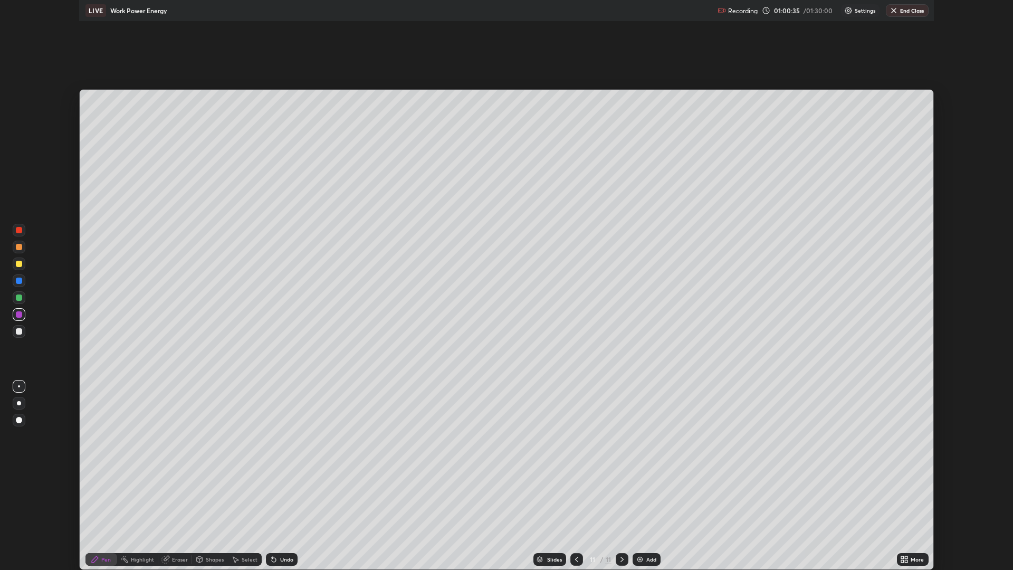
scroll to position [52301, 51769]
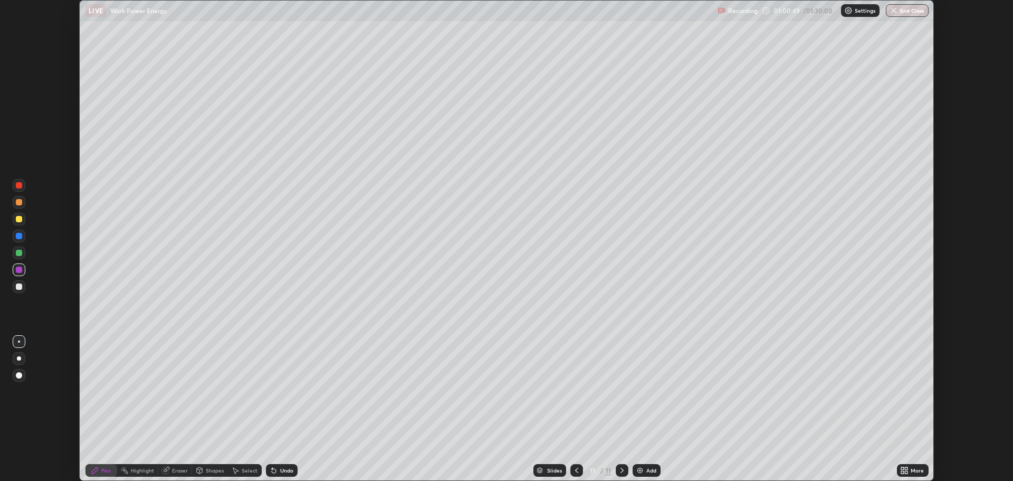
click at [20, 255] on div at bounding box center [19, 253] width 6 height 6
click at [16, 216] on div at bounding box center [19, 219] width 13 height 13
click at [648, 470] on div "Add" at bounding box center [652, 470] width 10 height 5
click at [213, 470] on div "Shapes" at bounding box center [215, 470] width 18 height 5
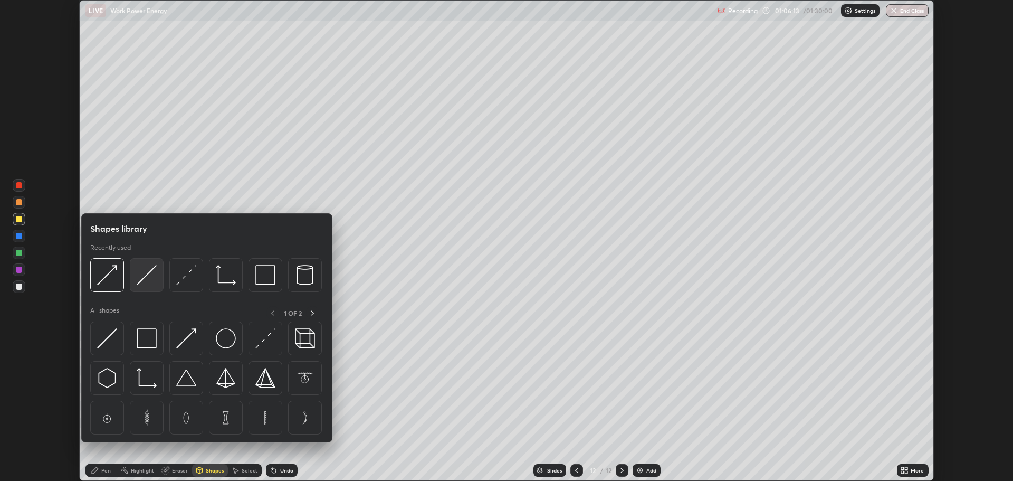
click at [150, 282] on img at bounding box center [147, 275] width 20 height 20
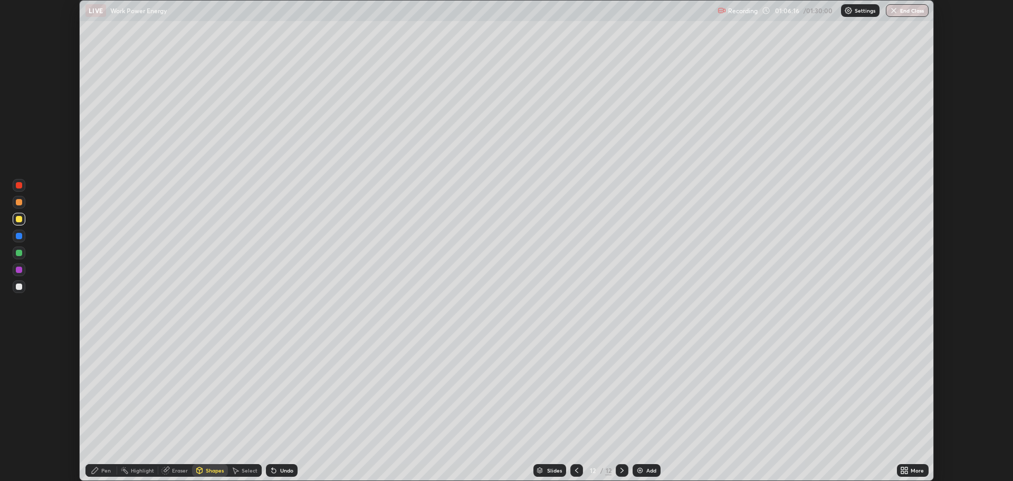
click at [20, 204] on div at bounding box center [19, 202] width 6 height 6
click at [280, 476] on div "Undo" at bounding box center [282, 470] width 32 height 13
click at [102, 471] on div "Pen" at bounding box center [106, 470] width 10 height 5
click at [210, 468] on div "Shapes" at bounding box center [215, 470] width 18 height 5
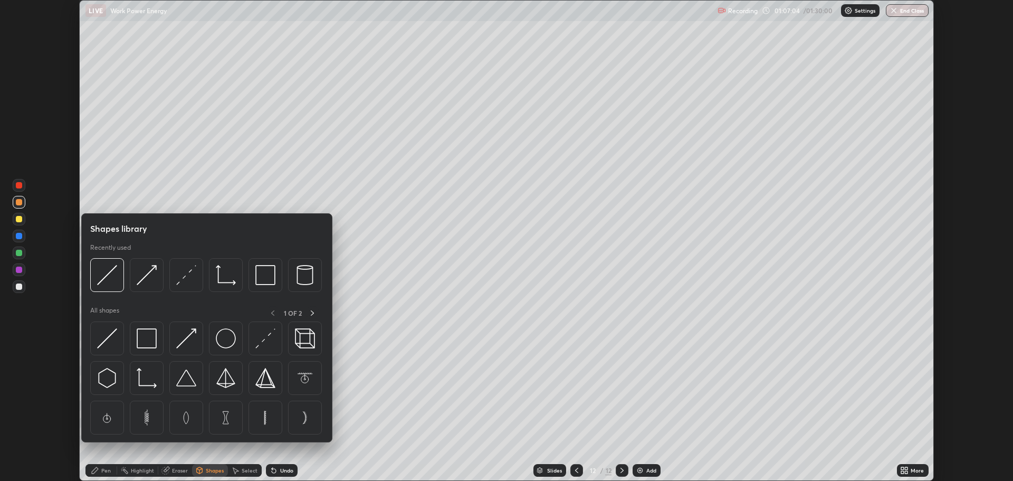
click at [252, 469] on div "Select" at bounding box center [250, 470] width 16 height 5
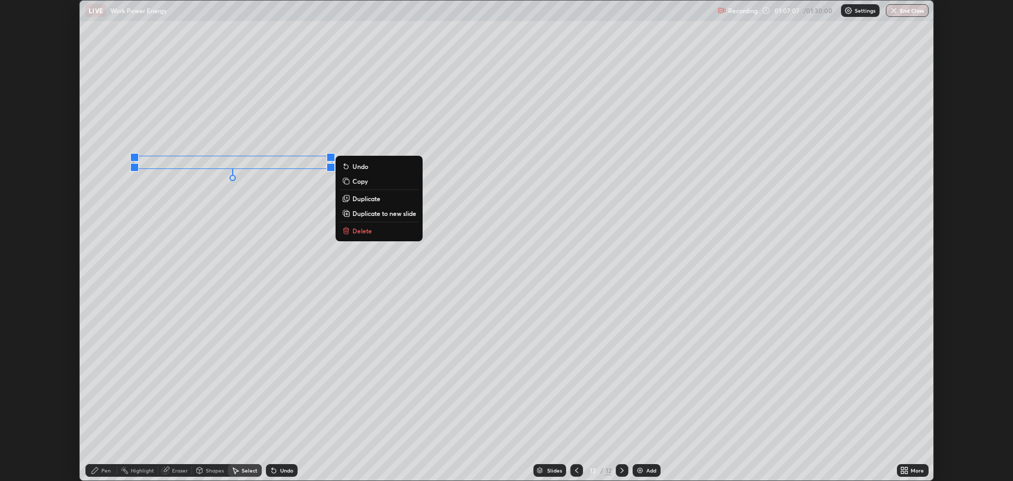
click at [367, 202] on p "Duplicate" at bounding box center [367, 198] width 28 height 8
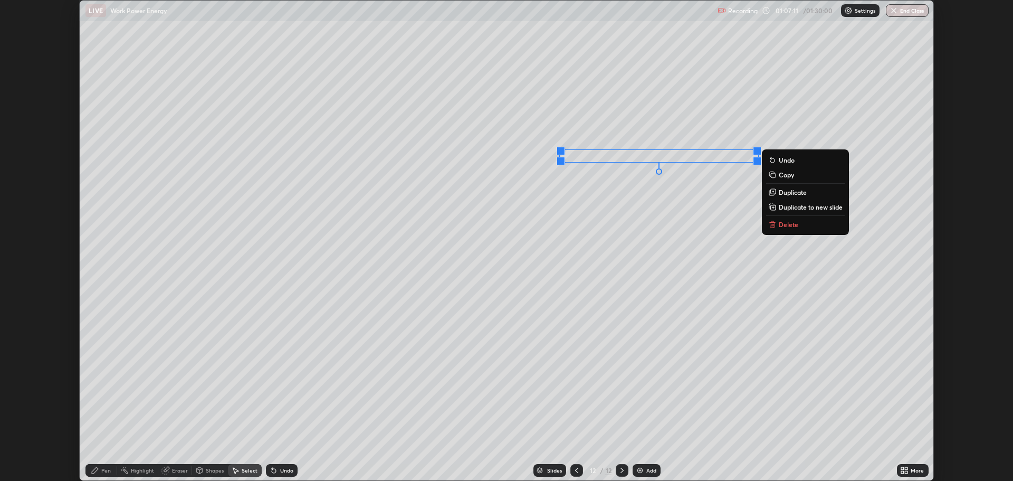
click at [206, 474] on div "Shapes" at bounding box center [210, 470] width 36 height 13
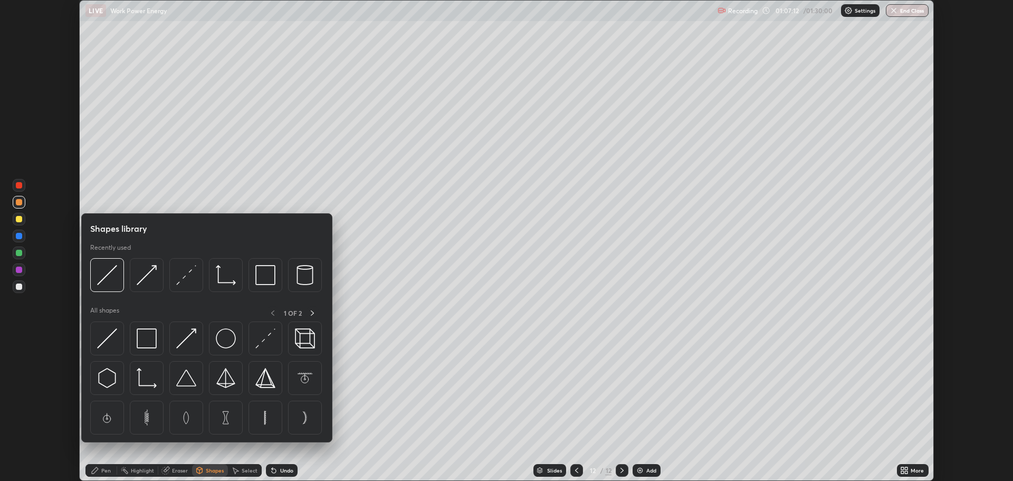
click at [19, 219] on div at bounding box center [19, 219] width 6 height 6
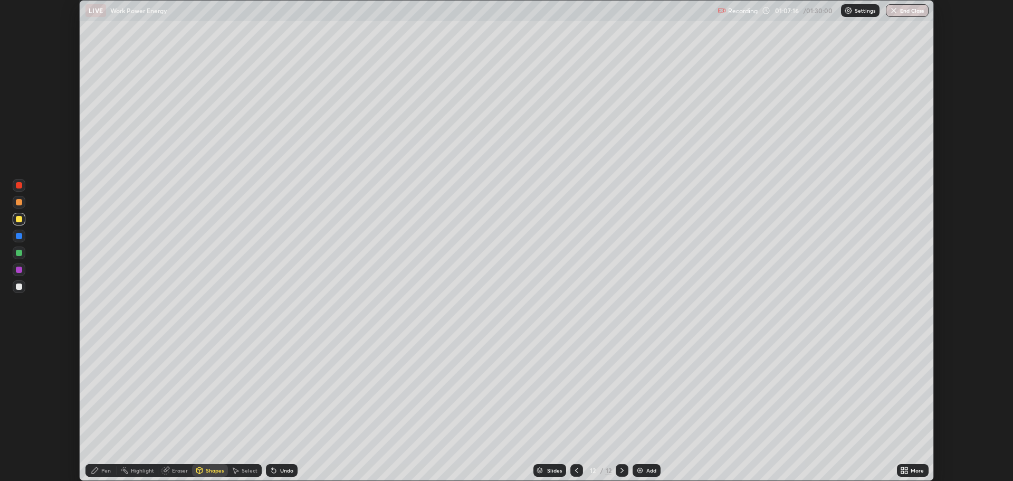
click at [104, 468] on div "Pen" at bounding box center [106, 470] width 10 height 5
click at [250, 471] on div "Select" at bounding box center [250, 470] width 16 height 5
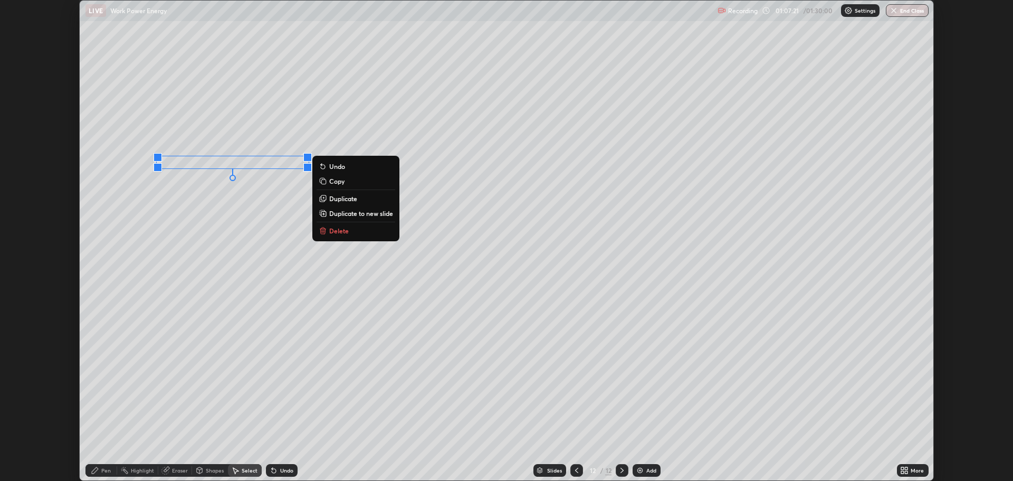
click at [345, 202] on p "Duplicate" at bounding box center [343, 198] width 28 height 8
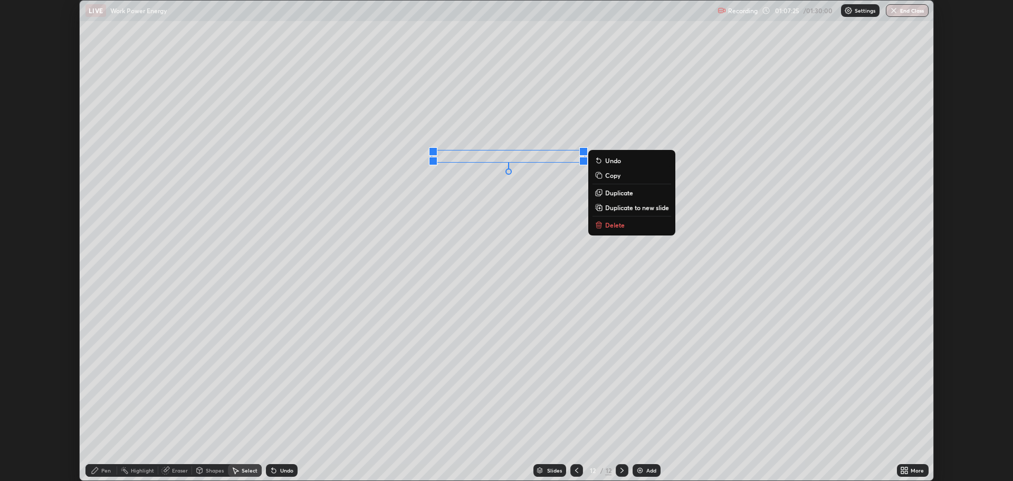
click at [95, 470] on icon at bounding box center [95, 470] width 6 height 6
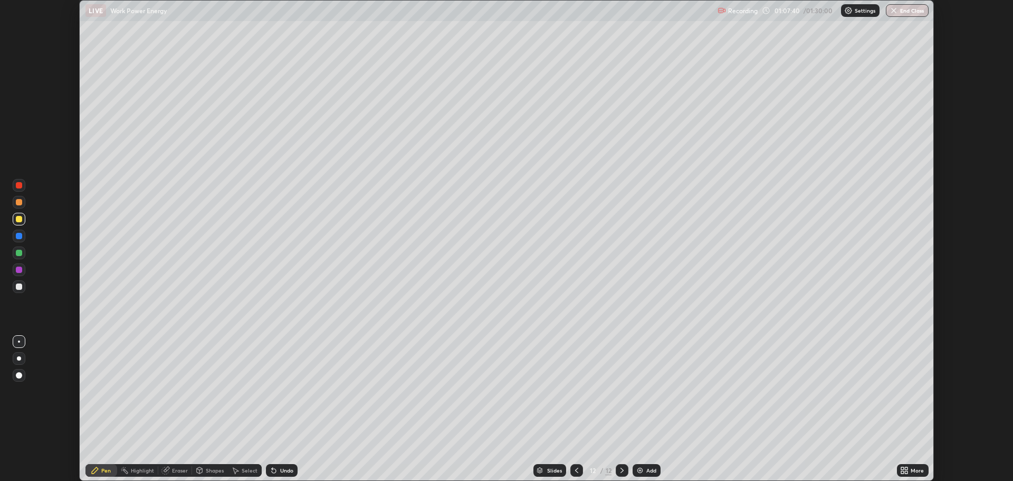
click at [911, 471] on div "More" at bounding box center [913, 470] width 32 height 13
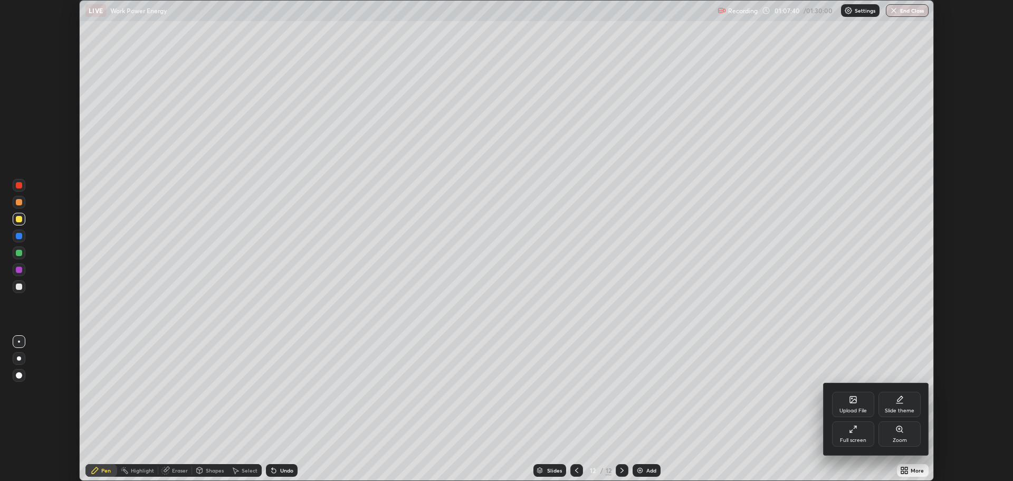
click at [849, 434] on div "Full screen" at bounding box center [853, 433] width 42 height 25
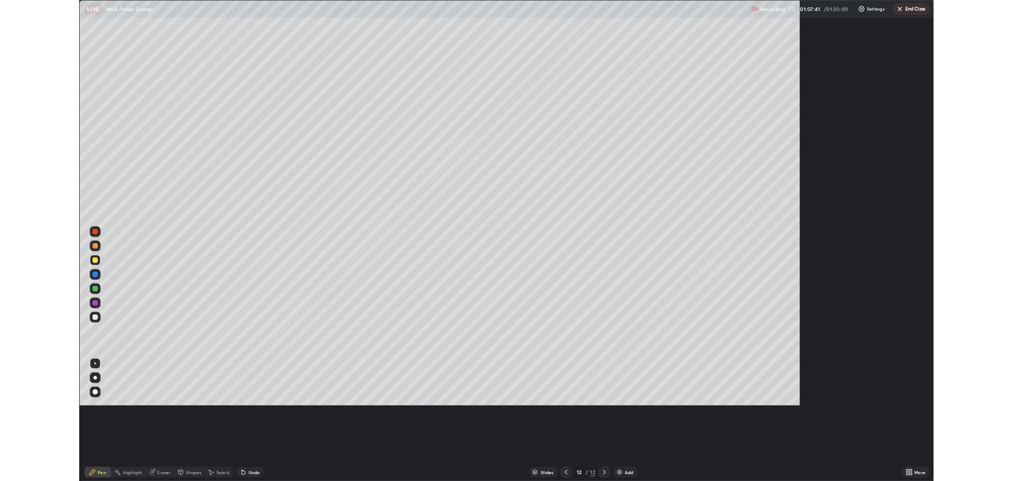
scroll to position [570, 1013]
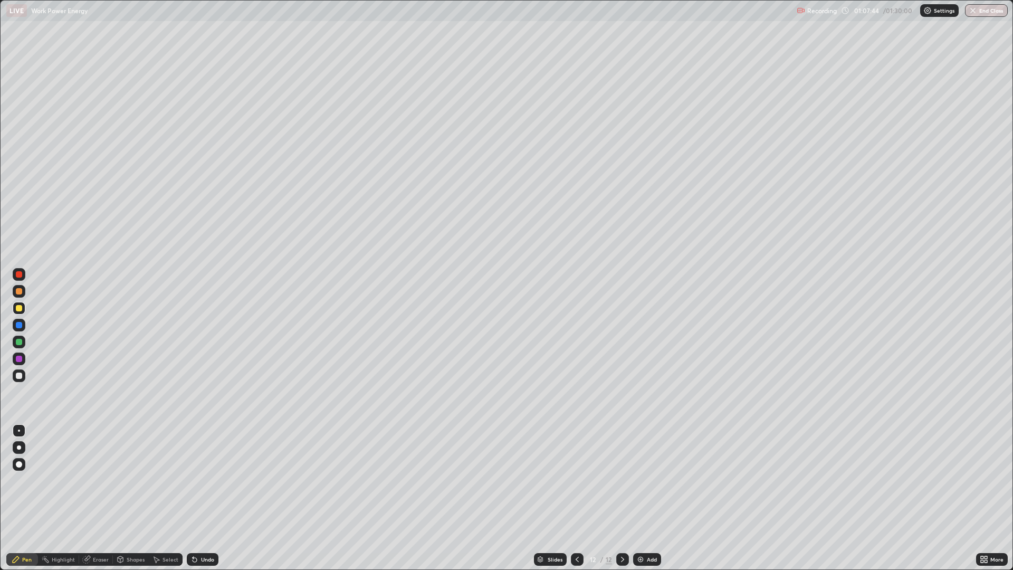
click at [21, 376] on div at bounding box center [19, 376] width 6 height 6
click at [204, 480] on div "Undo" at bounding box center [207, 559] width 13 height 5
click at [201, 480] on div "Undo" at bounding box center [207, 559] width 13 height 5
click at [202, 480] on div "Undo" at bounding box center [207, 559] width 13 height 5
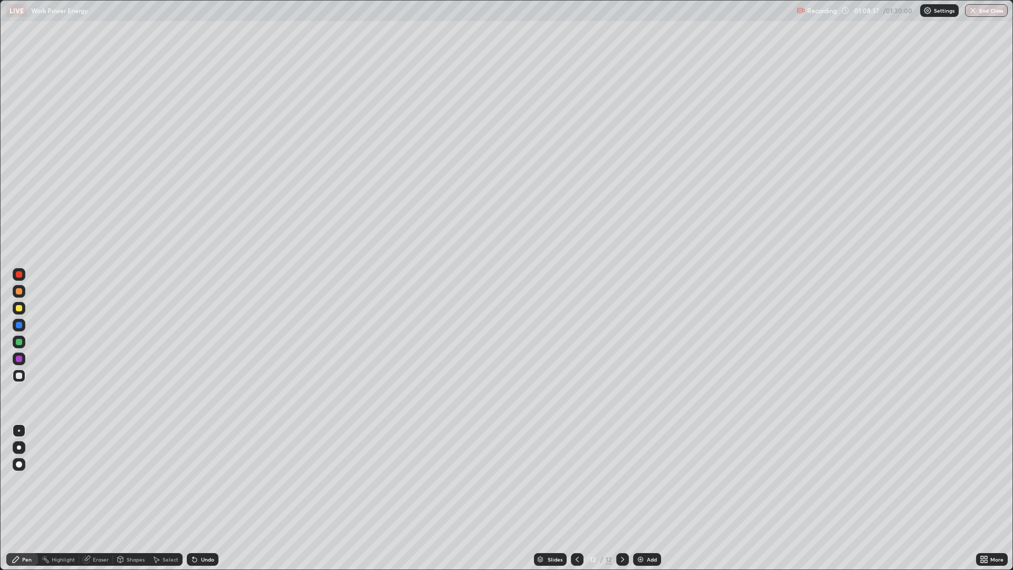
click at [20, 307] on div at bounding box center [19, 308] width 6 height 6
click at [17, 357] on div at bounding box center [19, 359] width 6 height 6
click at [202, 480] on div "Undo" at bounding box center [207, 559] width 13 height 5
click at [175, 480] on div "Select" at bounding box center [166, 559] width 34 height 13
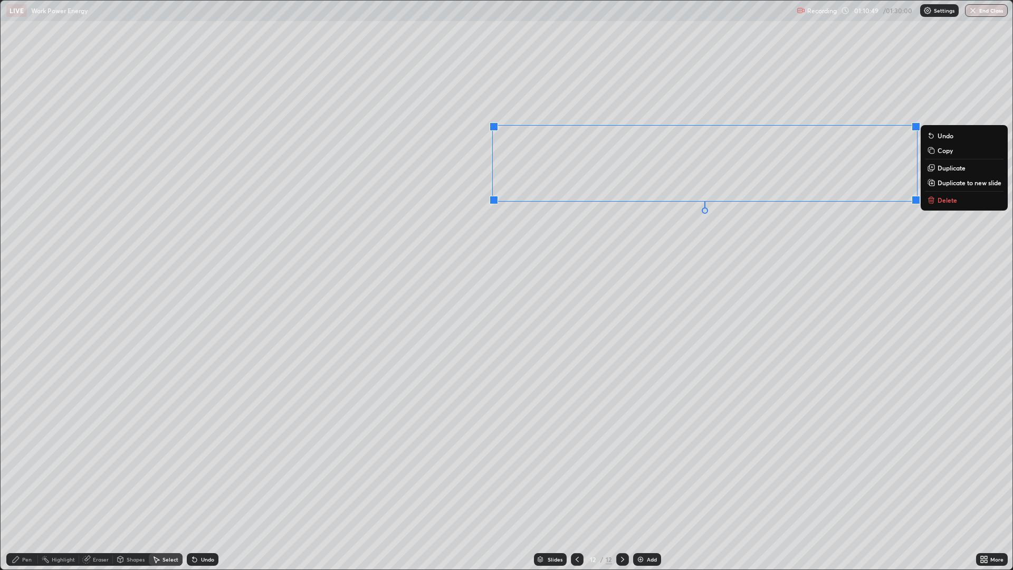
click at [662, 264] on div "0 ° Undo Copy Duplicate Duplicate to new slide Delete" at bounding box center [507, 285] width 1012 height 569
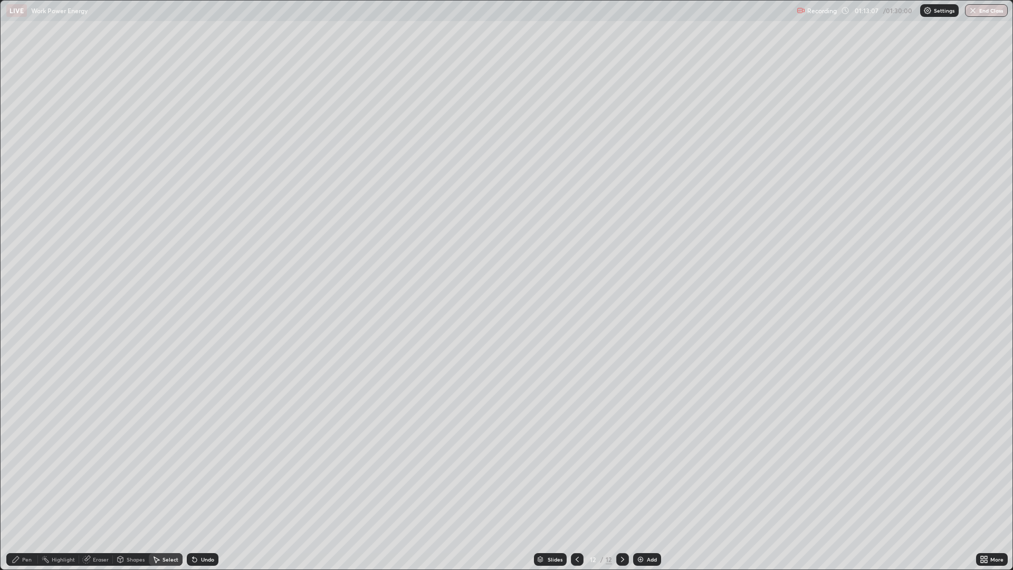
click at [644, 480] on div "Add" at bounding box center [647, 559] width 28 height 13
click at [470, 95] on div "0 ° Undo Copy Duplicate Duplicate to new slide Delete" at bounding box center [507, 285] width 1012 height 569
click at [43, 480] on circle at bounding box center [43, 557] width 1 height 1
click at [27, 480] on div "Pen" at bounding box center [27, 559] width 10 height 5
click at [981, 480] on icon at bounding box center [982, 557] width 3 height 3
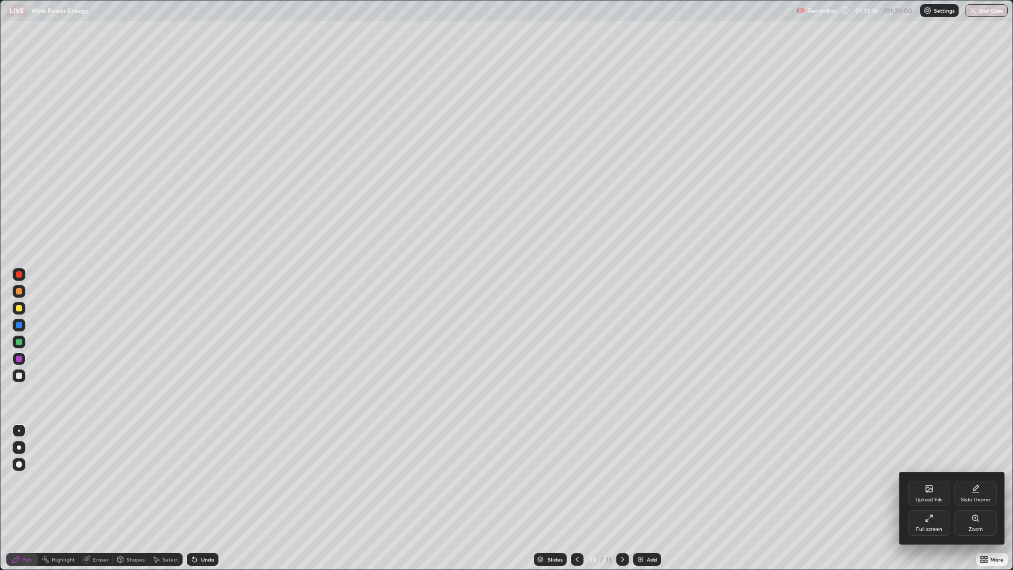
click at [922, 480] on div "Full screen" at bounding box center [929, 522] width 42 height 25
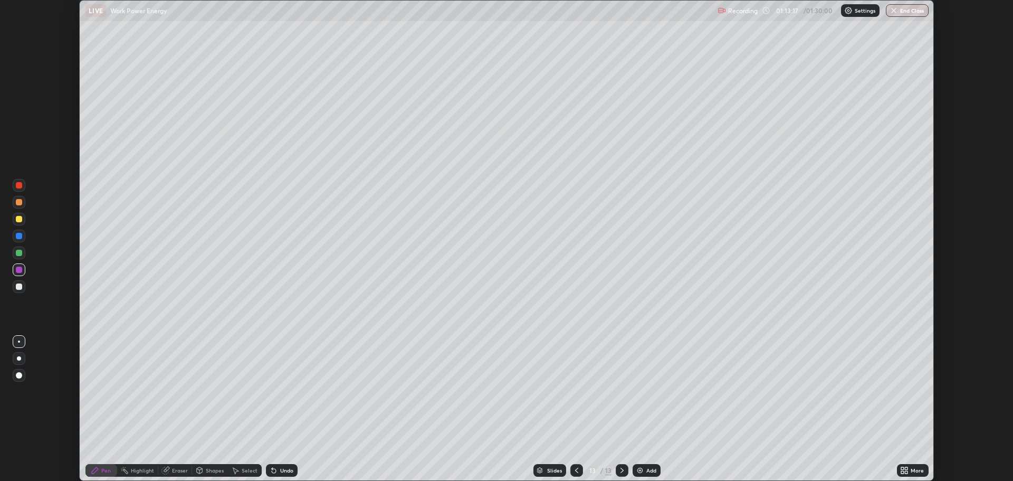
scroll to position [52301, 51769]
click at [19, 253] on div at bounding box center [19, 253] width 6 height 6
click at [248, 470] on div "Select" at bounding box center [250, 470] width 16 height 5
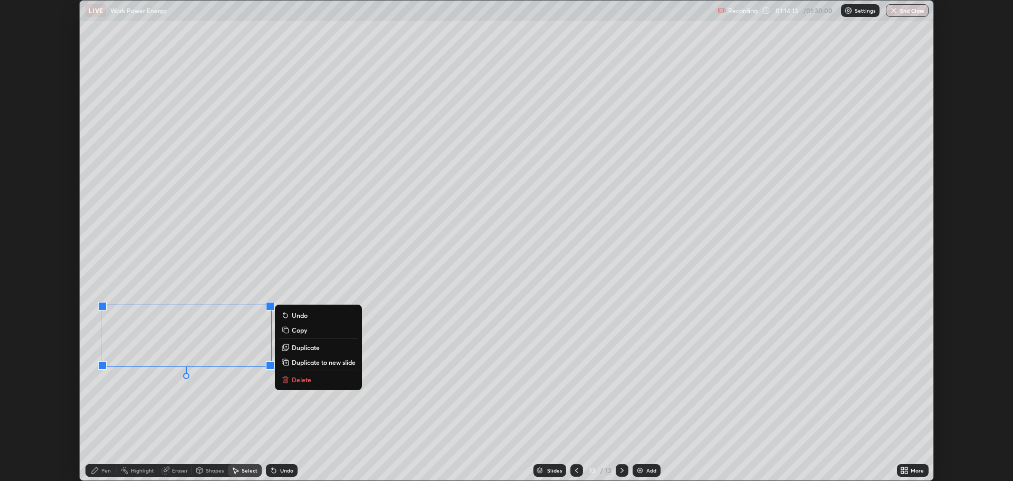
click at [296, 380] on p "Delete" at bounding box center [302, 379] width 20 height 8
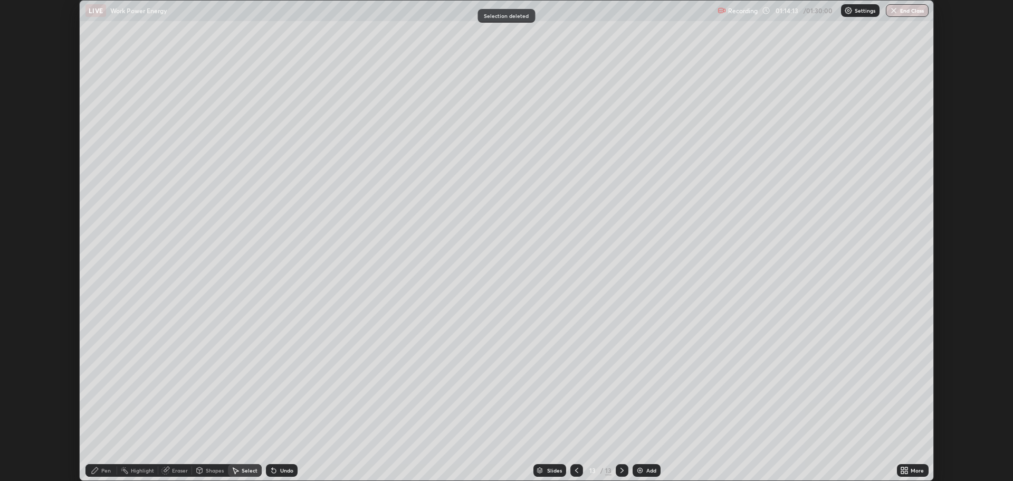
click at [106, 470] on div "Pen" at bounding box center [106, 470] width 10 height 5
click at [21, 220] on div at bounding box center [19, 219] width 6 height 6
click at [287, 470] on div "Undo" at bounding box center [286, 470] width 13 height 5
click at [289, 468] on div "Undo" at bounding box center [286, 470] width 13 height 5
click at [654, 472] on div "Add" at bounding box center [652, 470] width 10 height 5
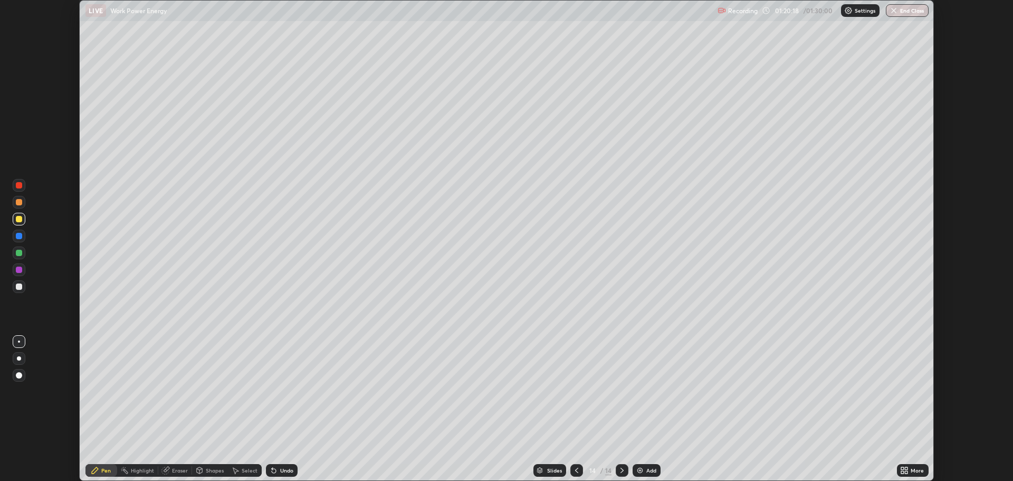
click at [591, 470] on div "14" at bounding box center [592, 470] width 11 height 6
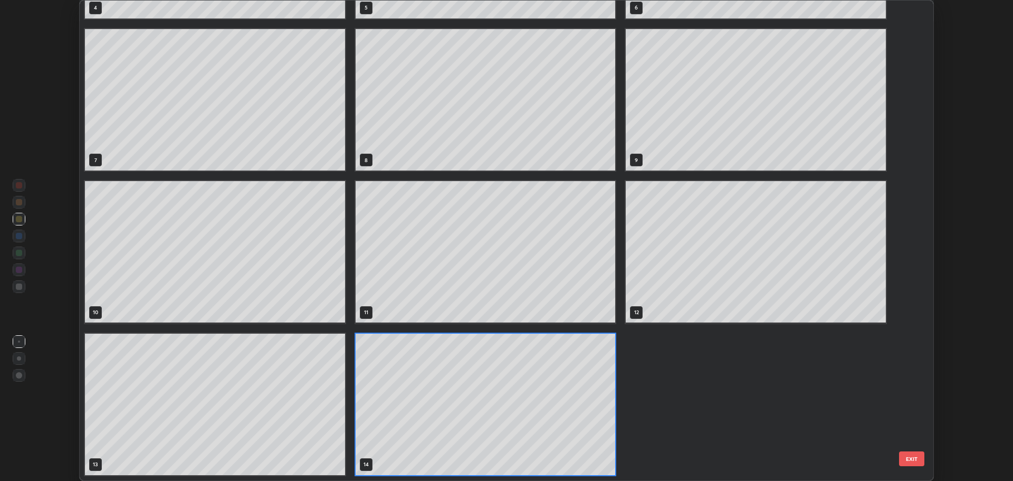
scroll to position [477, 848]
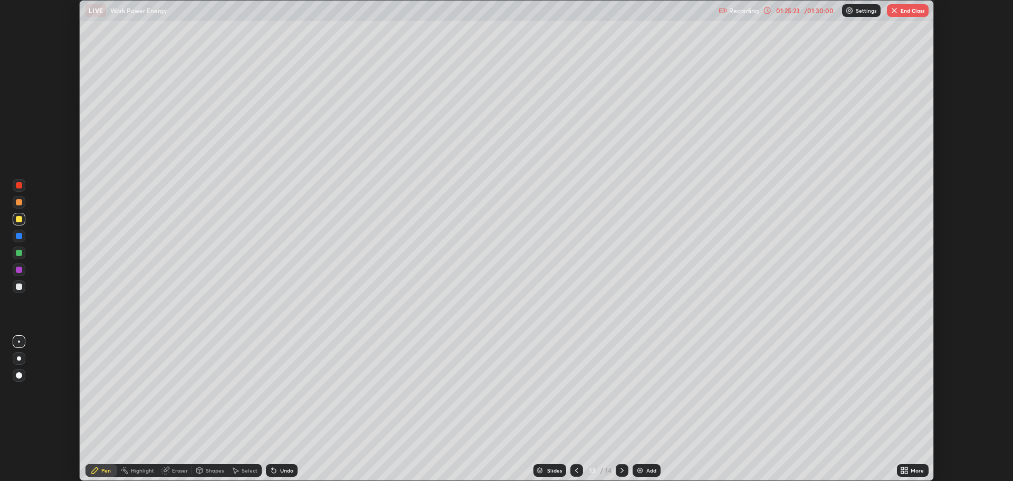
click at [622, 470] on icon at bounding box center [622, 470] width 8 height 8
click at [914, 11] on button "End Class" at bounding box center [908, 10] width 42 height 13
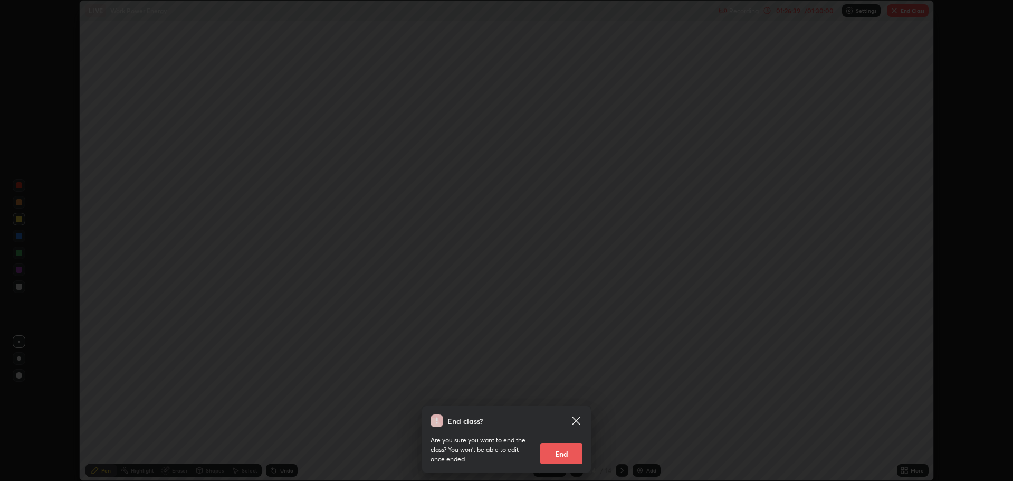
click at [556, 451] on button "End" at bounding box center [561, 453] width 42 height 21
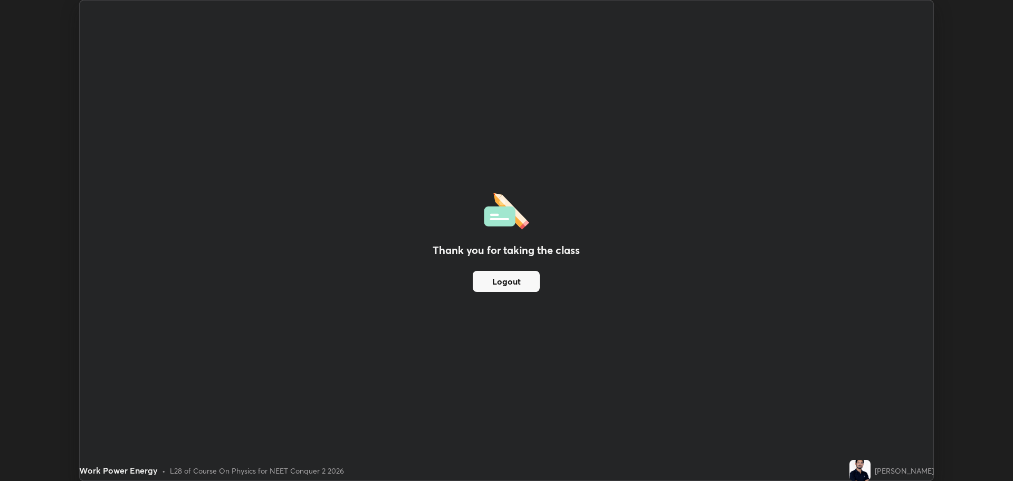
click at [508, 281] on button "Logout" at bounding box center [506, 281] width 67 height 21
click at [504, 279] on button "Logout" at bounding box center [506, 281] width 67 height 21
